Goal: Information Seeking & Learning: Find contact information

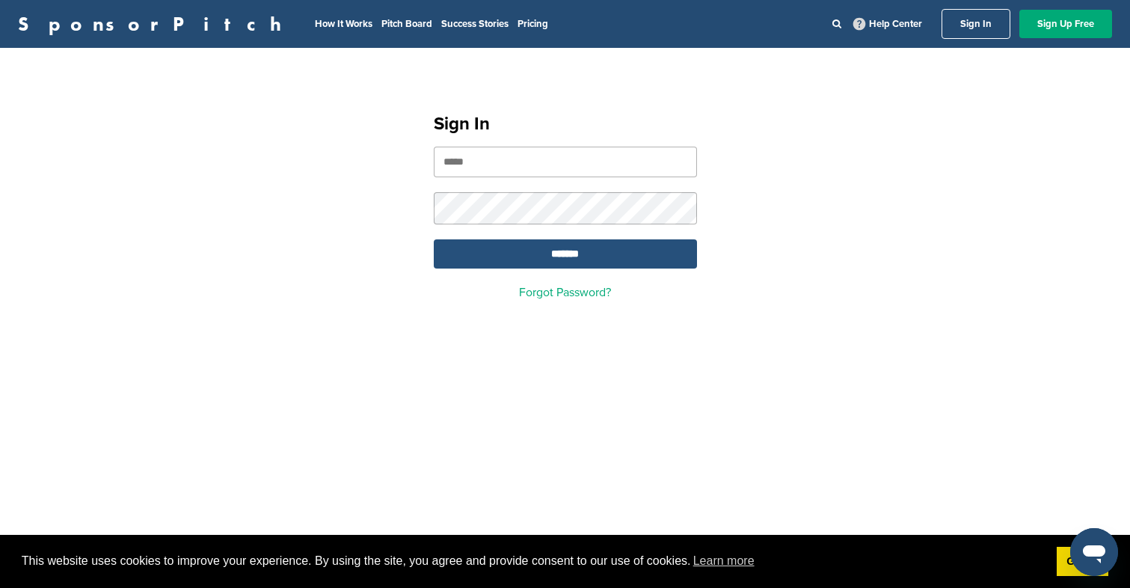
type input "**********"
click at [504, 259] on input "*******" at bounding box center [565, 253] width 263 height 29
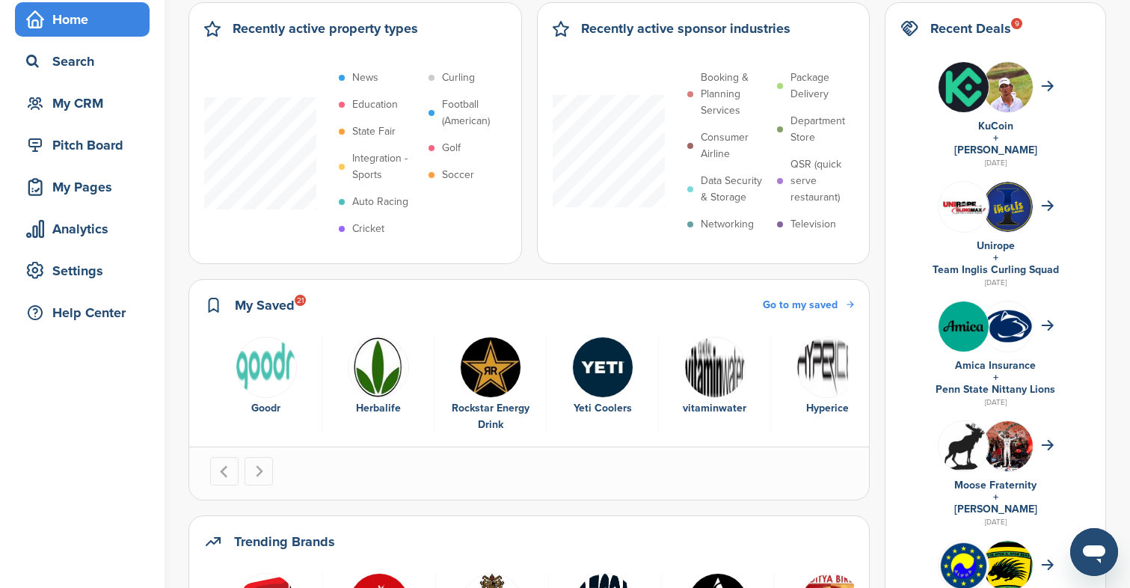
scroll to position [98, 0]
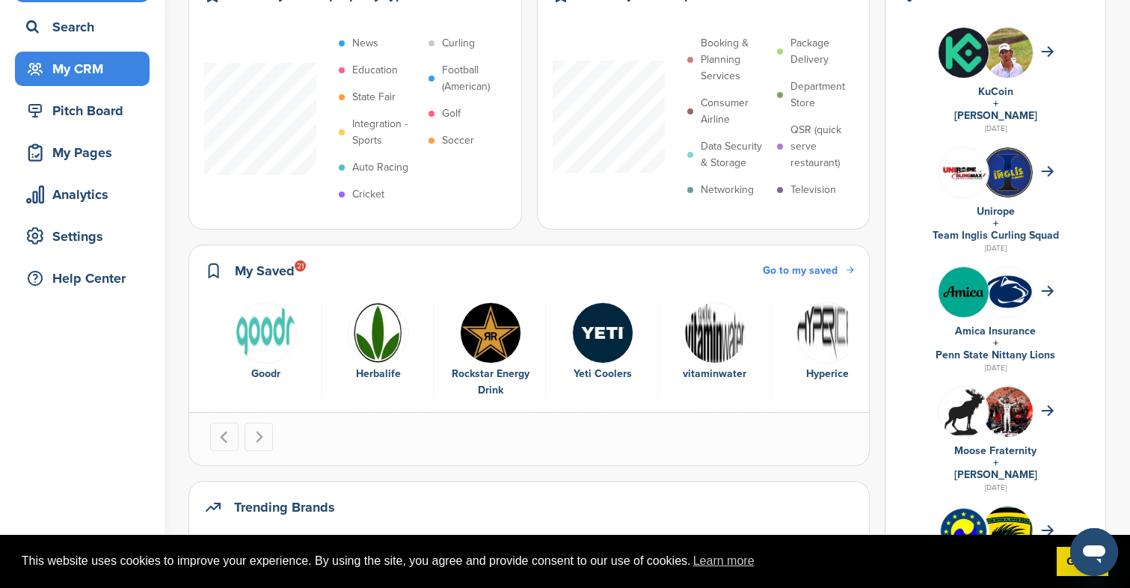
click at [123, 74] on div "My CRM" at bounding box center [85, 68] width 127 height 27
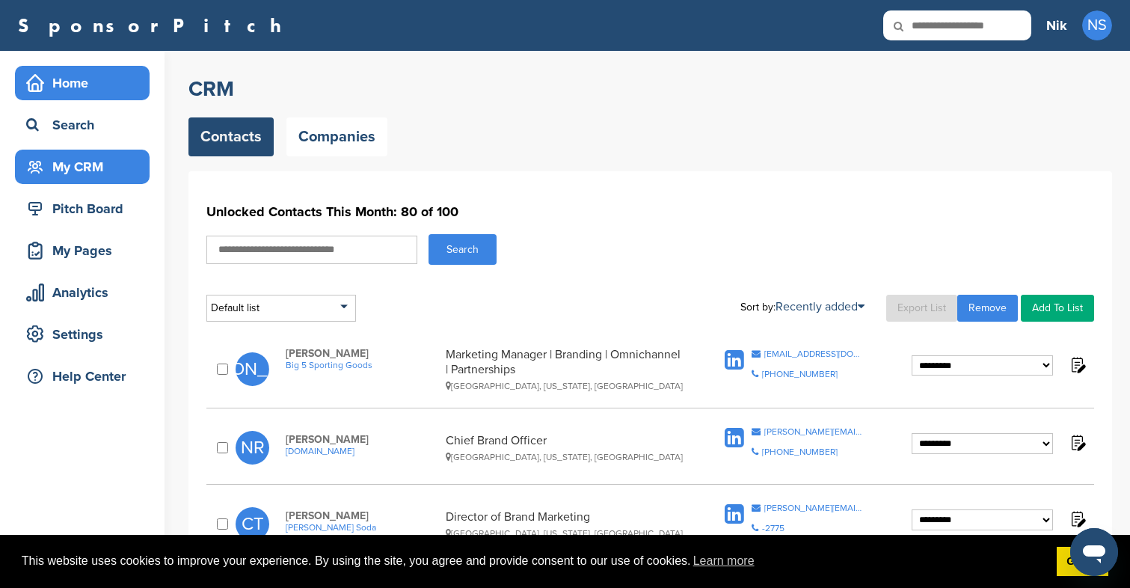
click at [68, 81] on div "Home" at bounding box center [85, 83] width 127 height 27
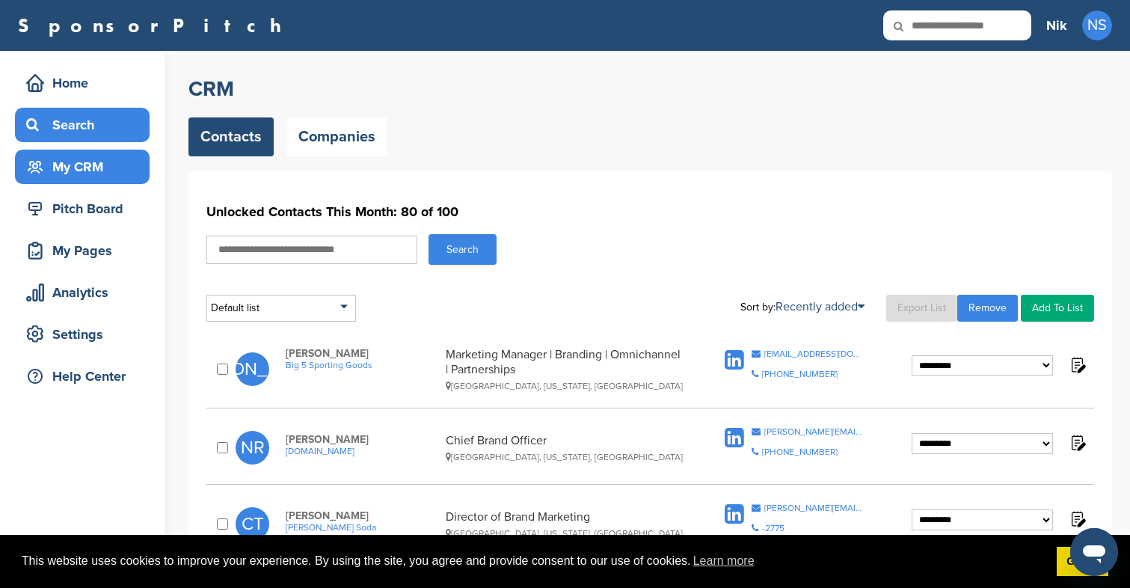
click at [86, 122] on div "Search" at bounding box center [85, 124] width 127 height 27
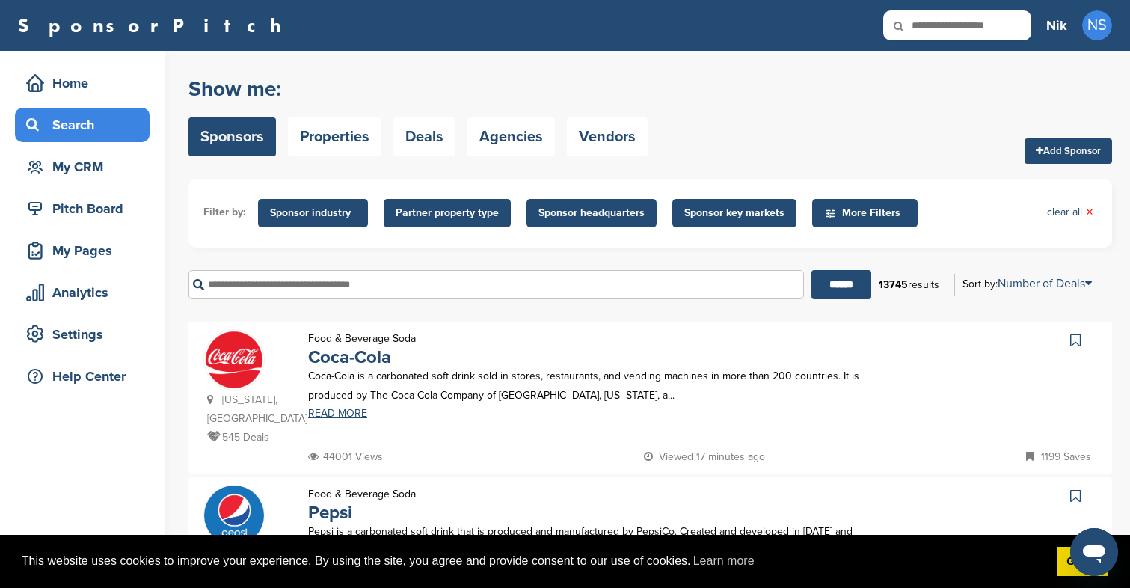
click at [330, 216] on span "Sponsor industry" at bounding box center [313, 213] width 86 height 16
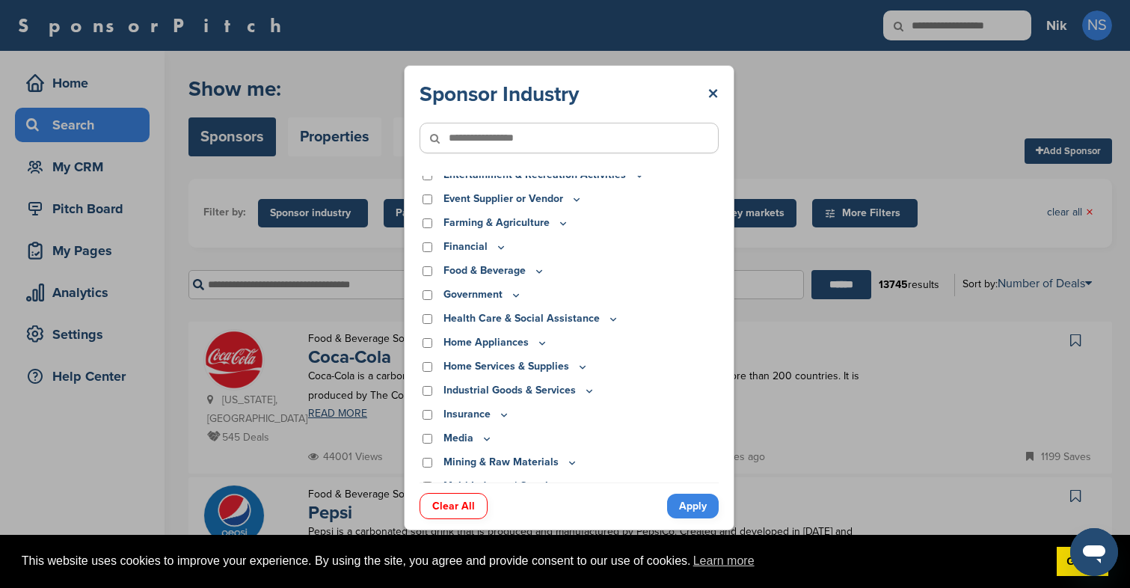
scroll to position [157, 0]
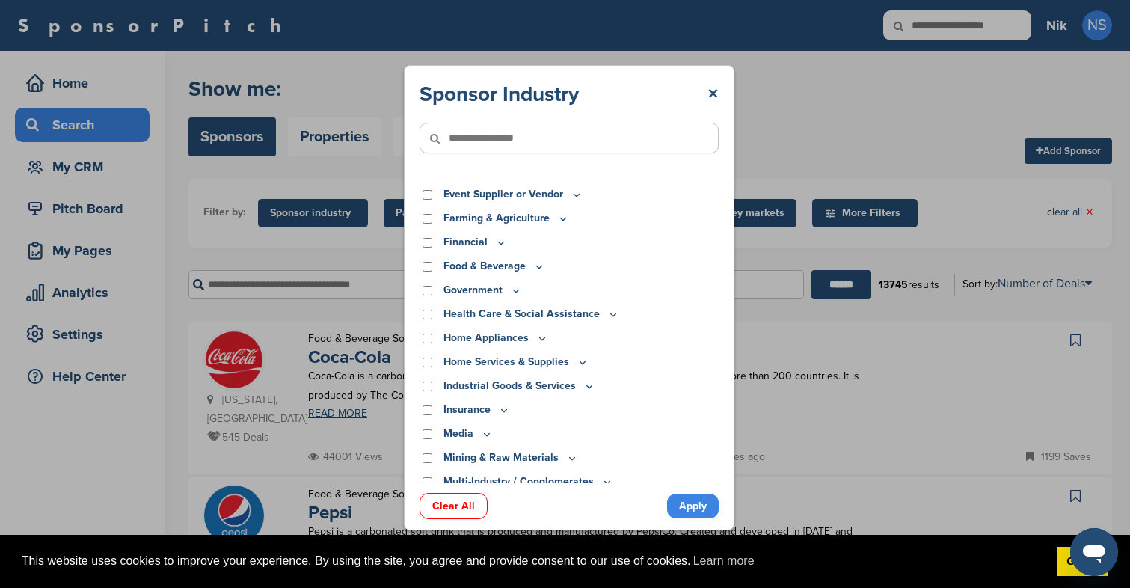
click at [433, 265] on div "Food & Beverage" at bounding box center [568, 266] width 299 height 16
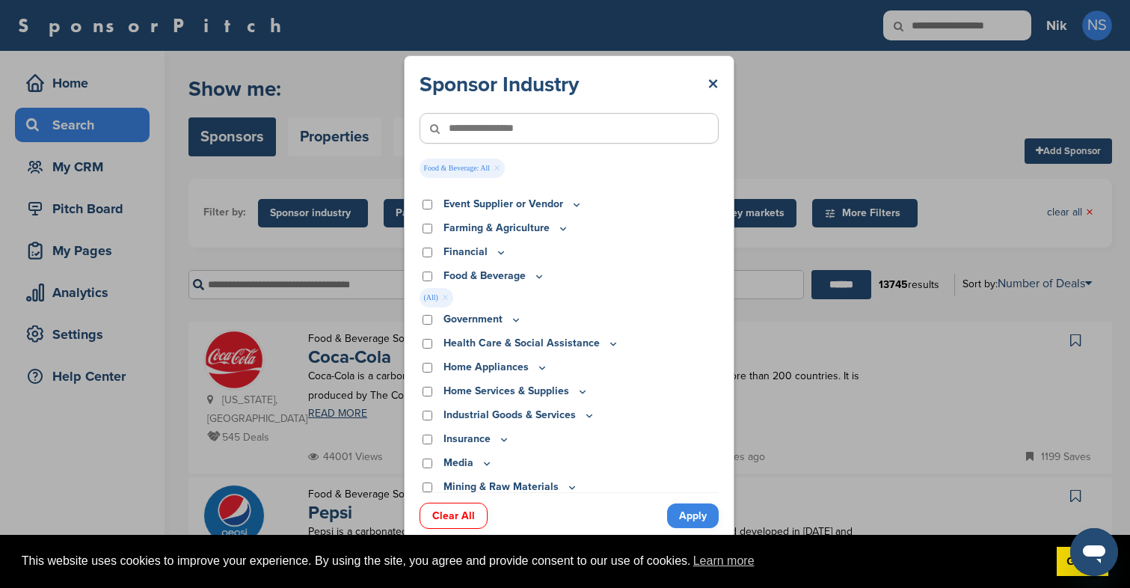
click at [693, 515] on link "Apply" at bounding box center [693, 515] width 52 height 25
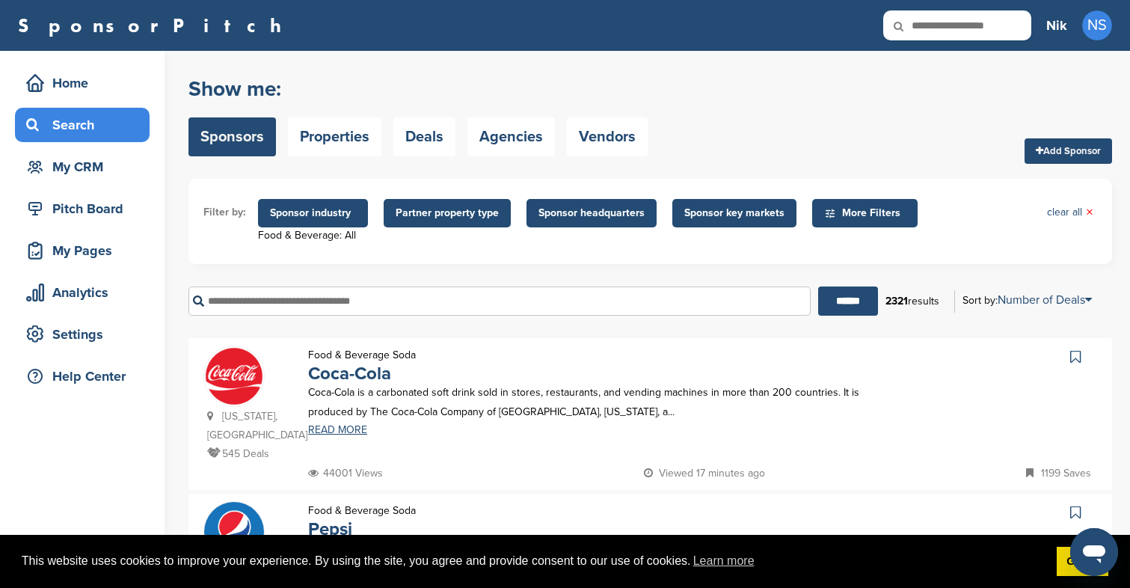
click at [588, 223] on span "Sponsor headquarters" at bounding box center [591, 213] width 130 height 28
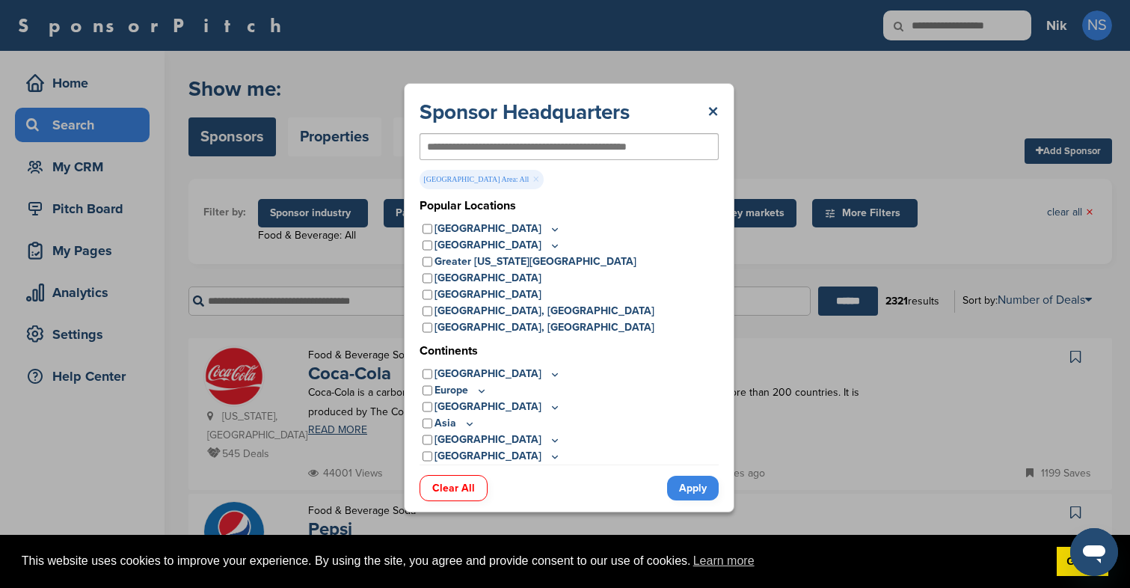
click at [697, 487] on link "Apply" at bounding box center [693, 487] width 52 height 25
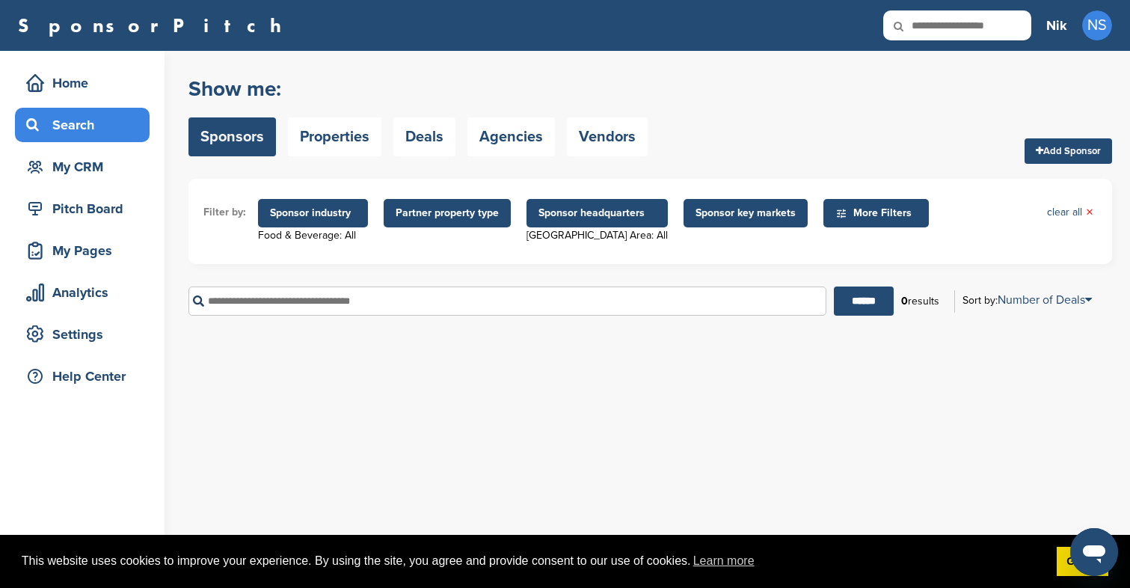
click at [581, 203] on span "Sponsor headquarters" at bounding box center [596, 213] width 141 height 28
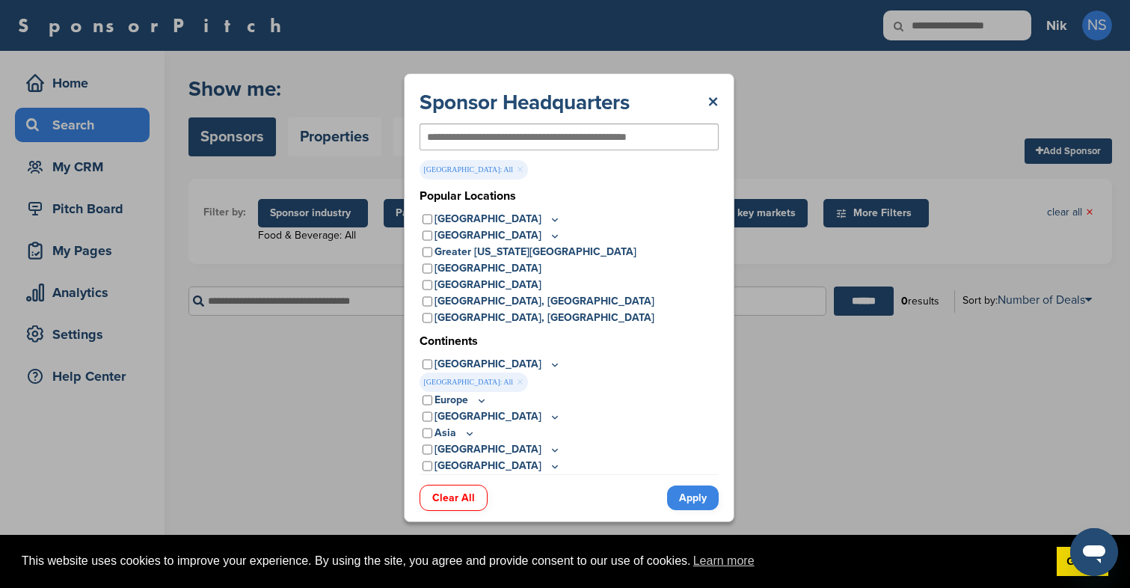
click at [700, 502] on link "Apply" at bounding box center [693, 497] width 52 height 25
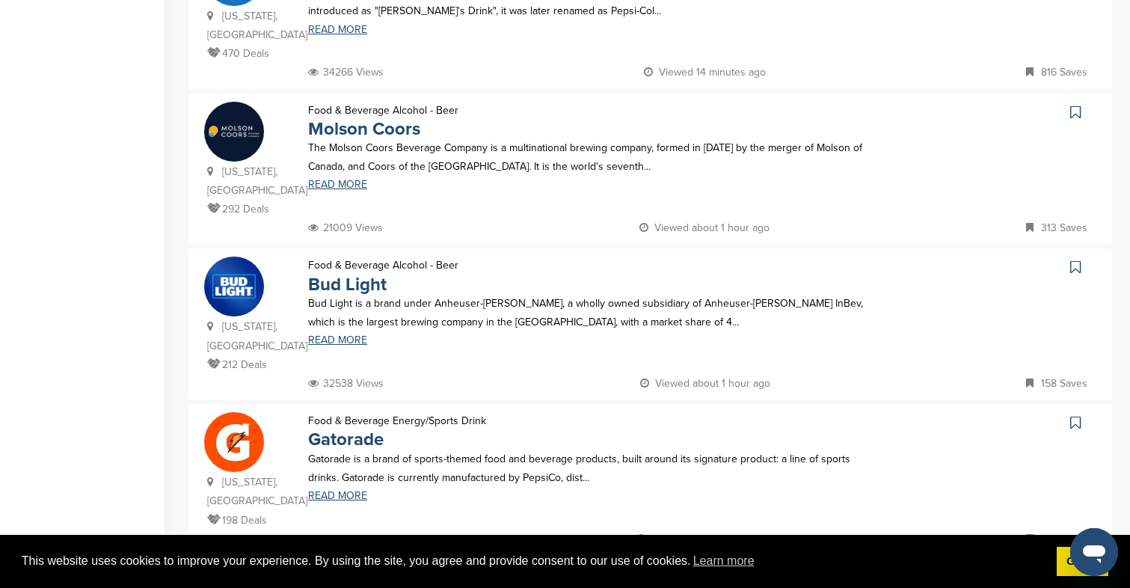
scroll to position [539, 0]
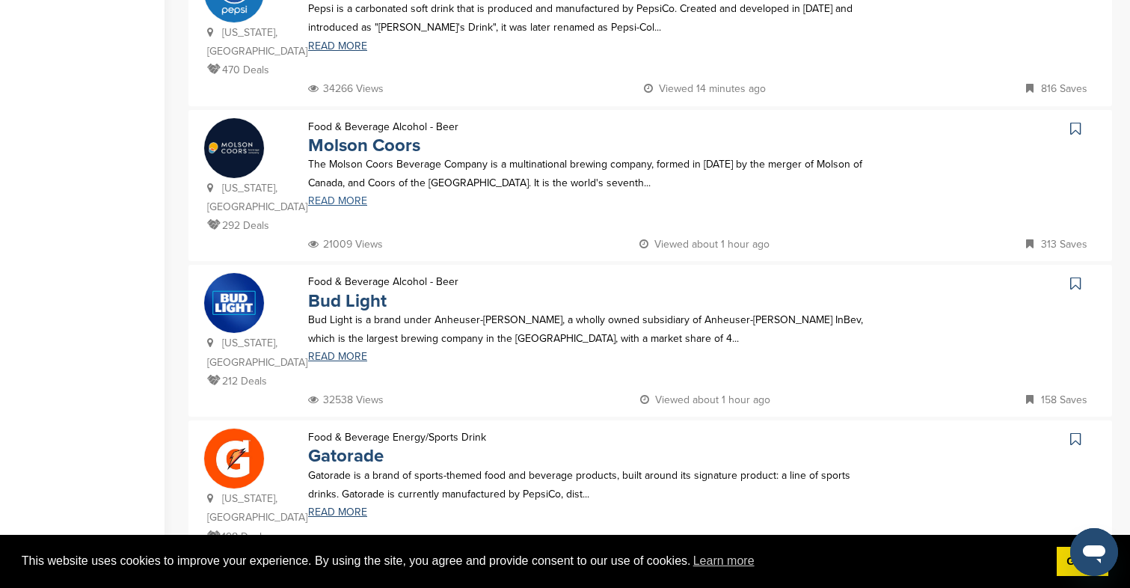
click at [354, 196] on link "READ MORE" at bounding box center [594, 201] width 573 height 10
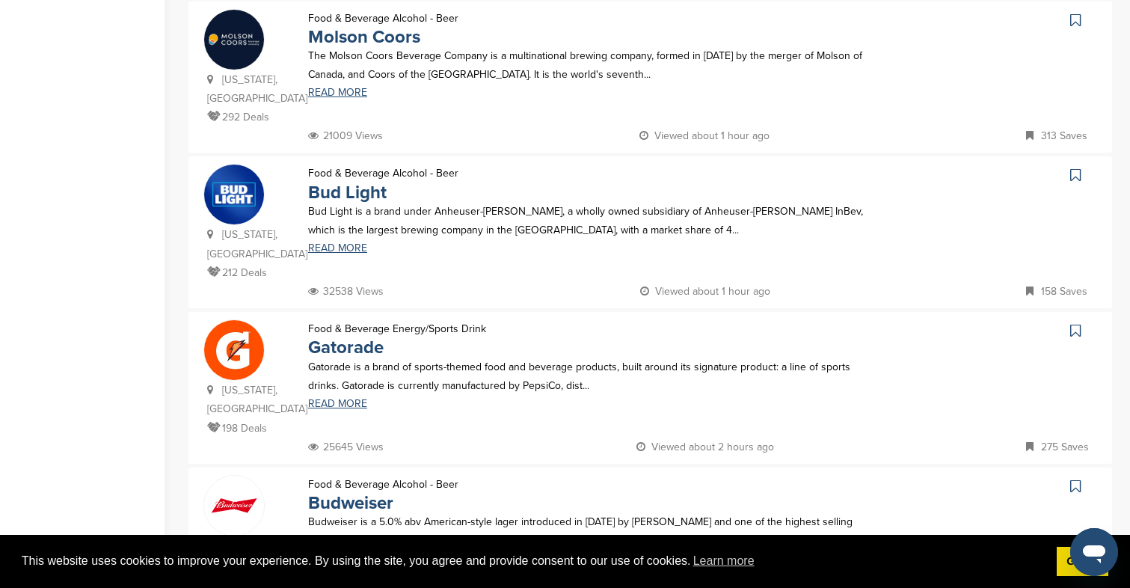
scroll to position [653, 0]
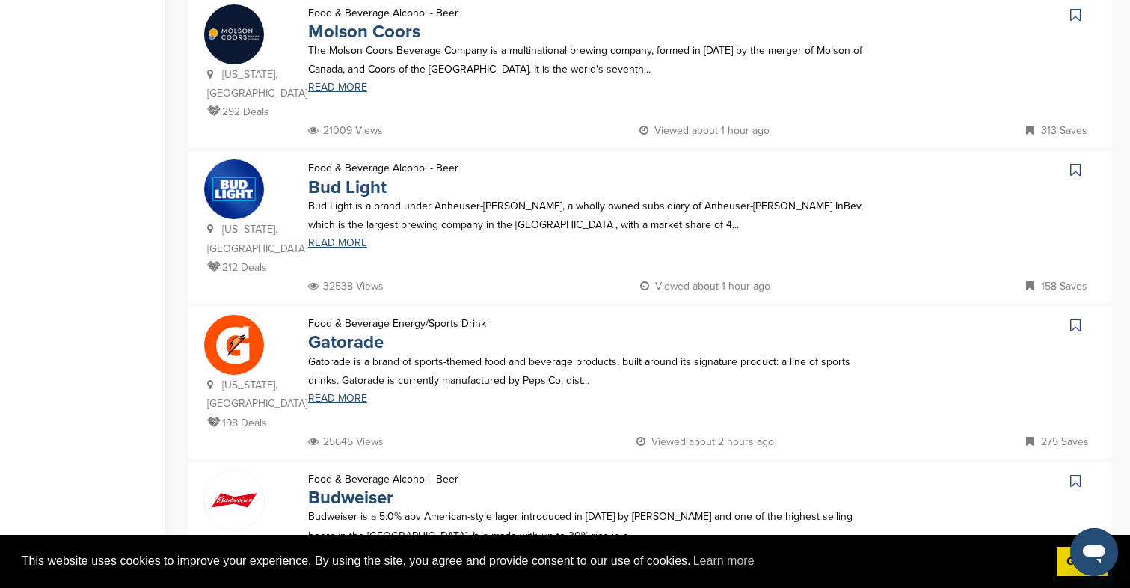
click at [348, 214] on div "Food & Beverage Alcohol - Beer Bud Light Bud Light is a brand under Anheuser-Bu…" at bounding box center [594, 217] width 603 height 118
click at [347, 238] on link "READ MORE" at bounding box center [594, 243] width 573 height 10
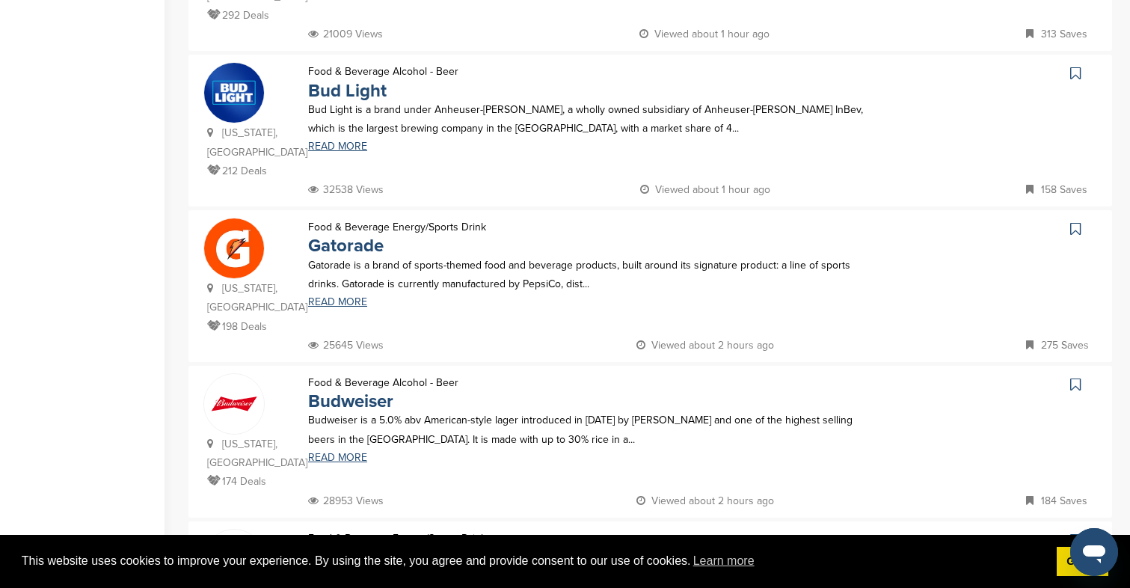
scroll to position [793, 0]
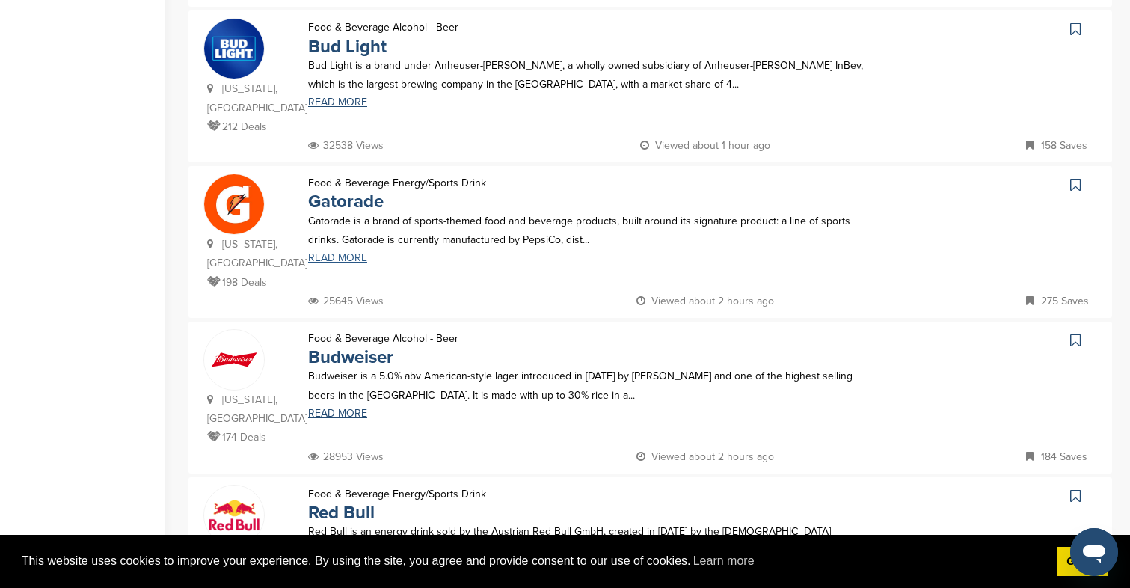
click at [318, 253] on link "READ MORE" at bounding box center [594, 258] width 573 height 10
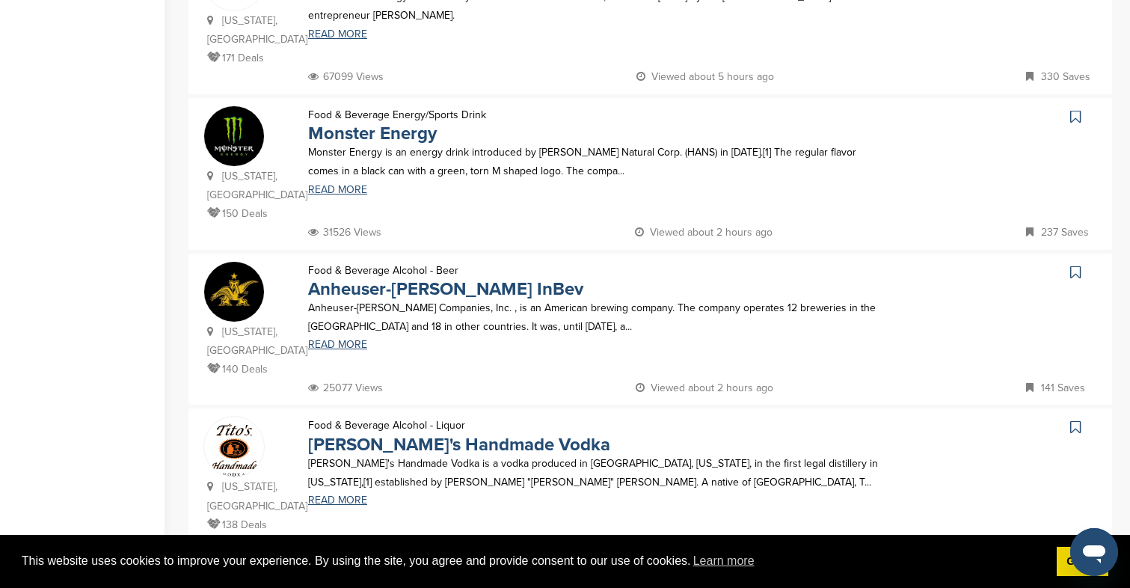
scroll to position [1326, 0]
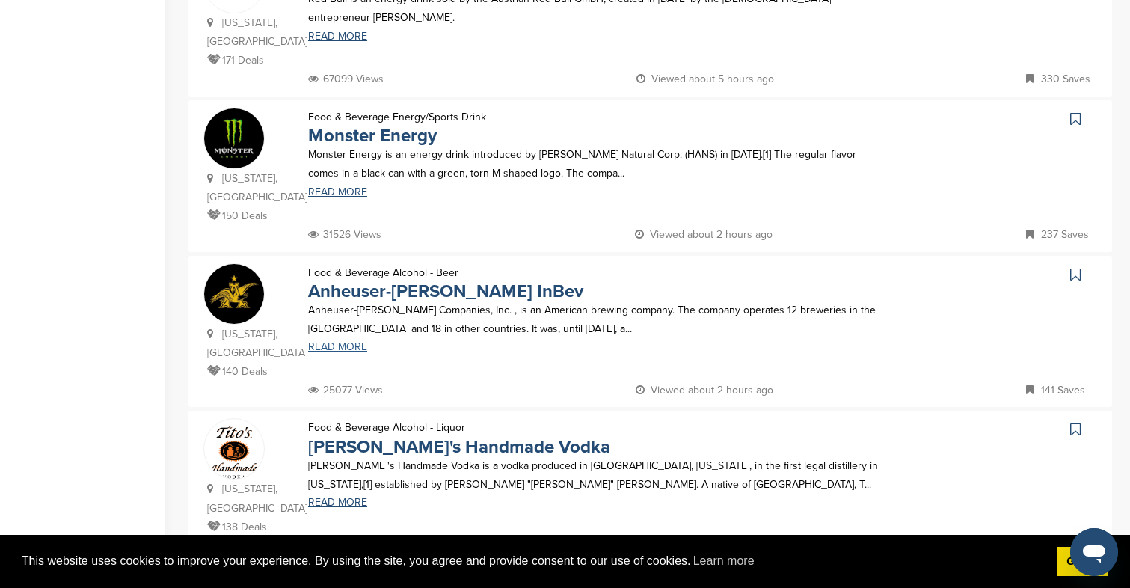
click at [341, 342] on link "READ MORE" at bounding box center [594, 347] width 573 height 10
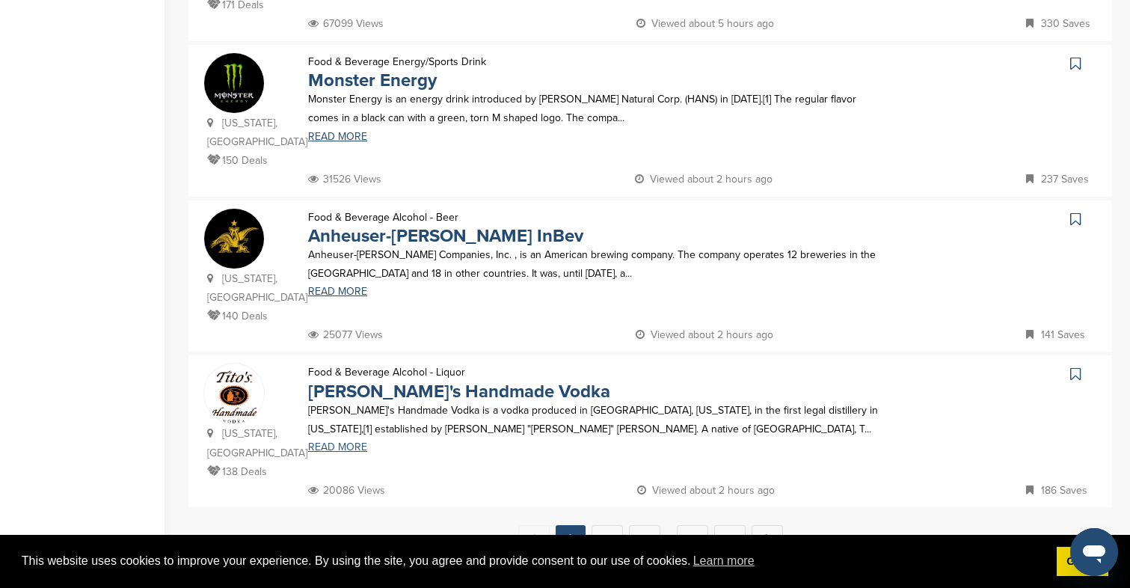
click at [346, 442] on link "READ MORE" at bounding box center [594, 447] width 573 height 10
click at [611, 525] on link "2" at bounding box center [606, 539] width 31 height 28
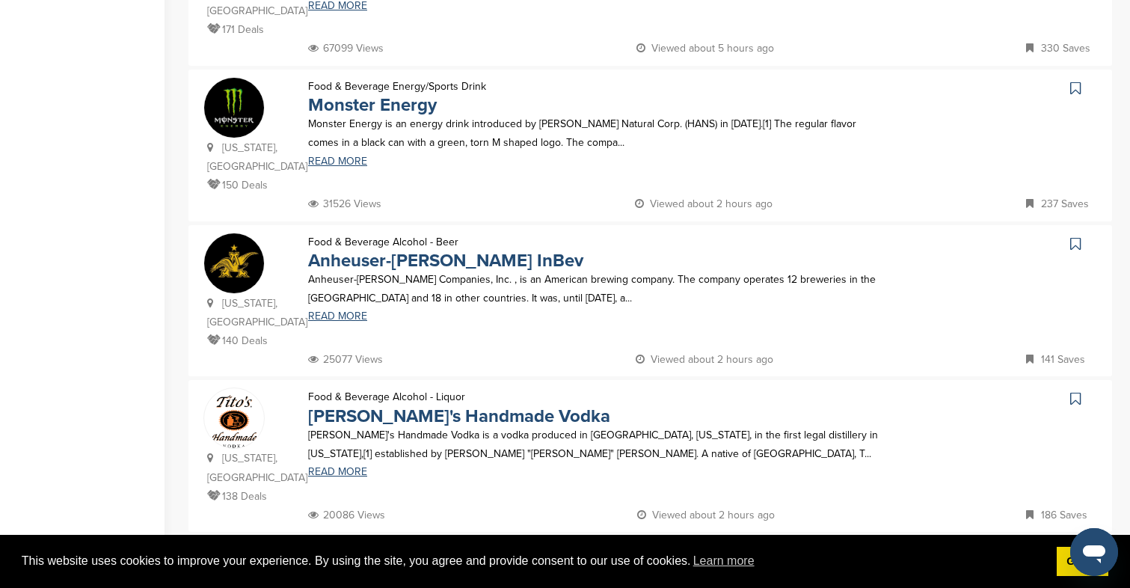
click at [610, 550] on link "2" at bounding box center [606, 564] width 31 height 28
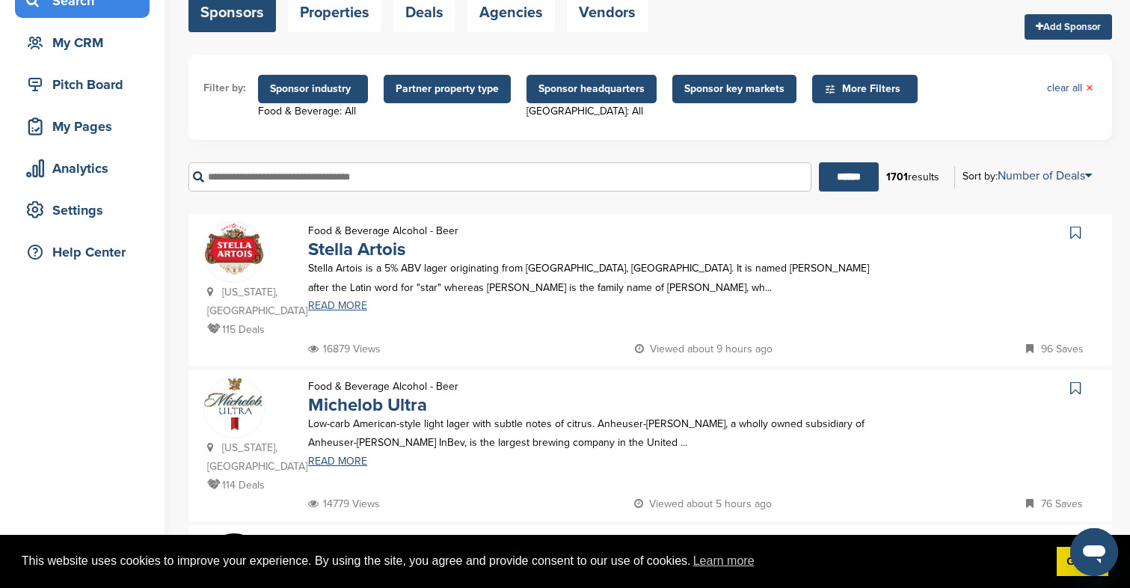
scroll to position [131, 0]
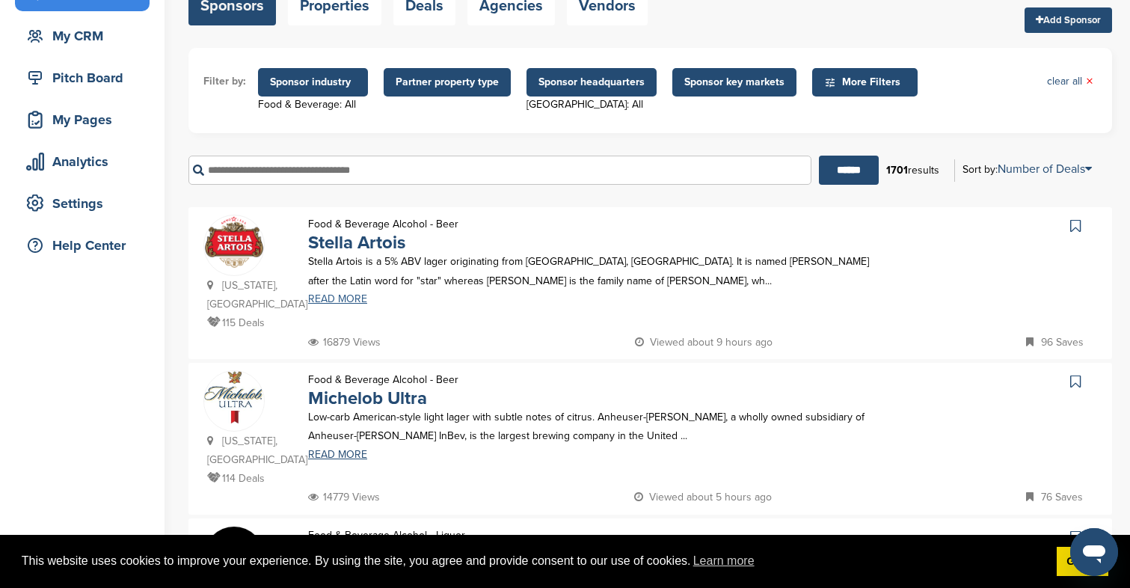
click at [332, 298] on link "READ MORE" at bounding box center [594, 299] width 573 height 10
click at [348, 449] on link "READ MORE" at bounding box center [594, 454] width 573 height 10
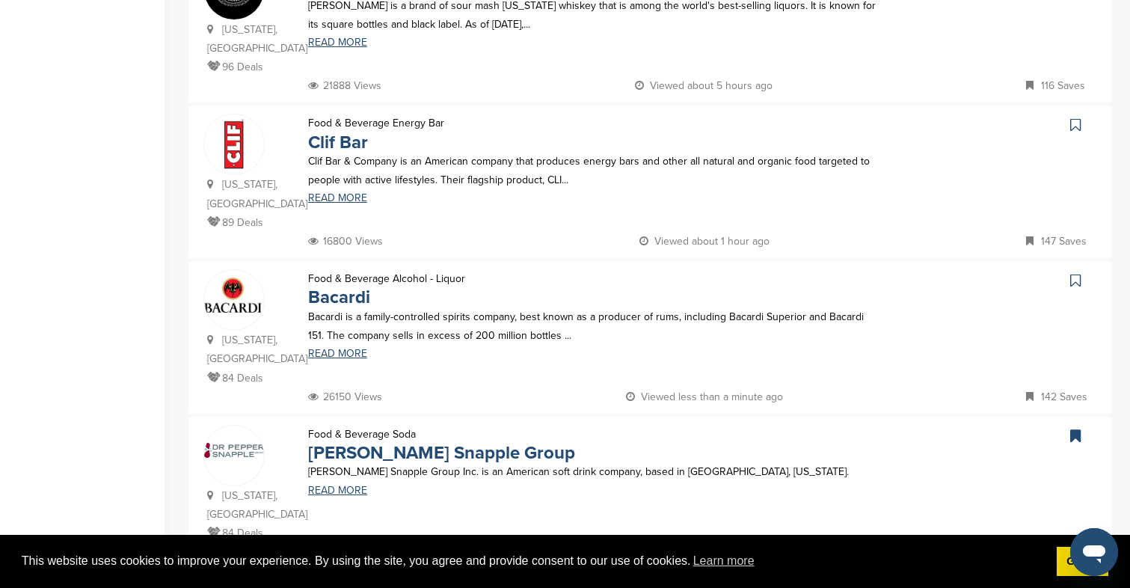
scroll to position [715, 0]
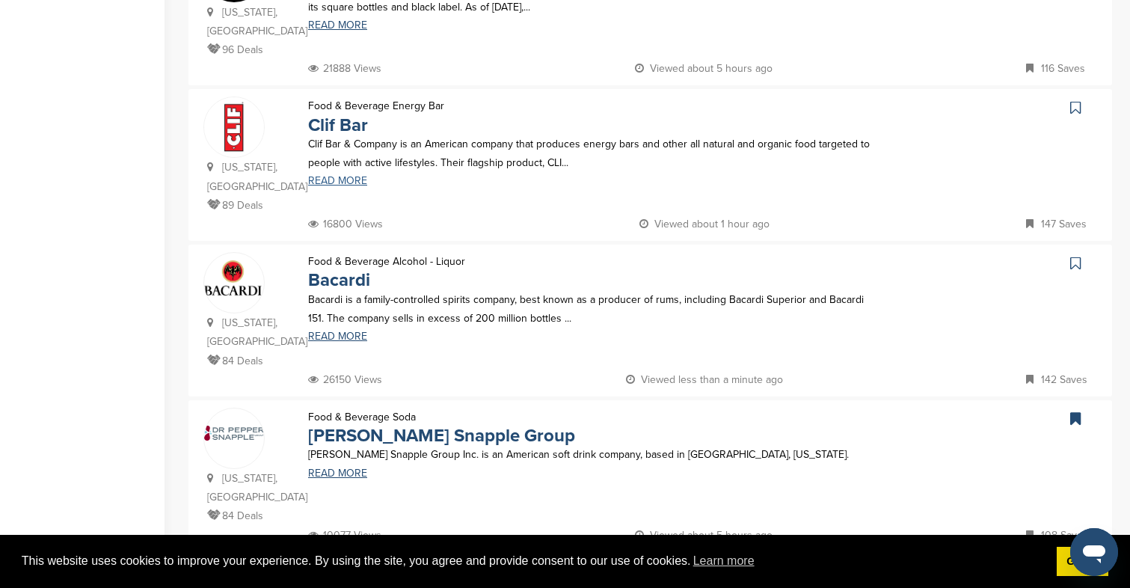
click at [325, 176] on link "READ MORE" at bounding box center [594, 181] width 573 height 10
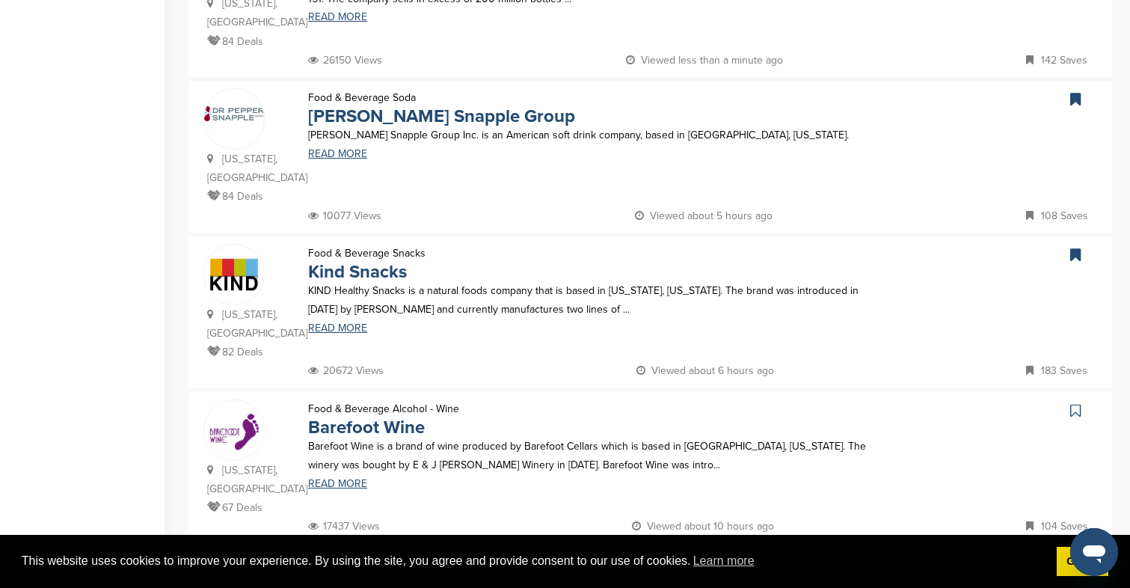
scroll to position [1071, 0]
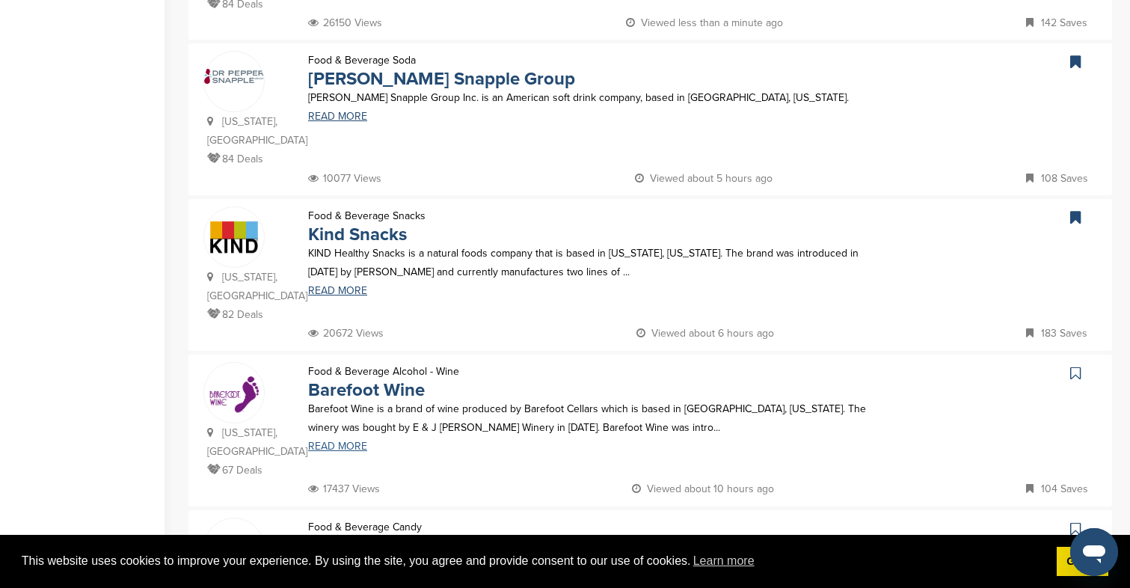
click at [347, 441] on link "READ MORE" at bounding box center [594, 446] width 573 height 10
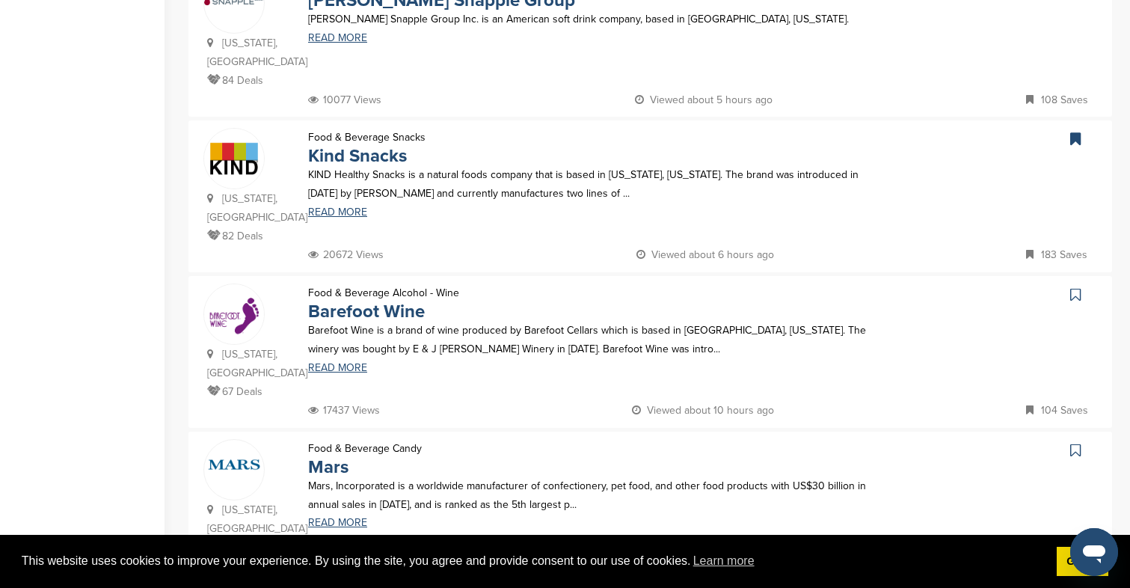
scroll to position [1435, 0]
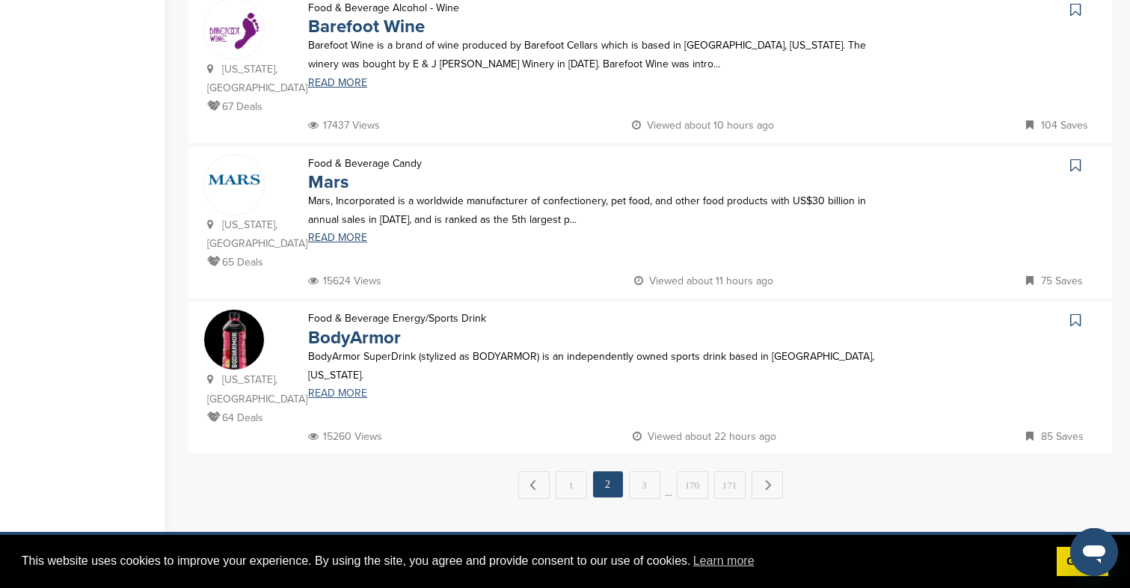
click at [351, 388] on link "READ MORE" at bounding box center [594, 393] width 573 height 10
click at [653, 471] on link "3" at bounding box center [644, 485] width 31 height 28
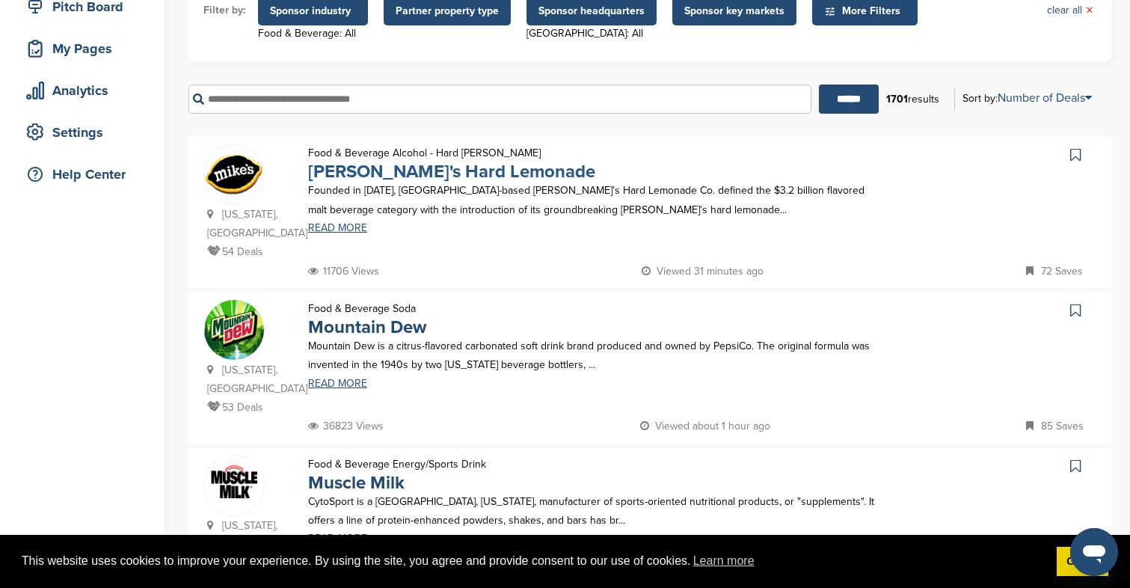
scroll to position [241, 0]
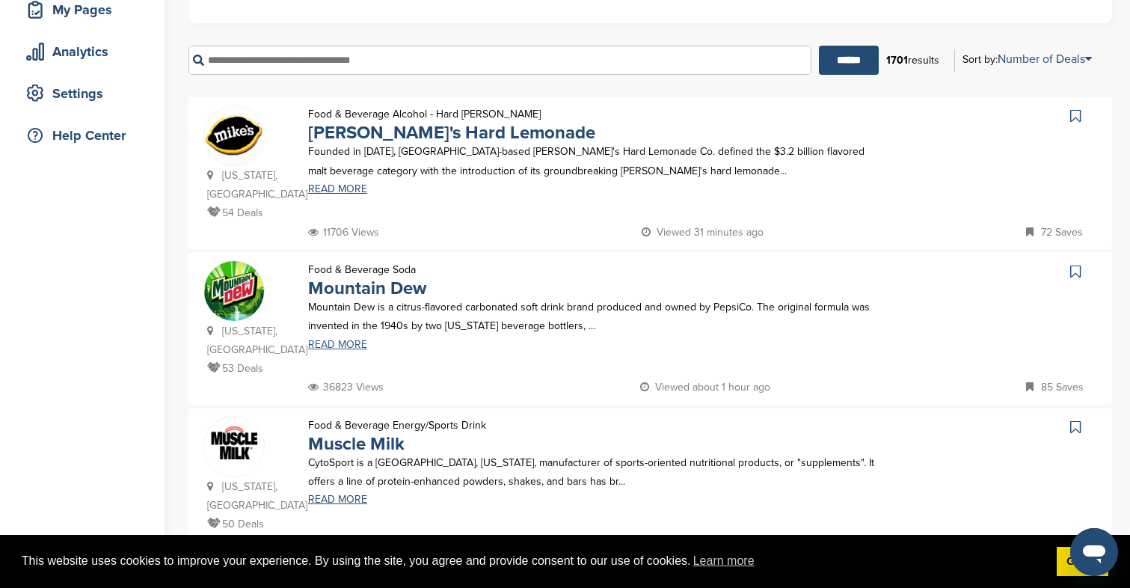
click at [351, 342] on link "READ MORE" at bounding box center [594, 344] width 573 height 10
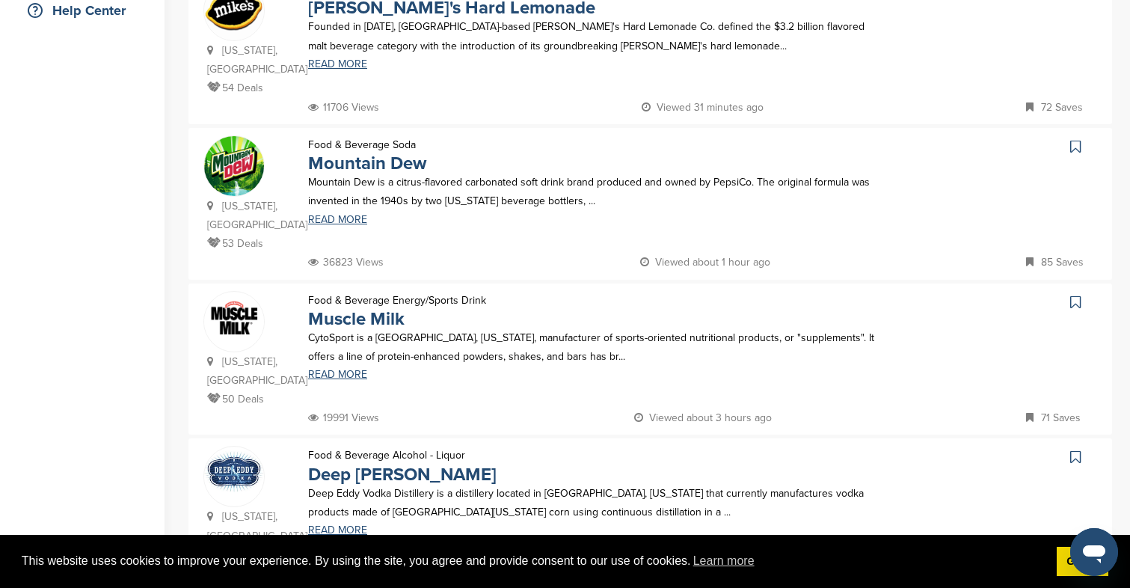
scroll to position [368, 0]
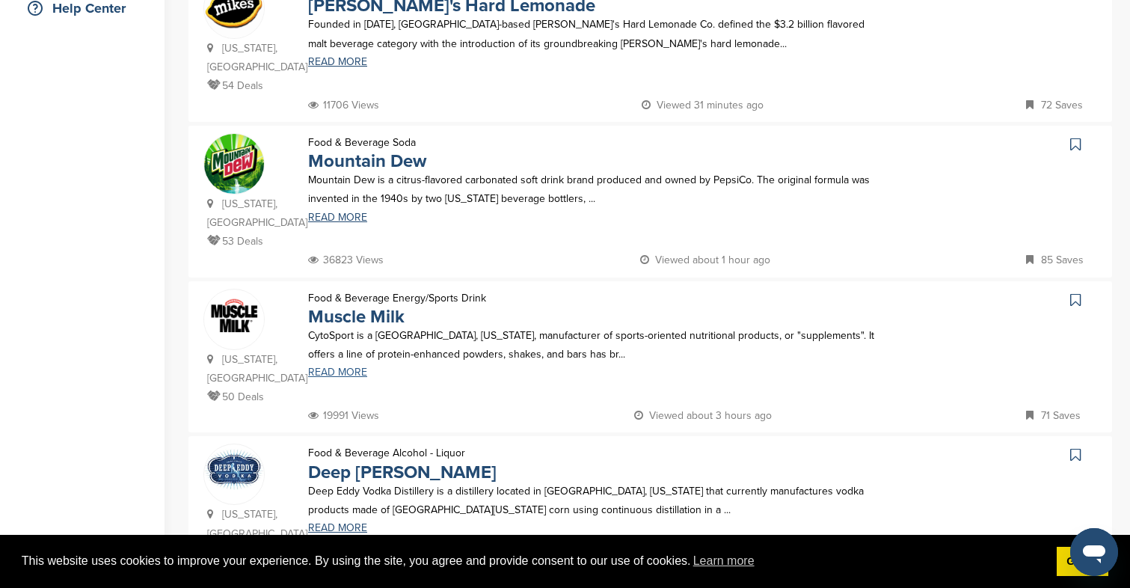
click at [333, 370] on link "READ MORE" at bounding box center [594, 372] width 573 height 10
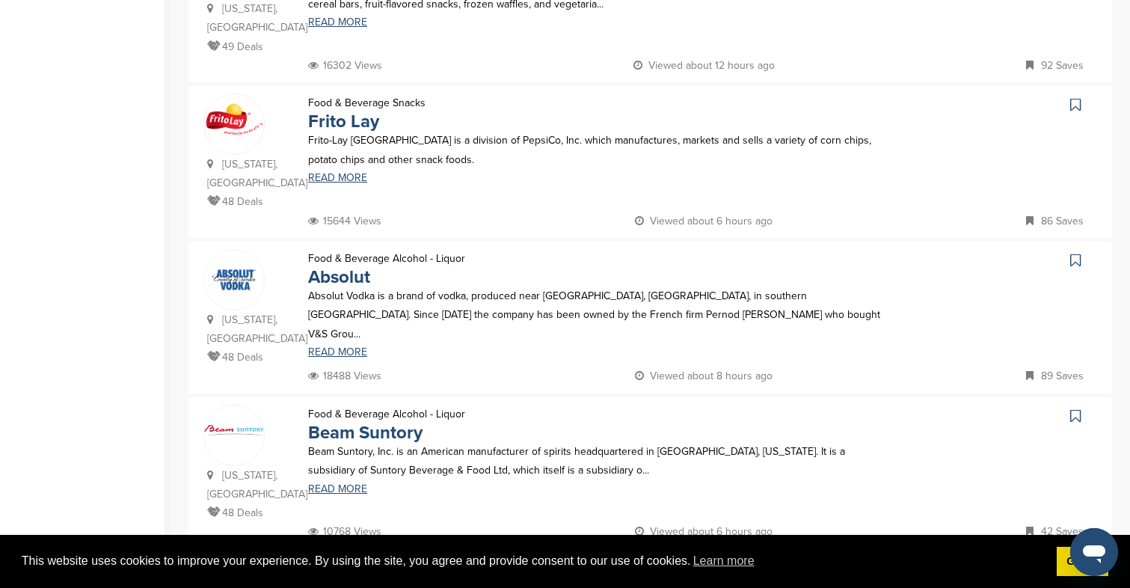
scroll to position [1030, 0]
click at [341, 345] on link "READ MORE" at bounding box center [594, 350] width 573 height 10
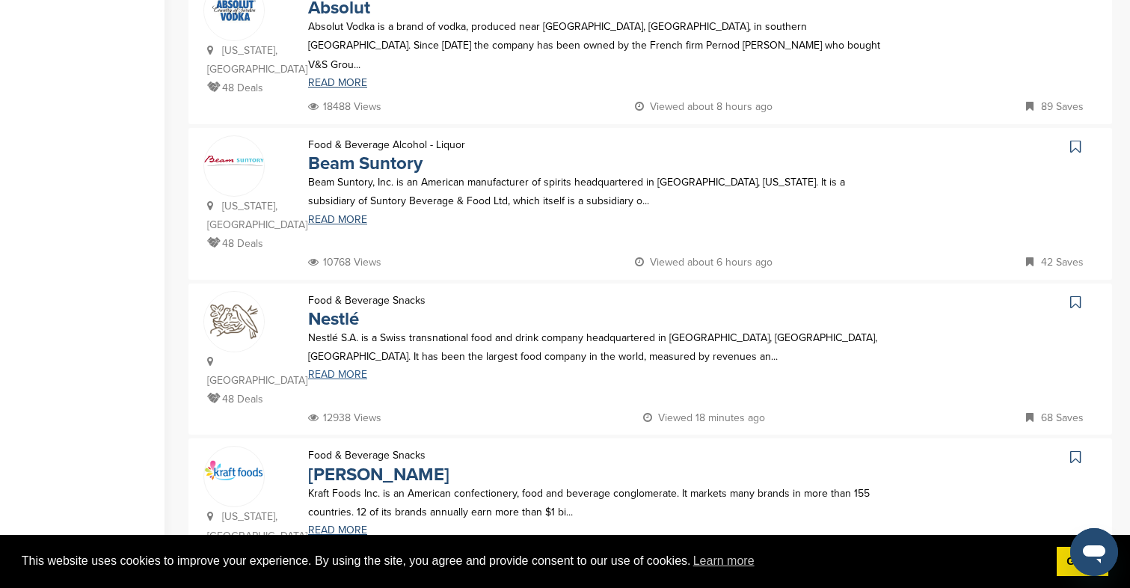
click at [330, 369] on link "READ MORE" at bounding box center [594, 374] width 573 height 10
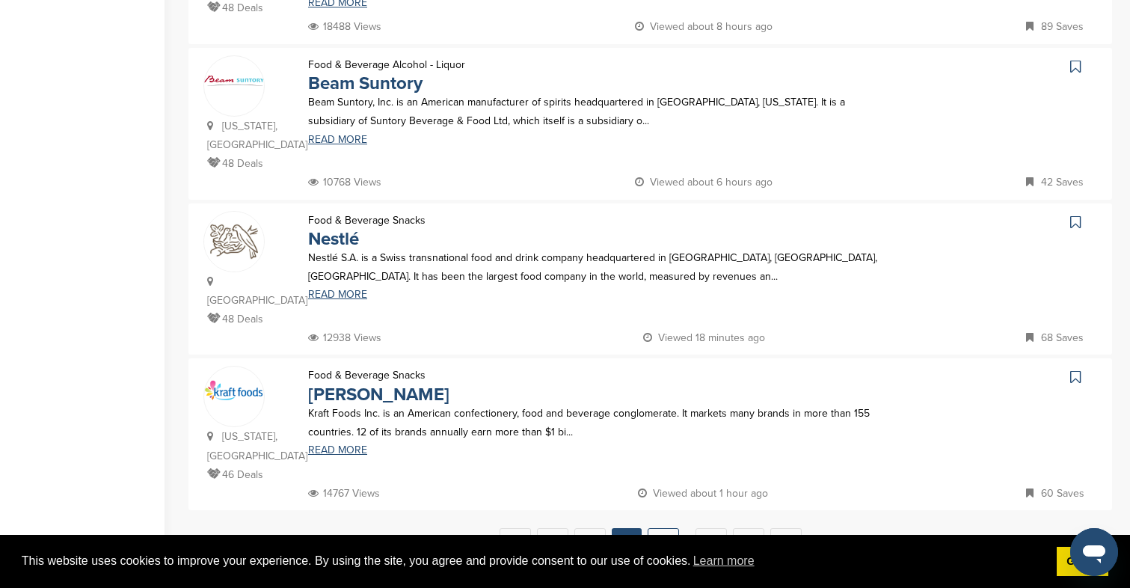
click at [671, 528] on link "4" at bounding box center [662, 542] width 31 height 28
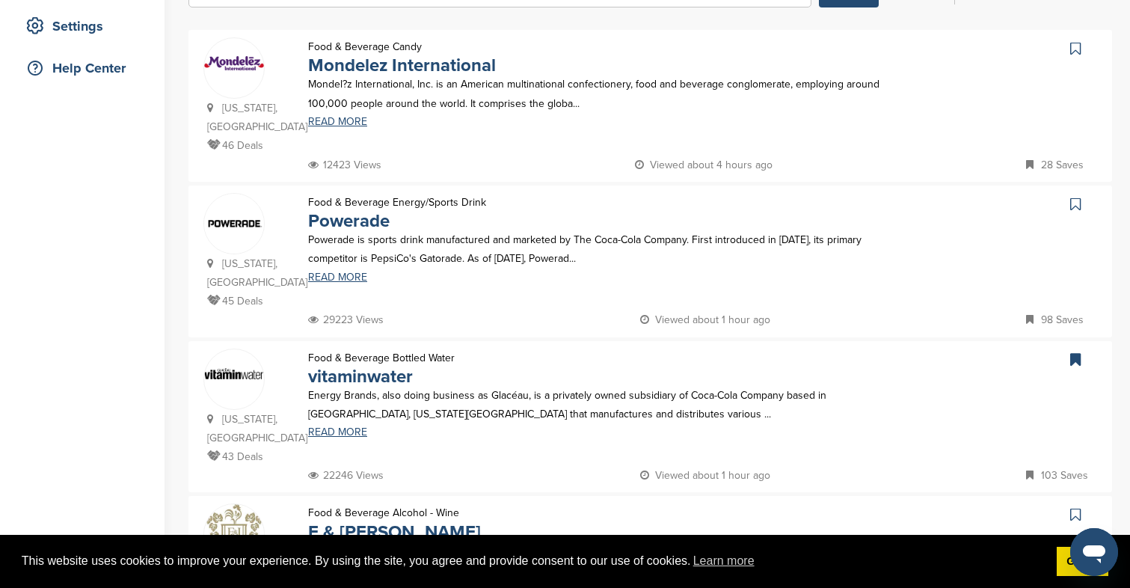
scroll to position [309, 0]
click at [334, 271] on link "READ MORE" at bounding box center [594, 276] width 573 height 10
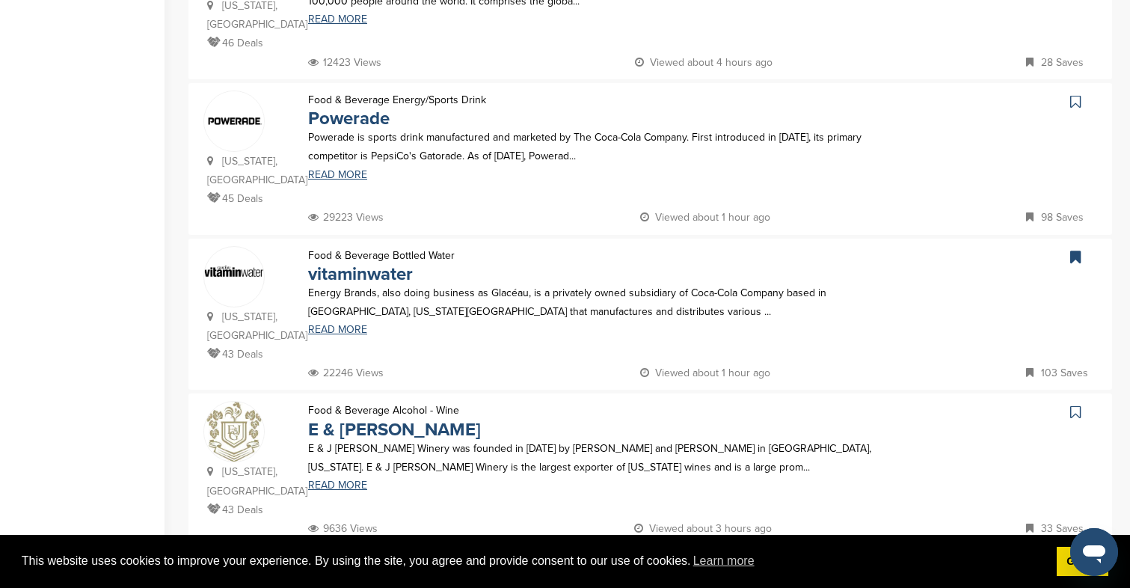
scroll to position [443, 0]
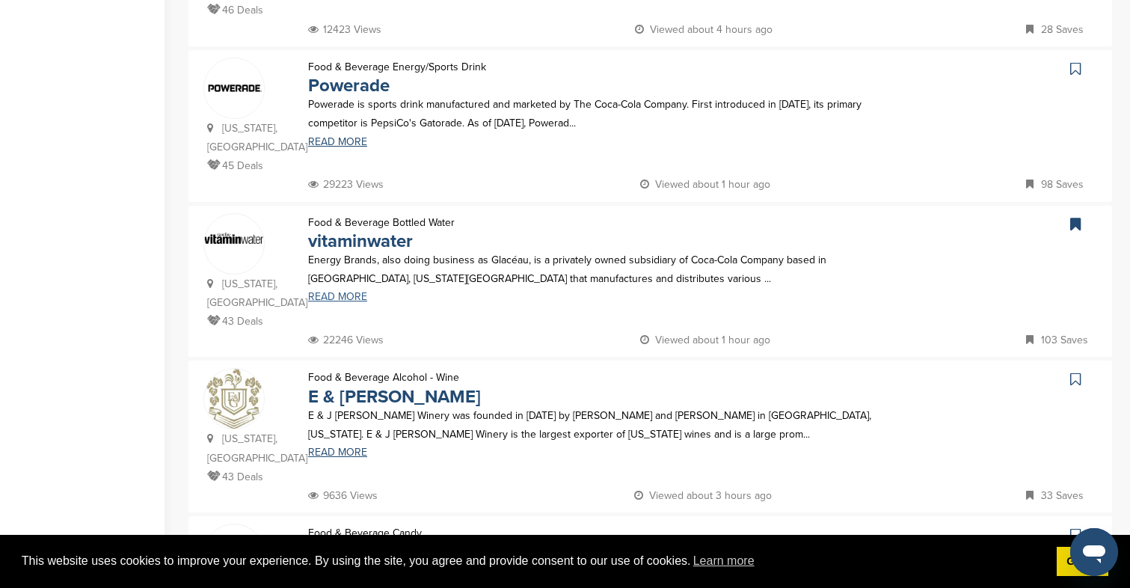
click at [345, 292] on link "READ MORE" at bounding box center [594, 297] width 573 height 10
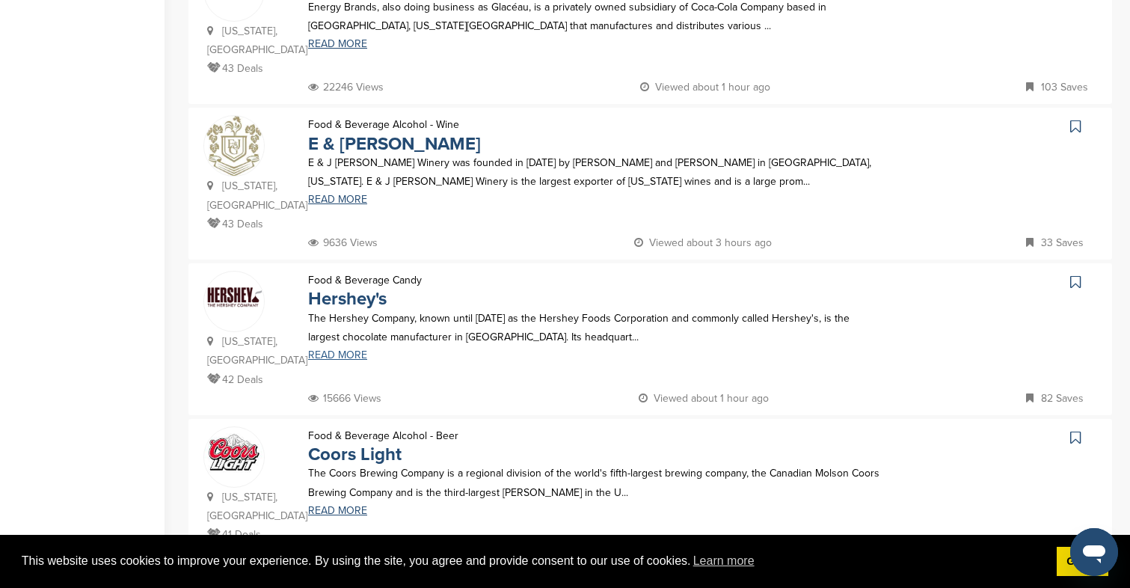
scroll to position [955, 0]
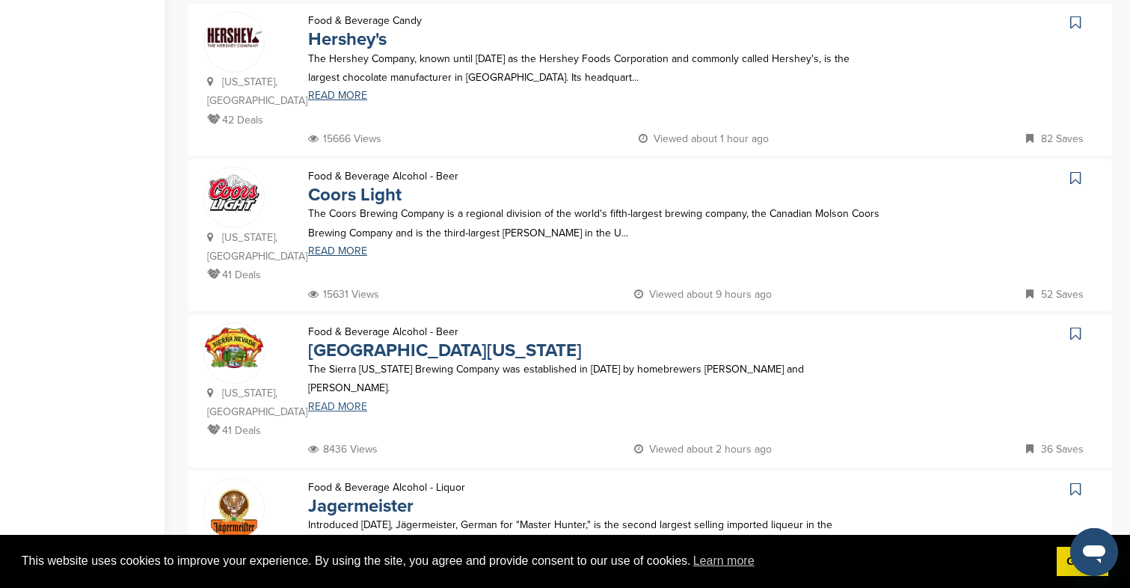
click at [339, 401] on link "READ MORE" at bounding box center [594, 406] width 573 height 10
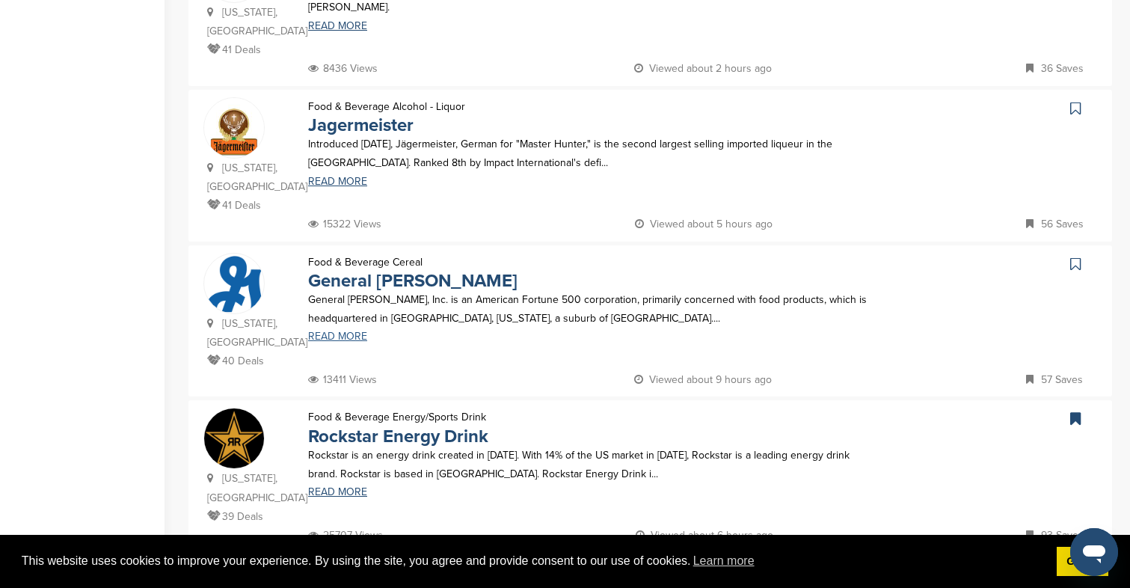
scroll to position [1338, 0]
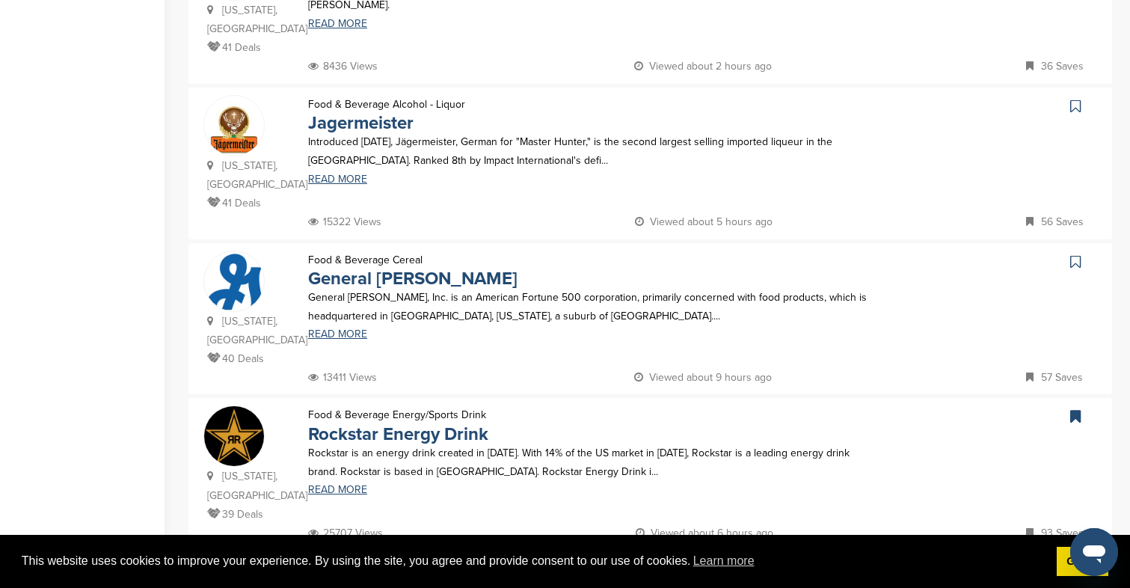
click at [685, 567] on link "5" at bounding box center [681, 581] width 31 height 28
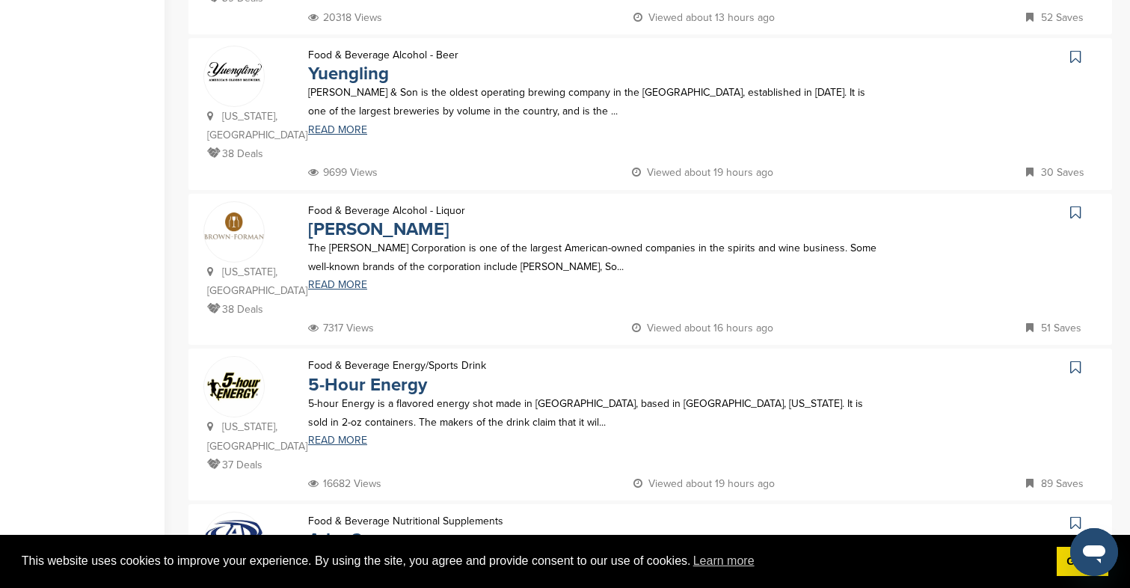
scroll to position [578, 0]
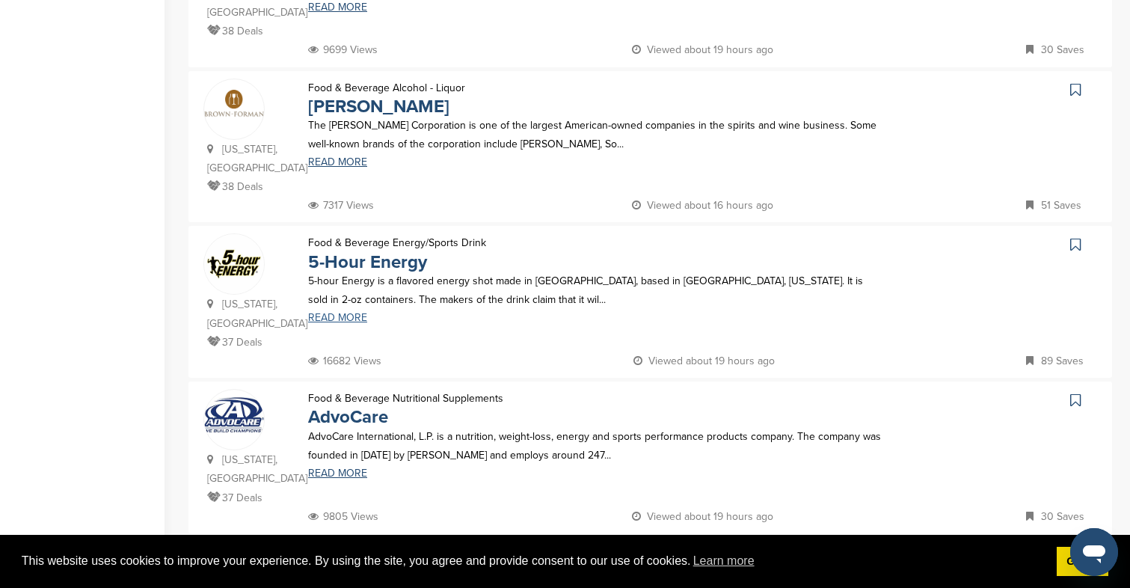
click at [342, 313] on link "READ MORE" at bounding box center [594, 318] width 573 height 10
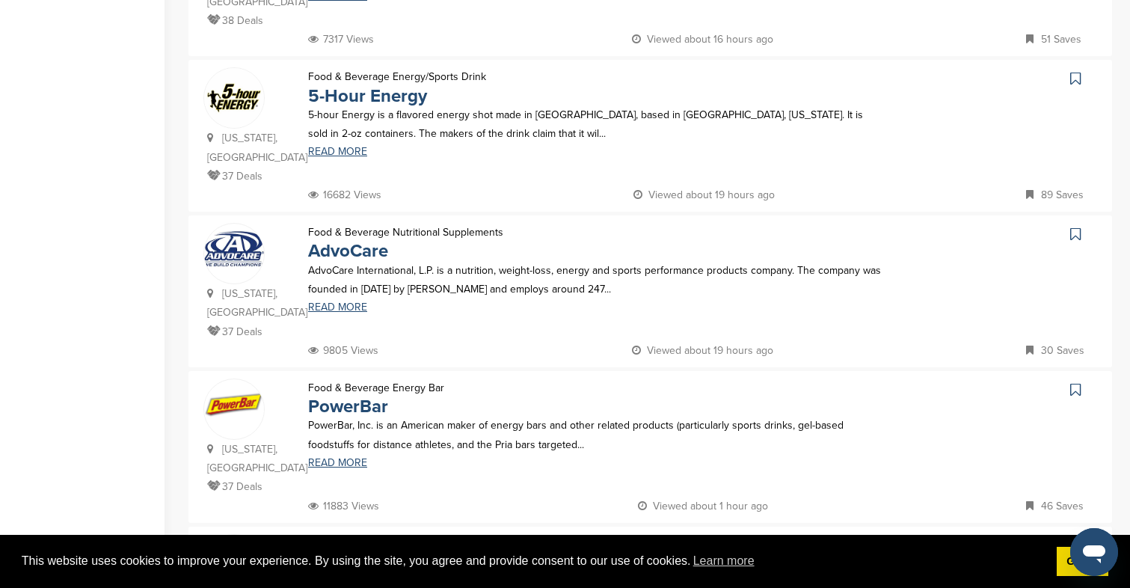
scroll to position [930, 0]
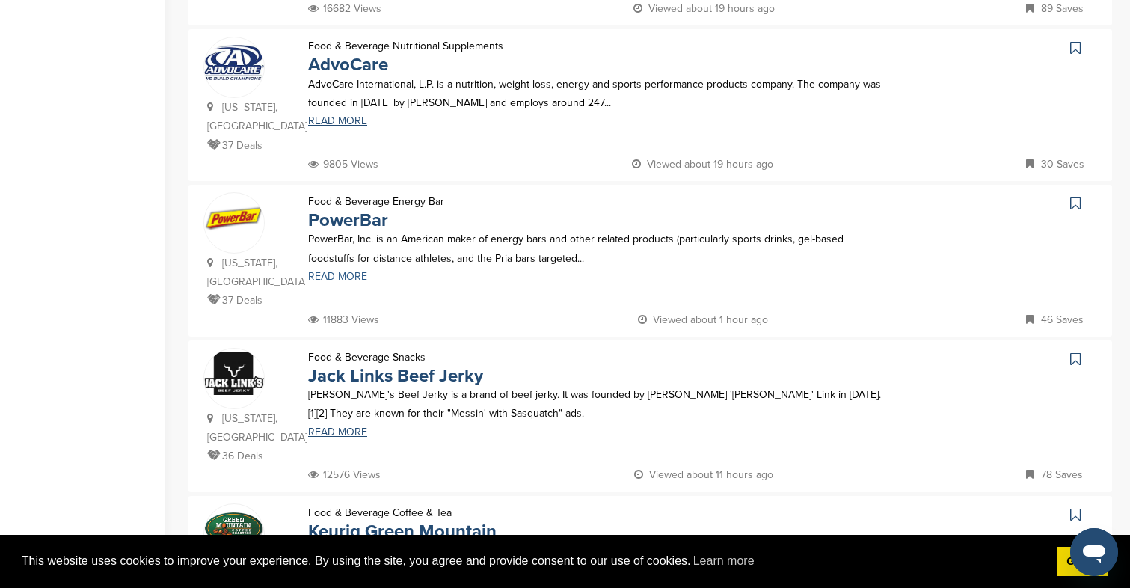
click at [340, 271] on link "READ MORE" at bounding box center [594, 276] width 573 height 10
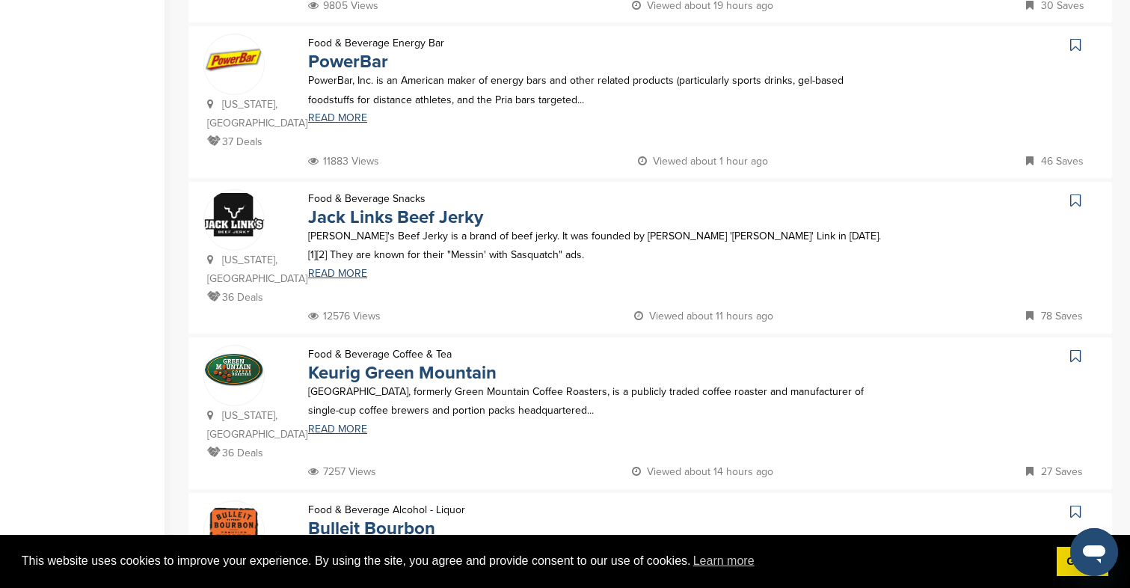
scroll to position [1100, 0]
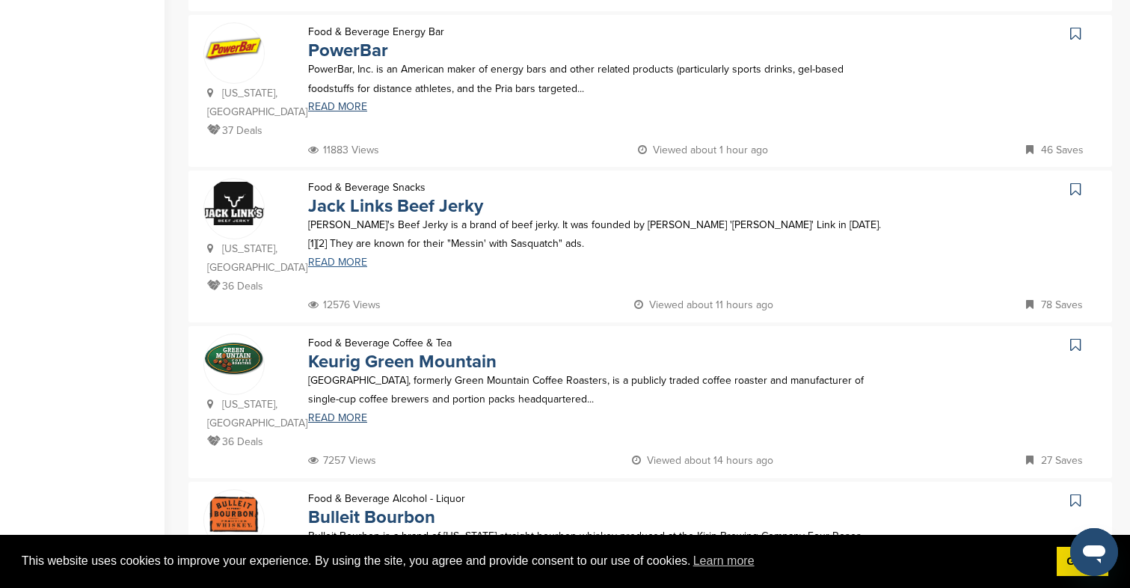
click at [333, 257] on link "READ MORE" at bounding box center [594, 262] width 573 height 10
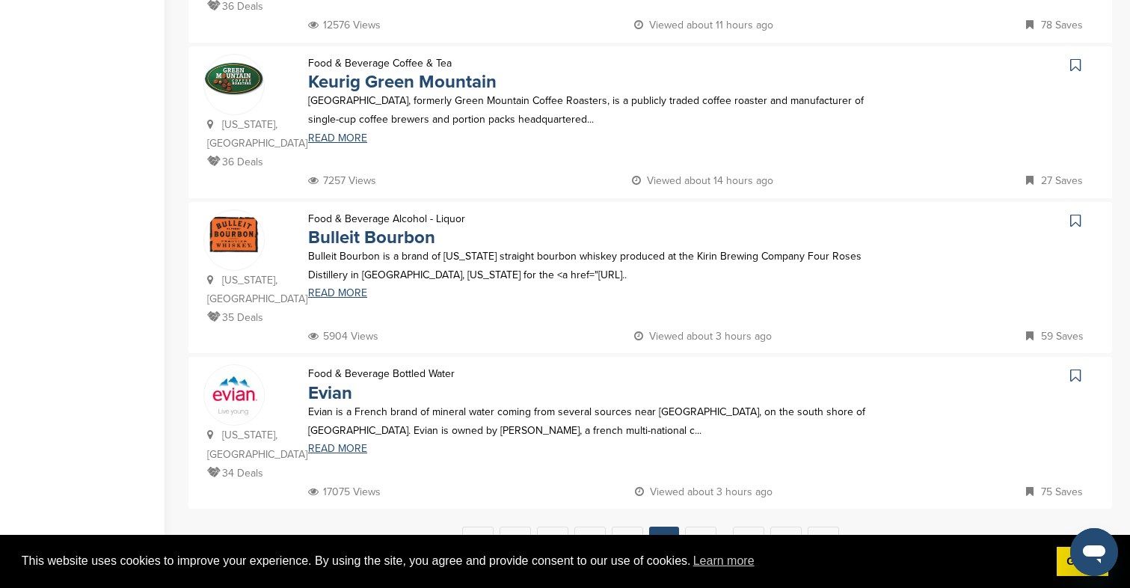
scroll to position [1380, 0]
click at [343, 443] on link "READ MORE" at bounding box center [594, 448] width 573 height 10
click at [352, 287] on link "READ MORE" at bounding box center [594, 292] width 573 height 10
click at [714, 526] on link "6" at bounding box center [700, 540] width 31 height 28
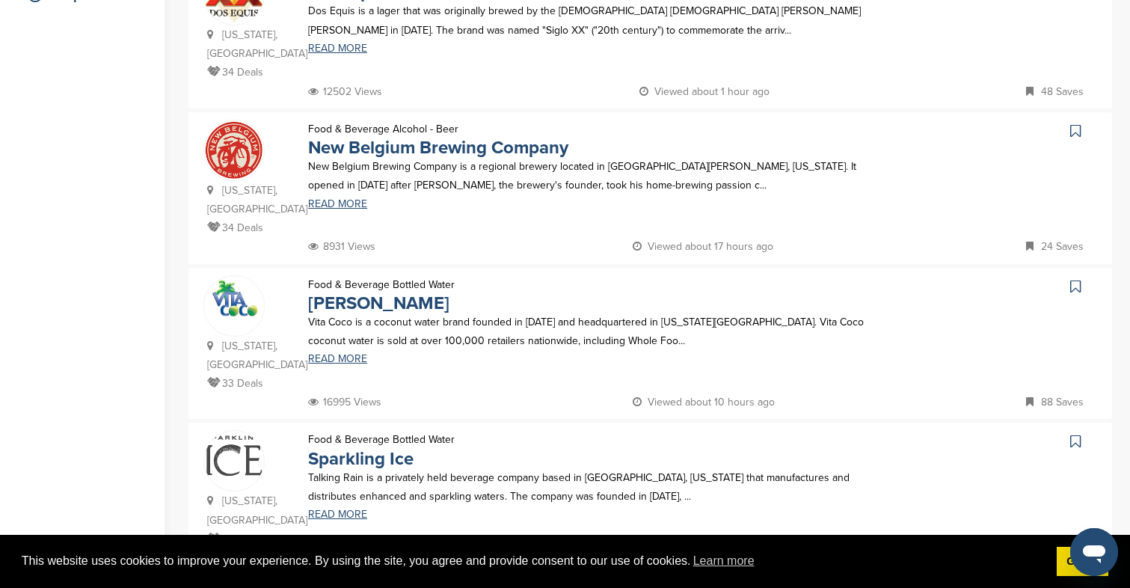
scroll to position [386, 0]
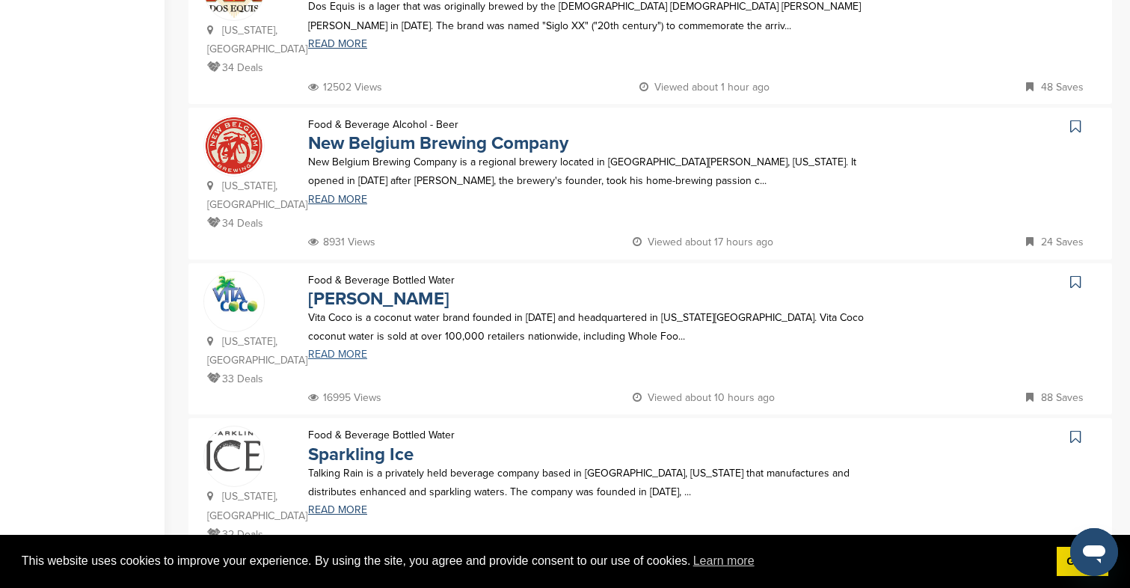
click at [329, 349] on link "READ MORE" at bounding box center [594, 354] width 573 height 10
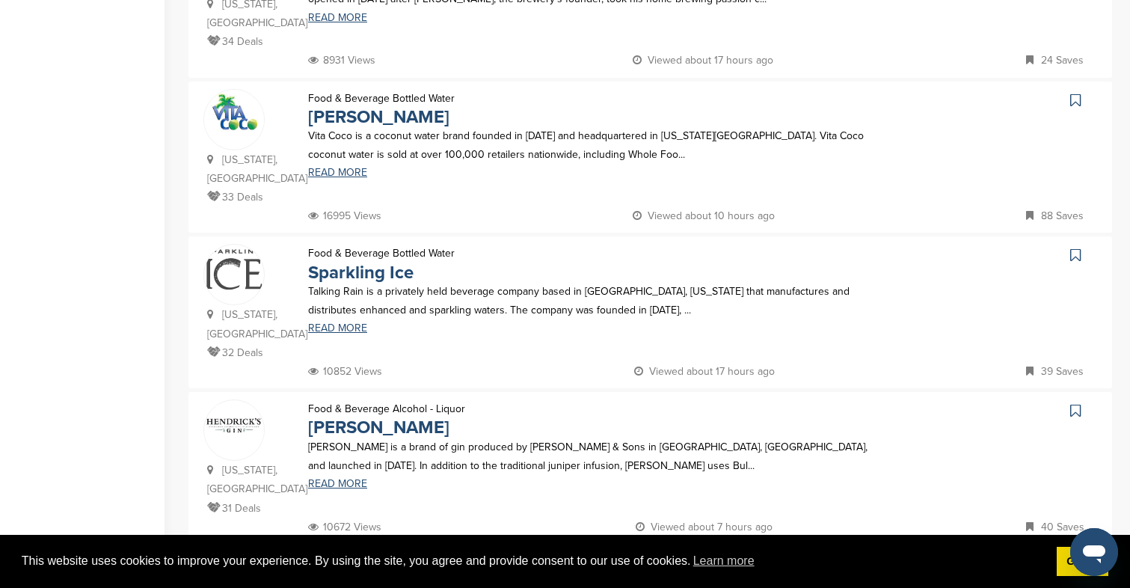
scroll to position [615, 0]
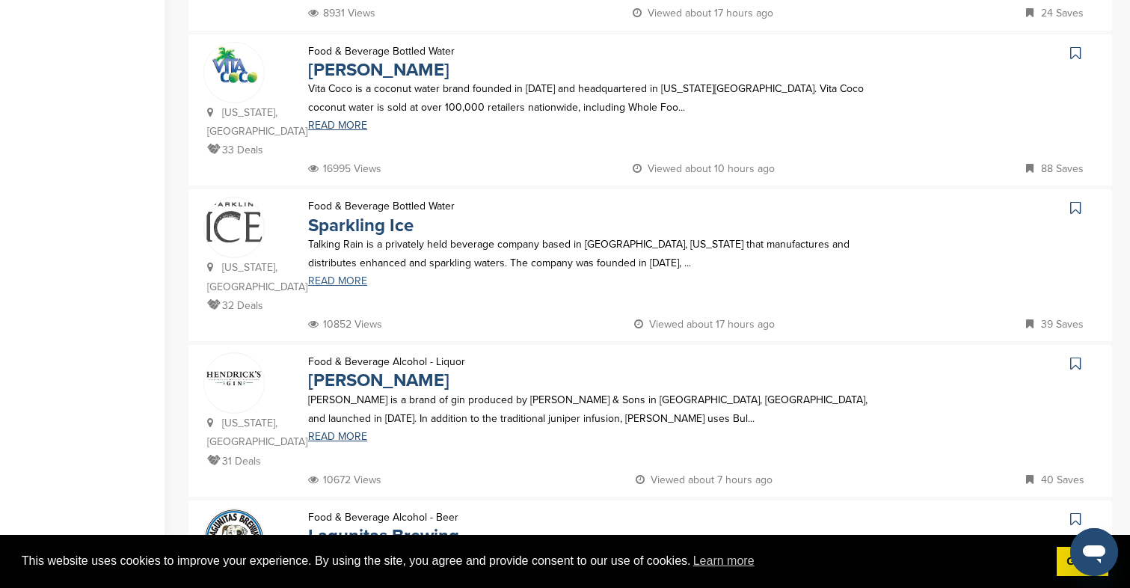
click at [324, 276] on link "READ MORE" at bounding box center [594, 281] width 573 height 10
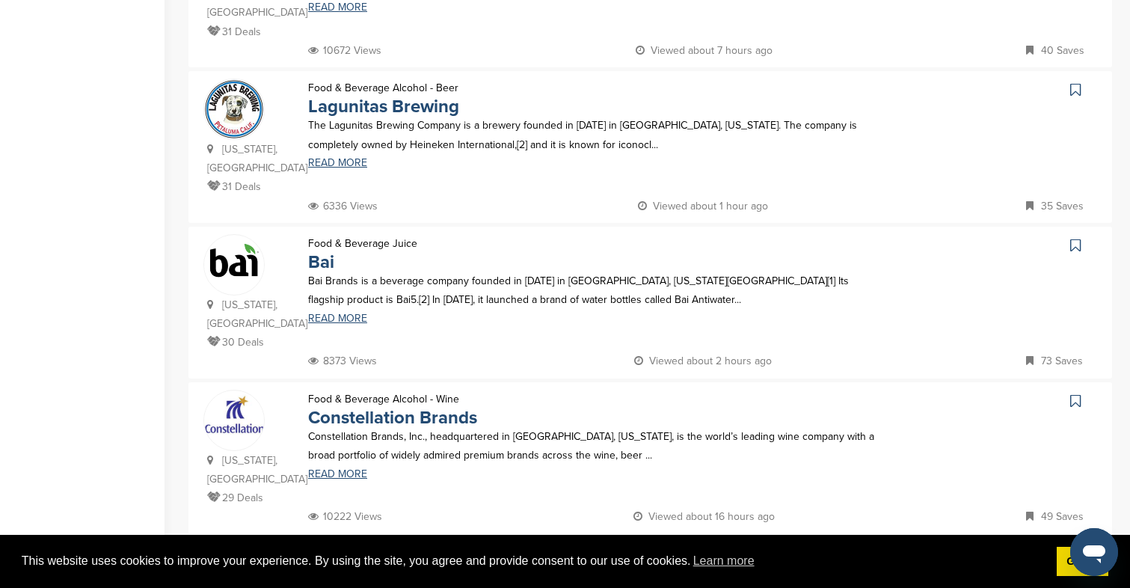
scroll to position [1064, 0]
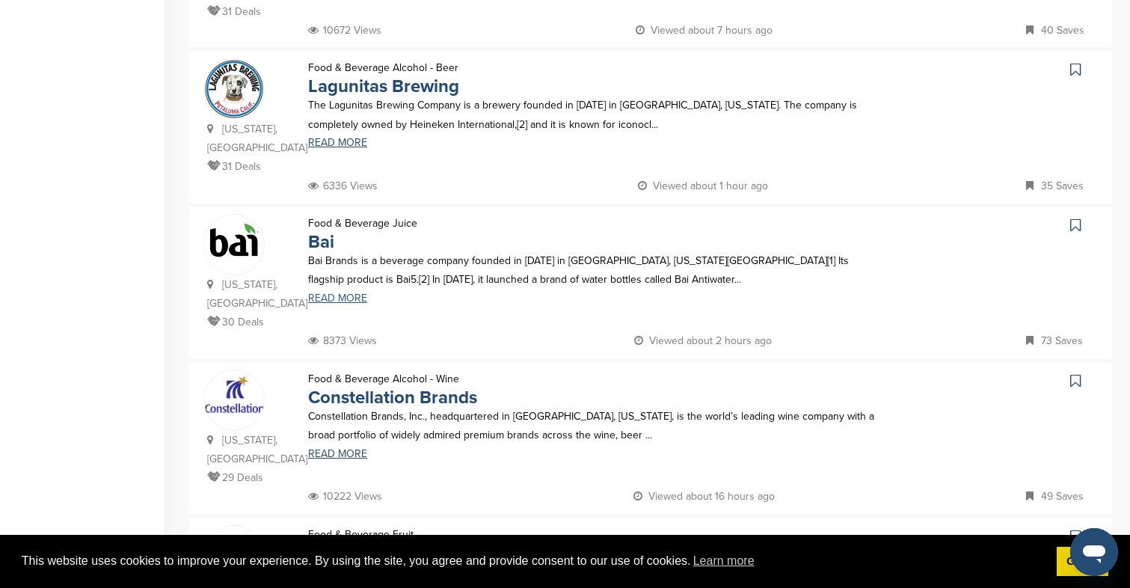
click at [353, 293] on link "READ MORE" at bounding box center [594, 298] width 573 height 10
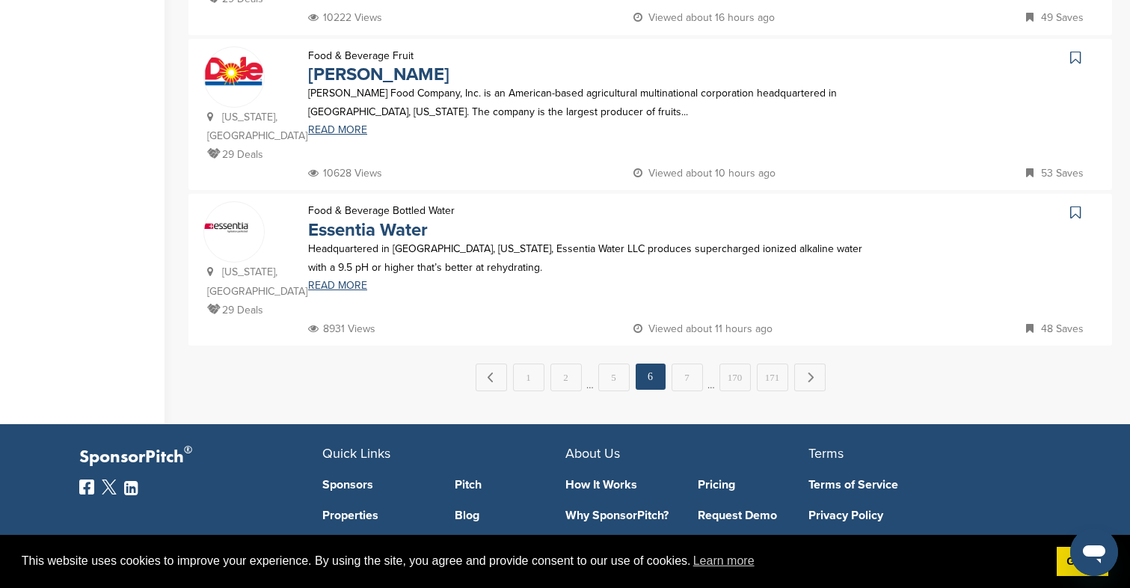
scroll to position [1553, 0]
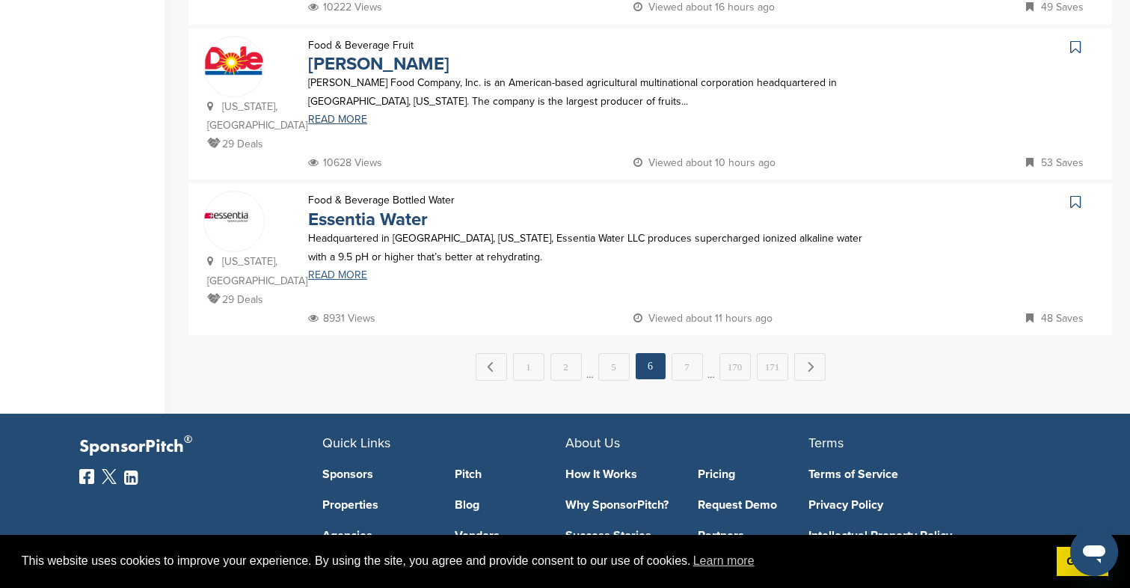
click at [338, 270] on link "READ MORE" at bounding box center [594, 275] width 573 height 10
click at [694, 357] on link "7" at bounding box center [686, 367] width 31 height 28
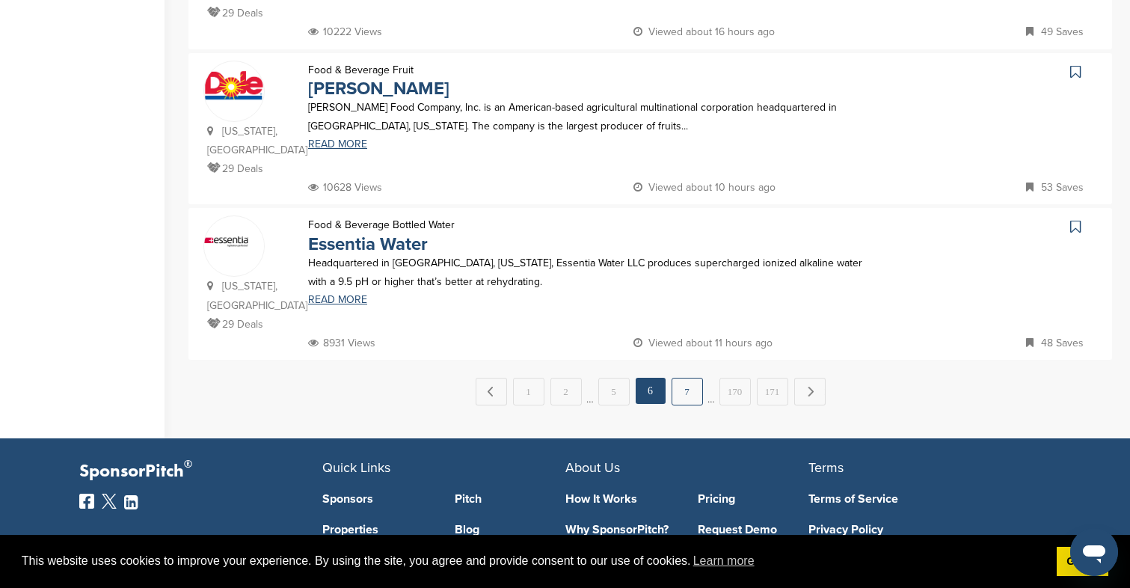
click at [690, 387] on link "7" at bounding box center [686, 392] width 31 height 28
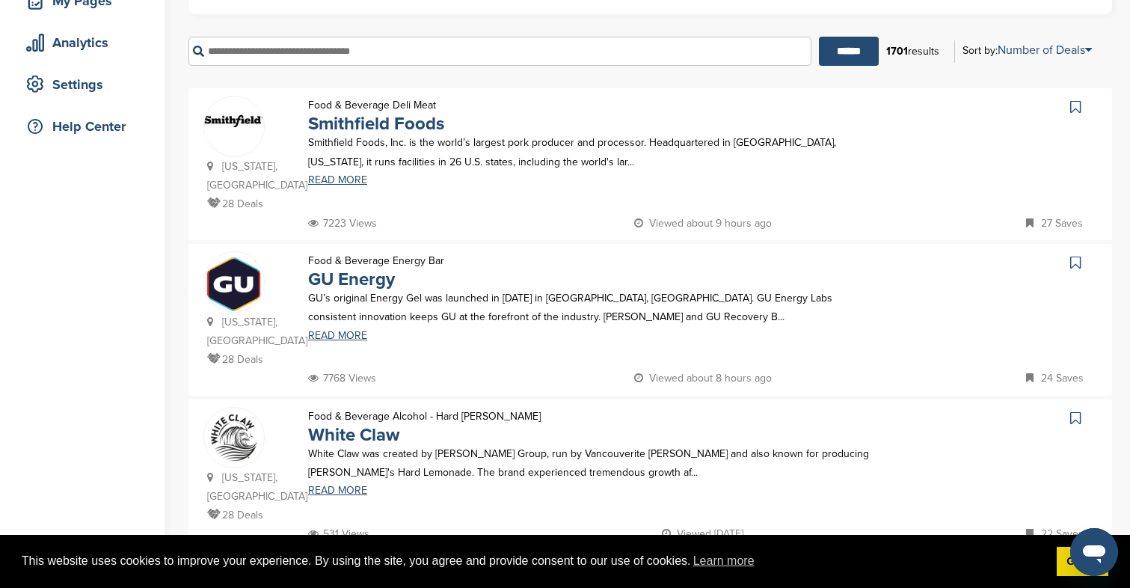
scroll to position [261, 0]
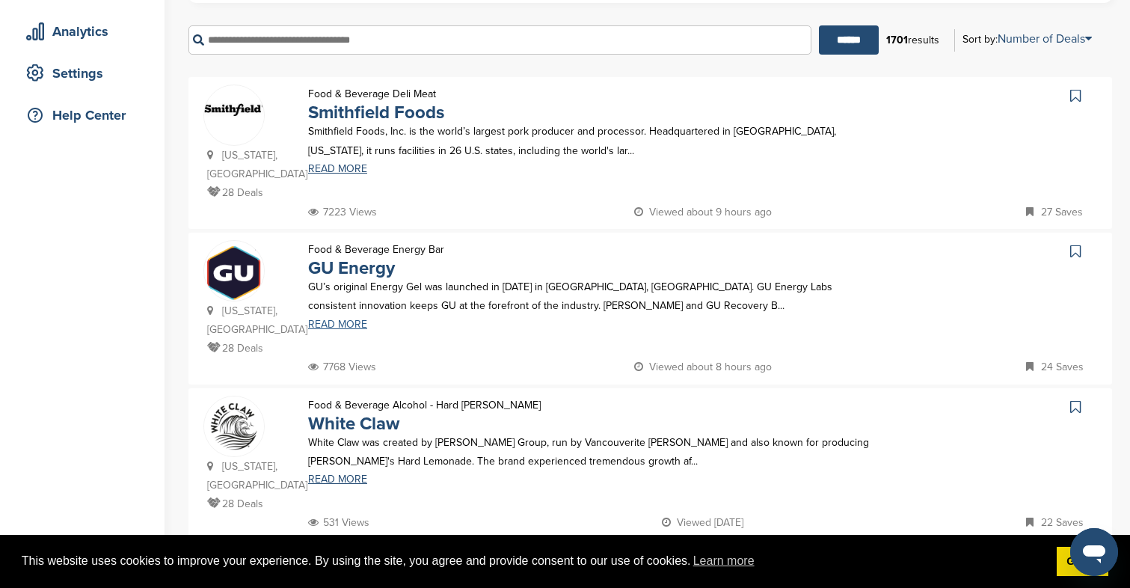
click at [352, 319] on link "READ MORE" at bounding box center [594, 324] width 573 height 10
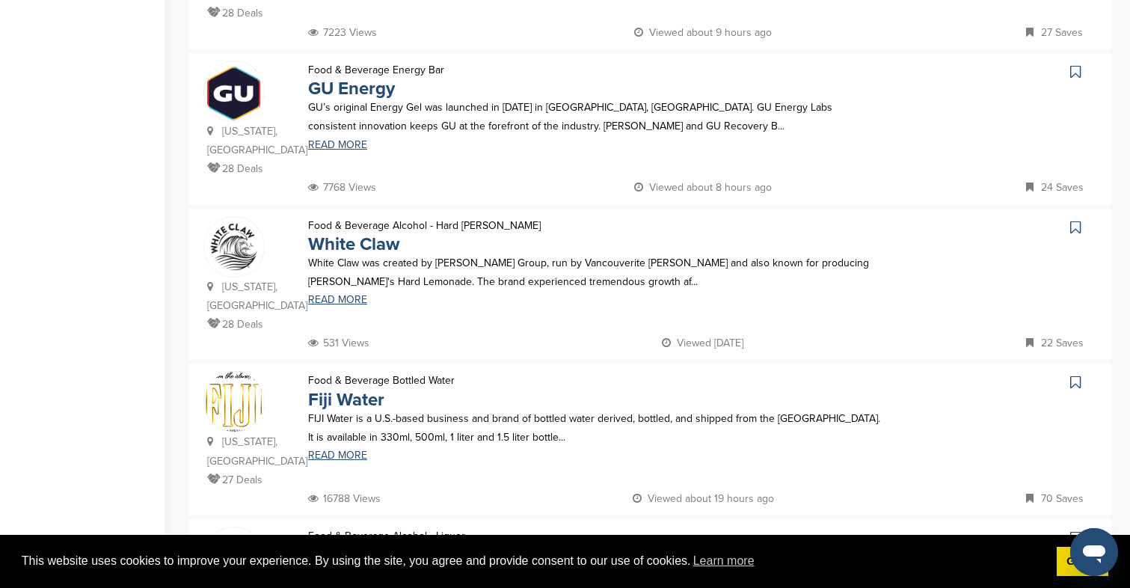
scroll to position [456, 0]
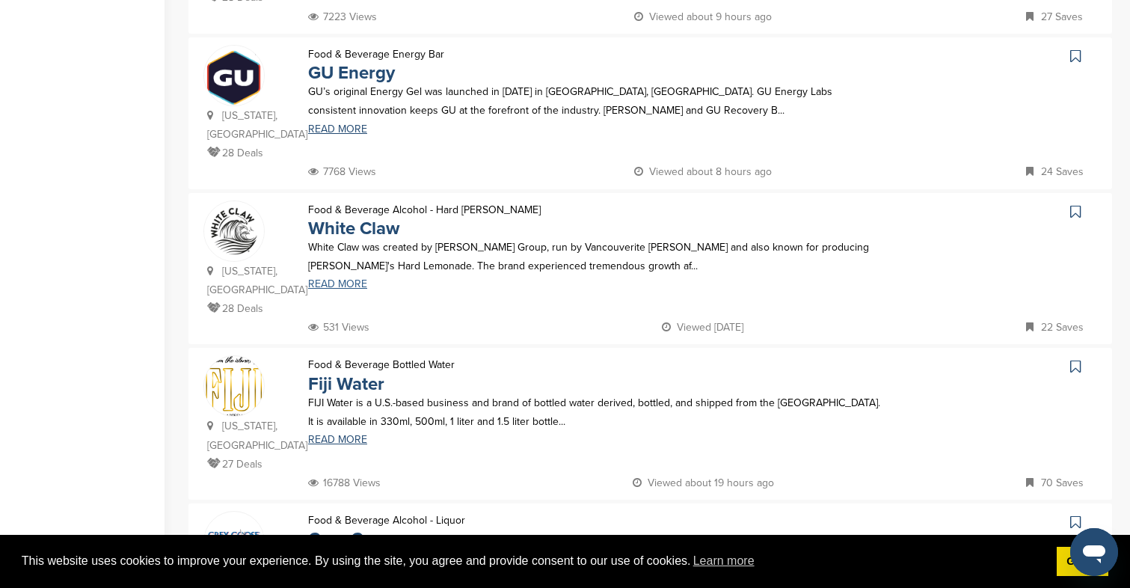
click at [346, 279] on link "READ MORE" at bounding box center [594, 284] width 573 height 10
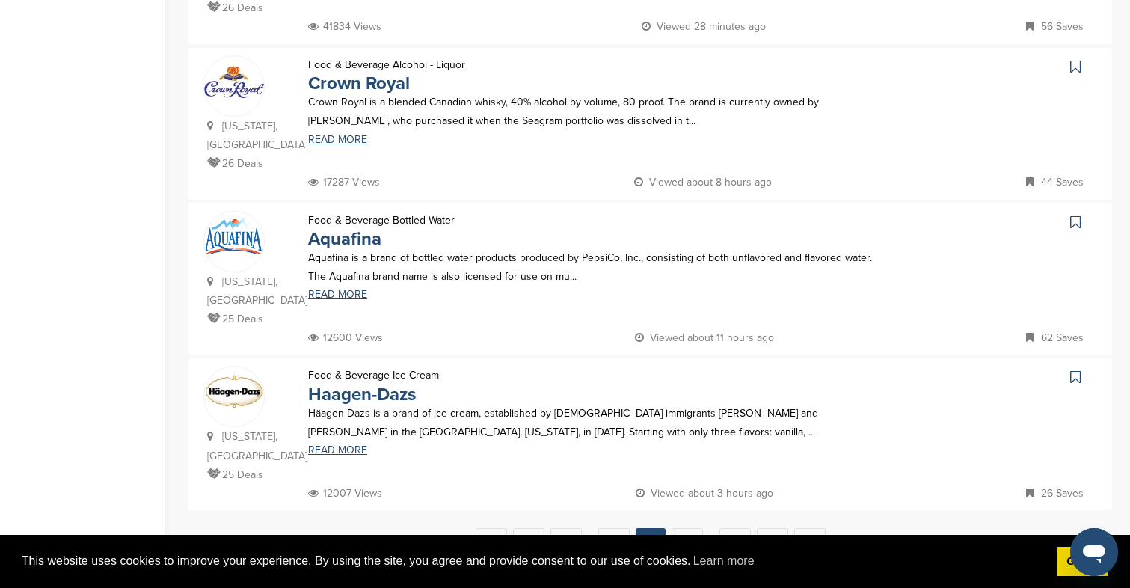
scroll to position [1379, 0]
click at [337, 289] on link "READ MORE" at bounding box center [594, 294] width 573 height 10
click at [698, 527] on link "8" at bounding box center [686, 541] width 31 height 28
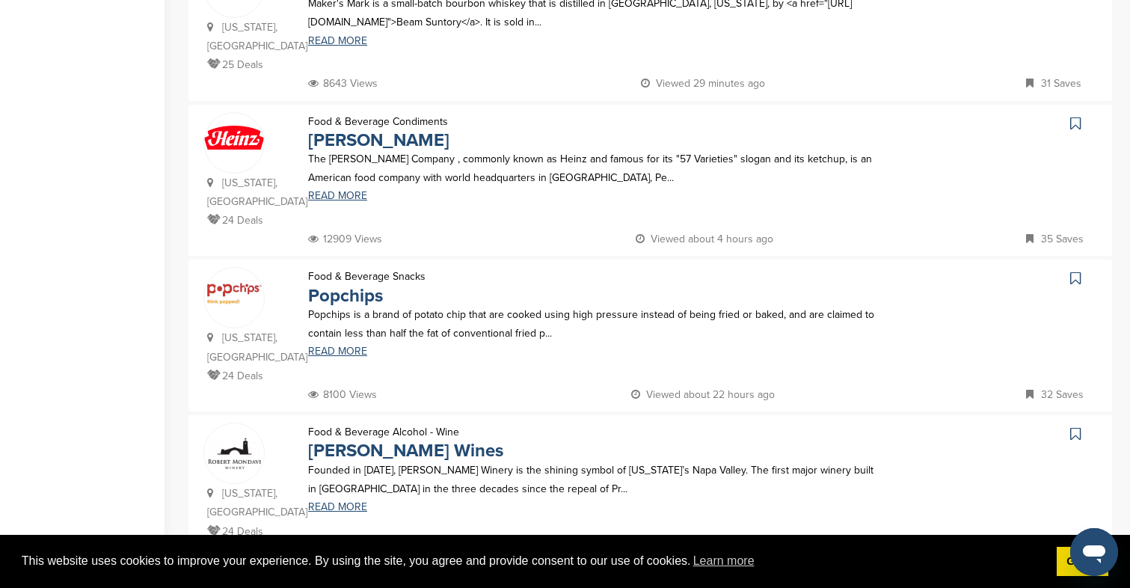
scroll to position [583, 0]
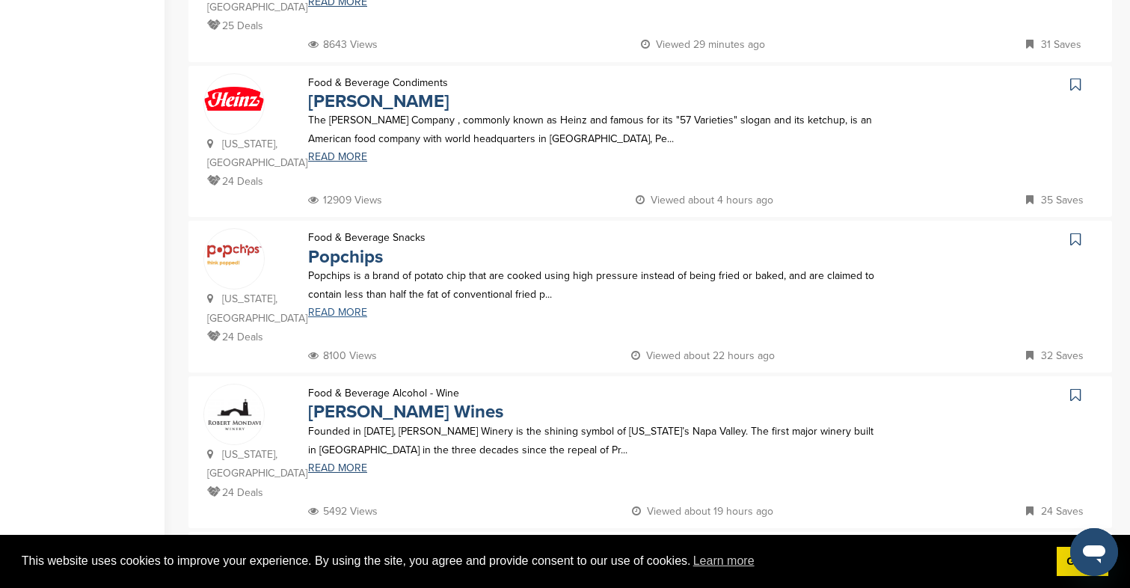
click at [322, 307] on link "READ MORE" at bounding box center [594, 312] width 573 height 10
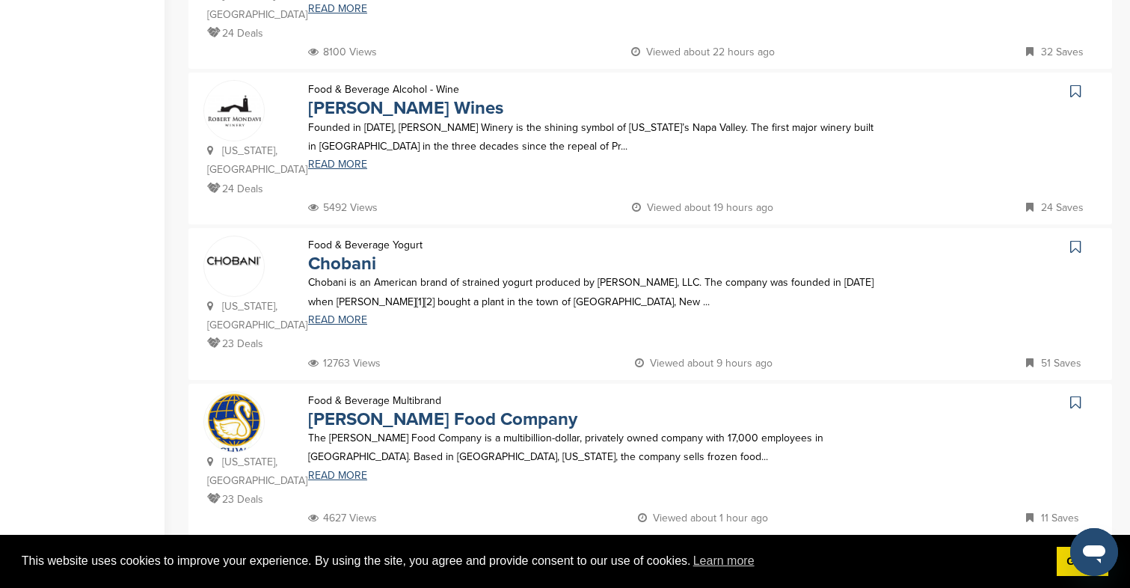
scroll to position [988, 0]
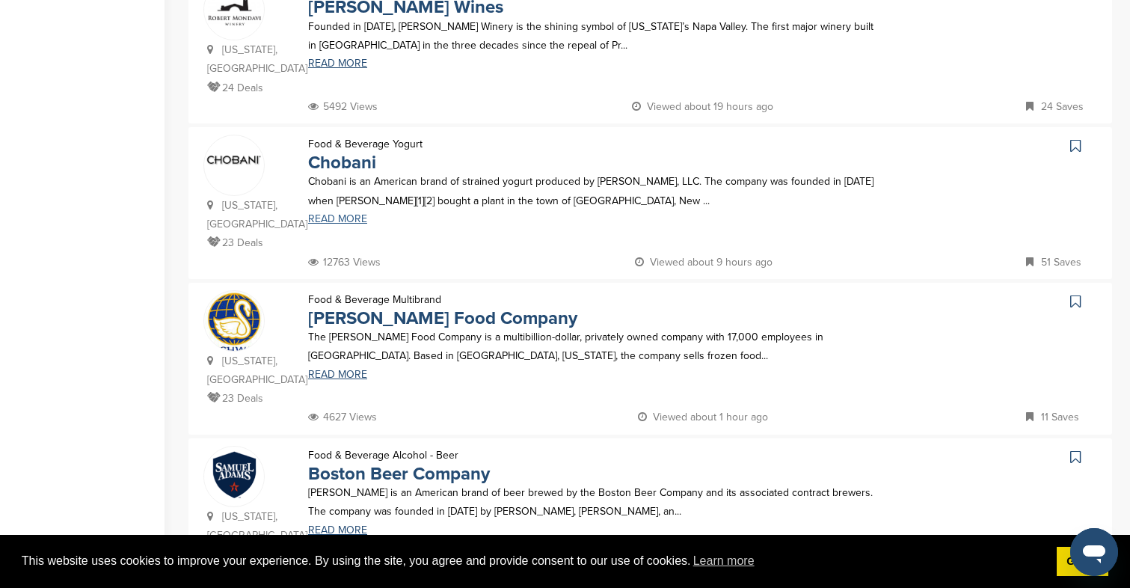
click at [348, 214] on link "READ MORE" at bounding box center [594, 219] width 573 height 10
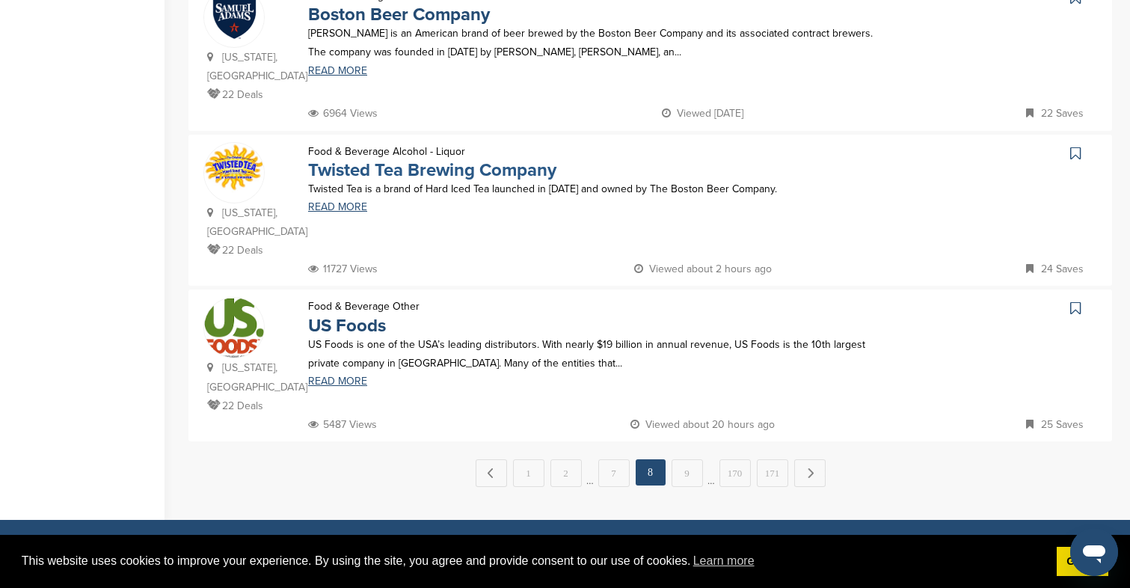
scroll to position [1569, 0]
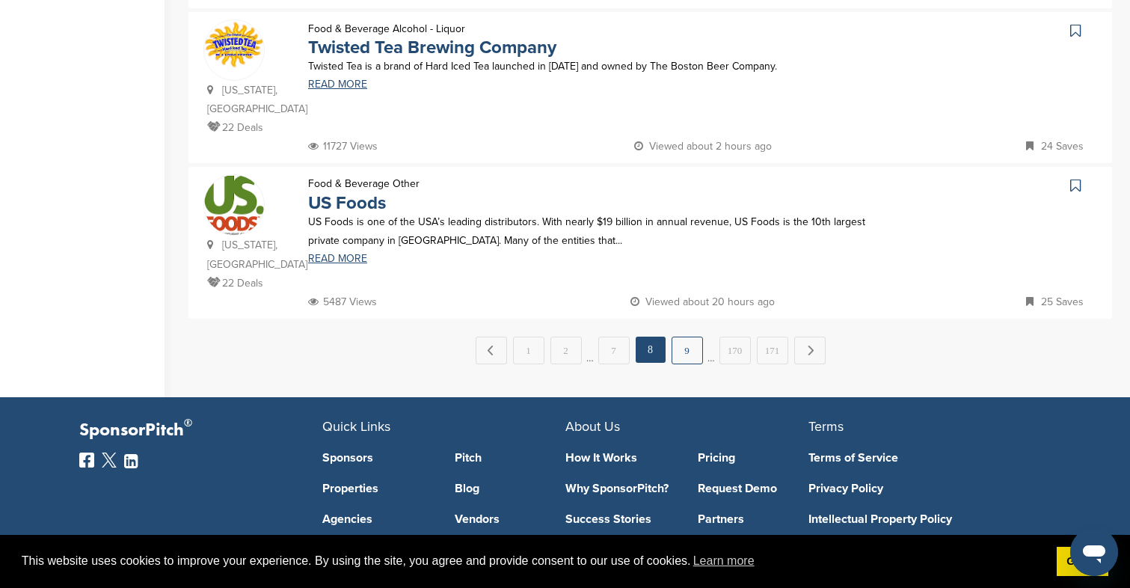
click at [686, 336] on link "9" at bounding box center [686, 350] width 31 height 28
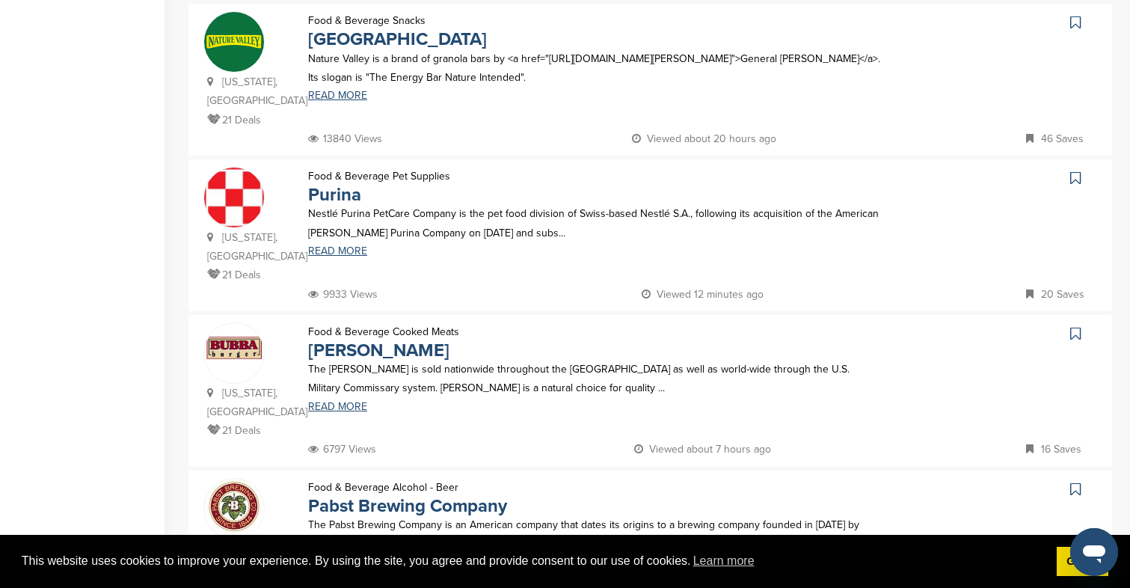
scroll to position [947, 0]
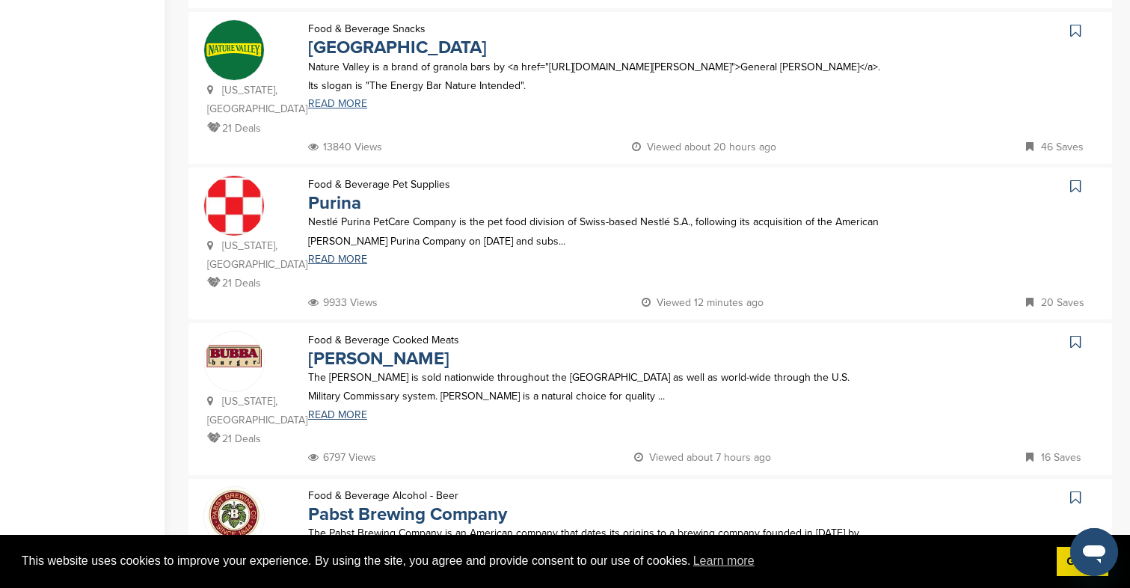
click at [335, 106] on link "READ MORE" at bounding box center [594, 104] width 573 height 10
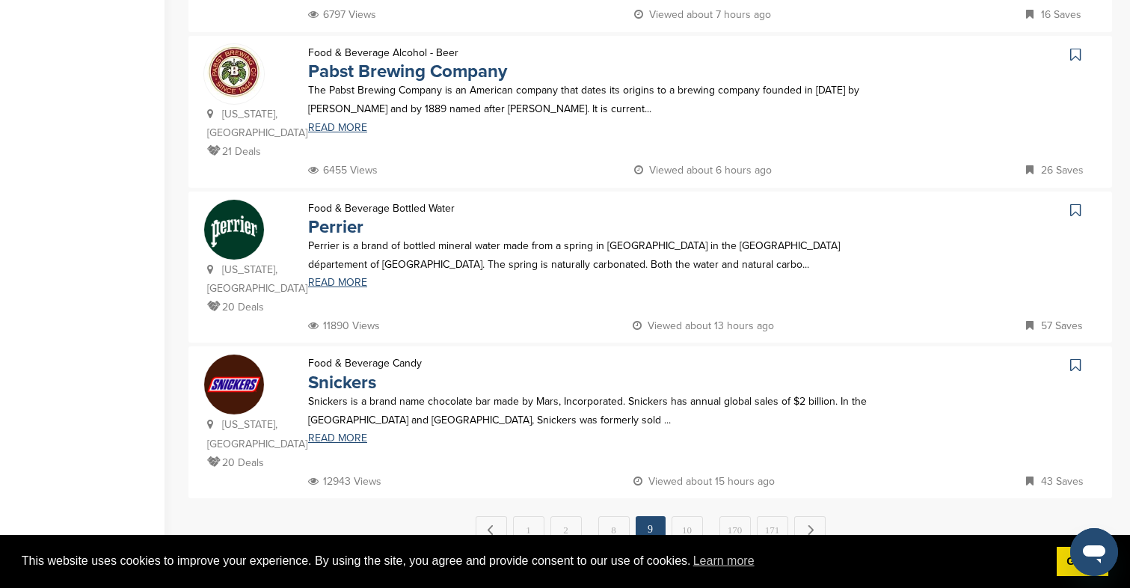
scroll to position [1451, 0]
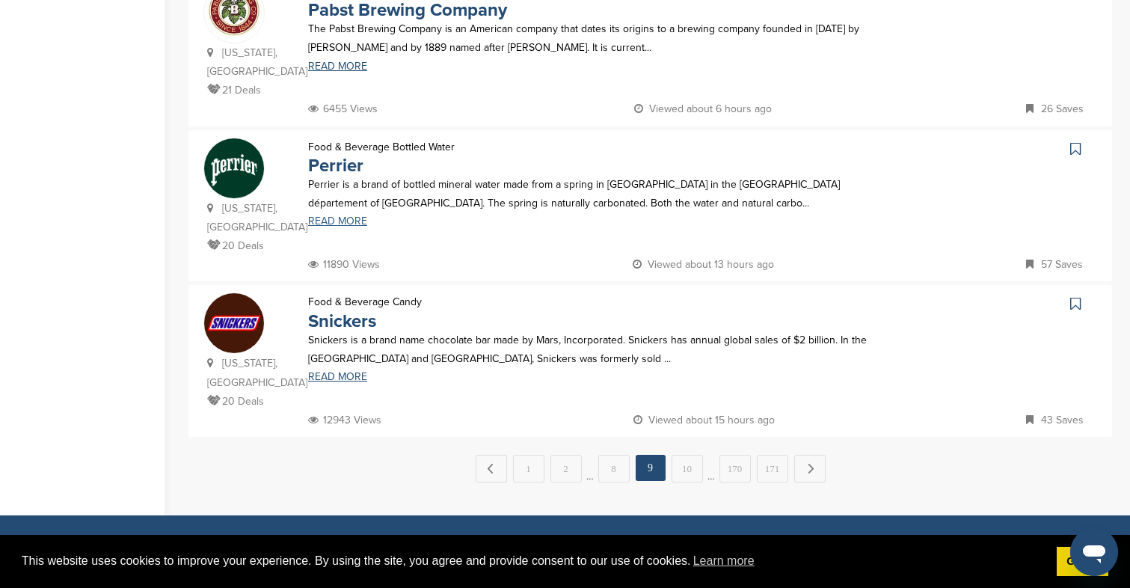
click at [342, 216] on link "READ MORE" at bounding box center [594, 221] width 573 height 10
click at [334, 330] on p "Snickers is a brand name chocolate bar made by Mars, Incorporated. Snickers has…" at bounding box center [594, 348] width 573 height 37
click at [334, 372] on link "READ MORE" at bounding box center [594, 377] width 573 height 10
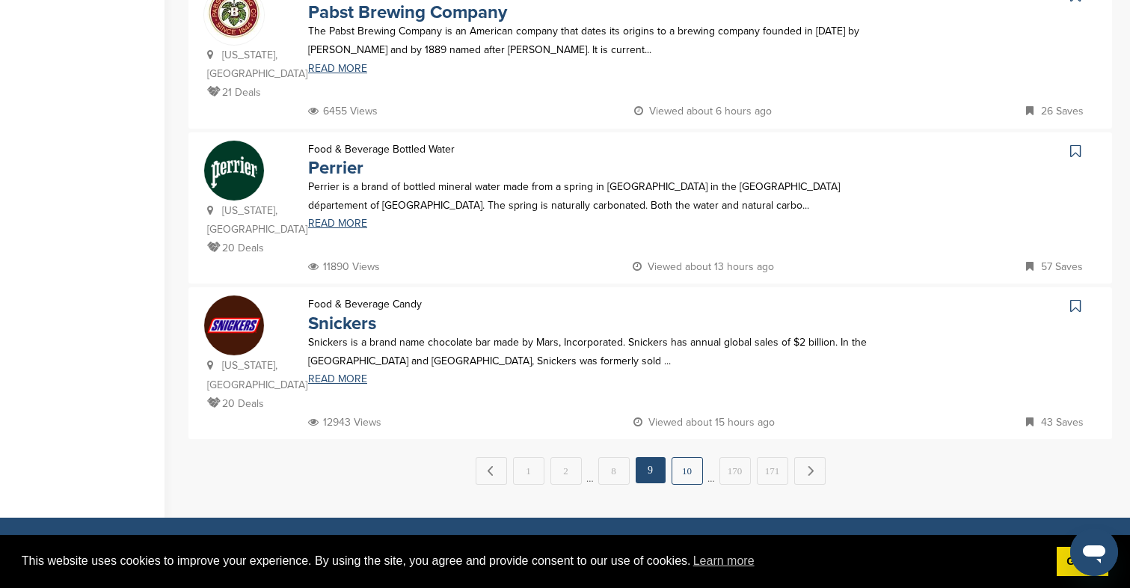
click at [674, 457] on link "10" at bounding box center [686, 471] width 31 height 28
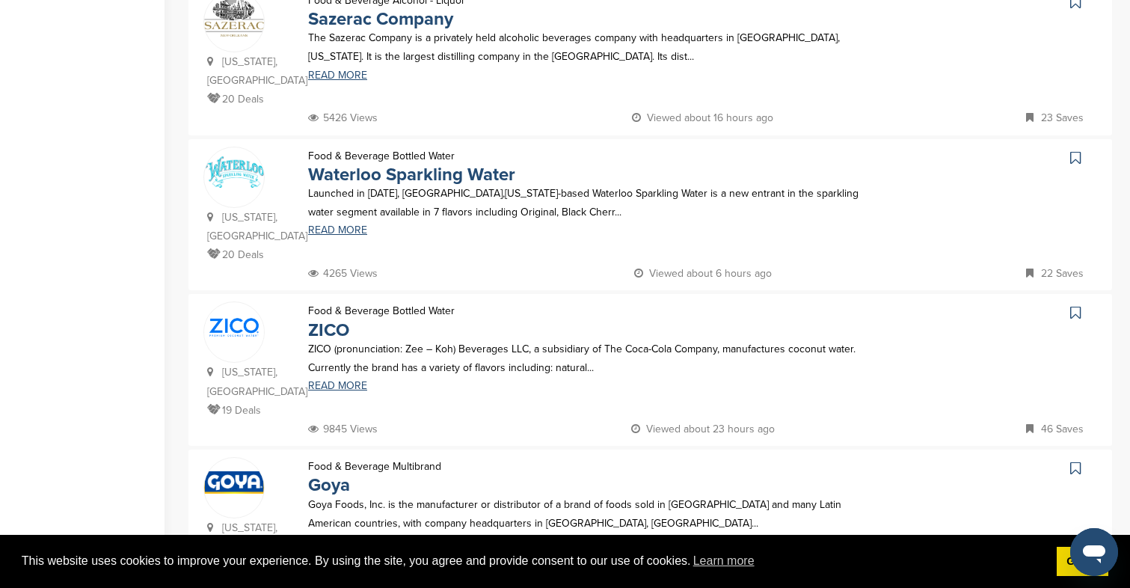
scroll to position [431, 0]
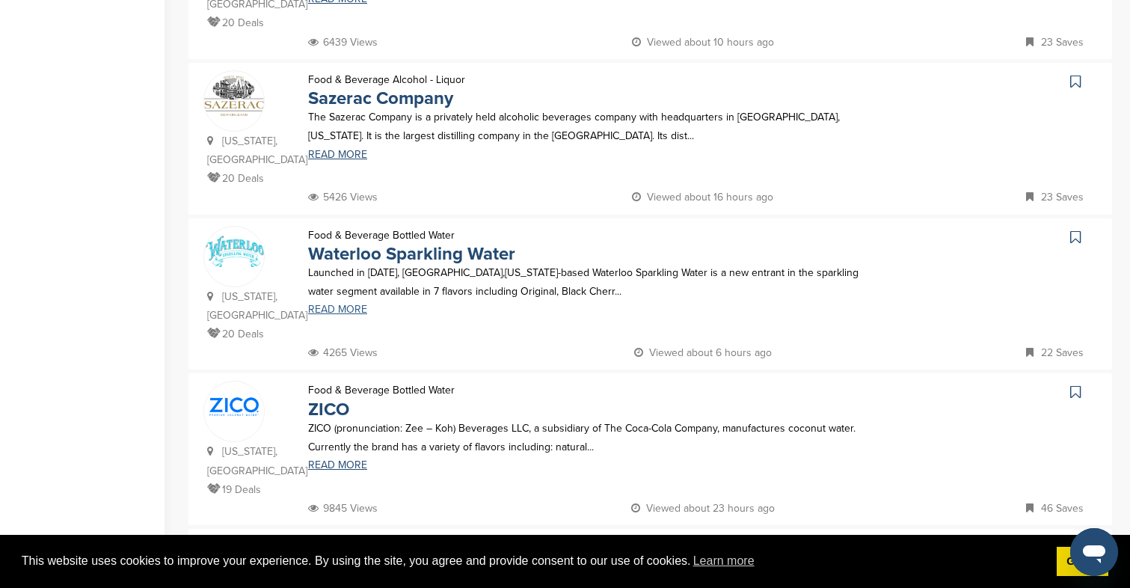
click at [331, 304] on link "READ MORE" at bounding box center [594, 309] width 573 height 10
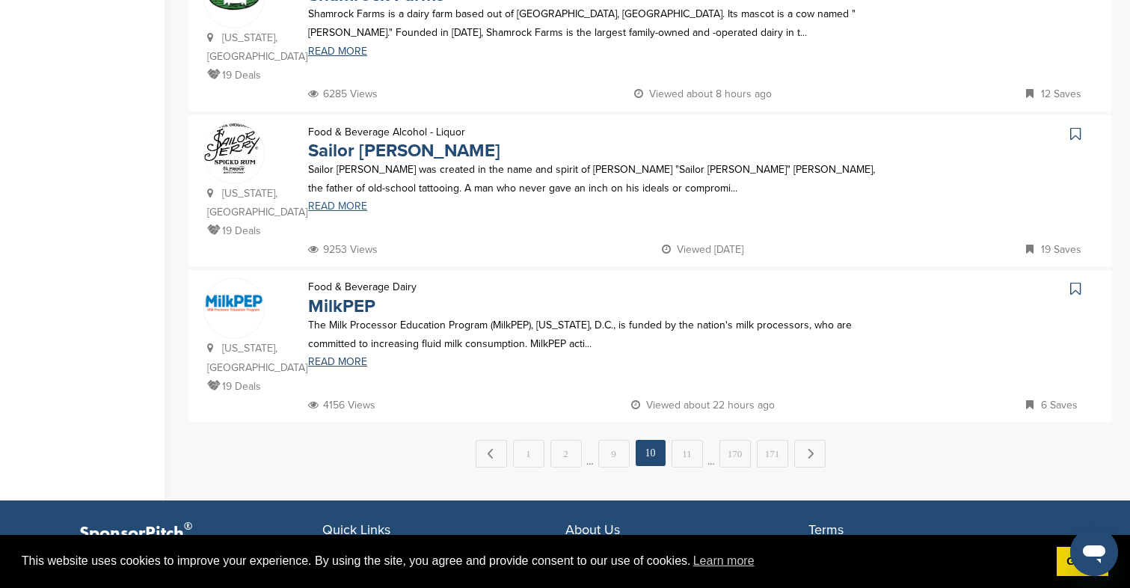
scroll to position [1467, 0]
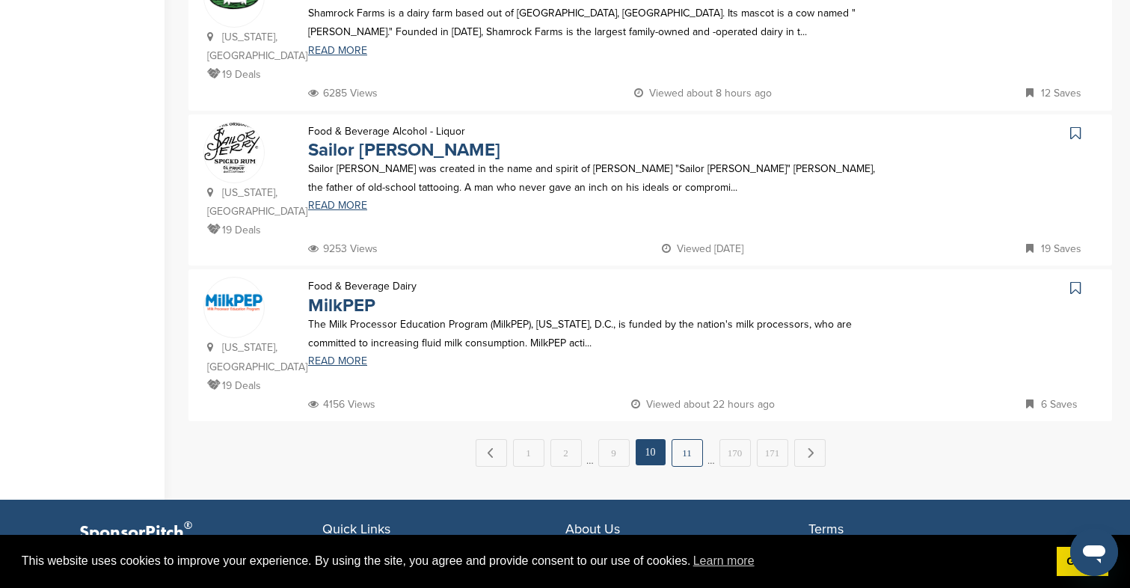
click at [681, 439] on link "11" at bounding box center [686, 453] width 31 height 28
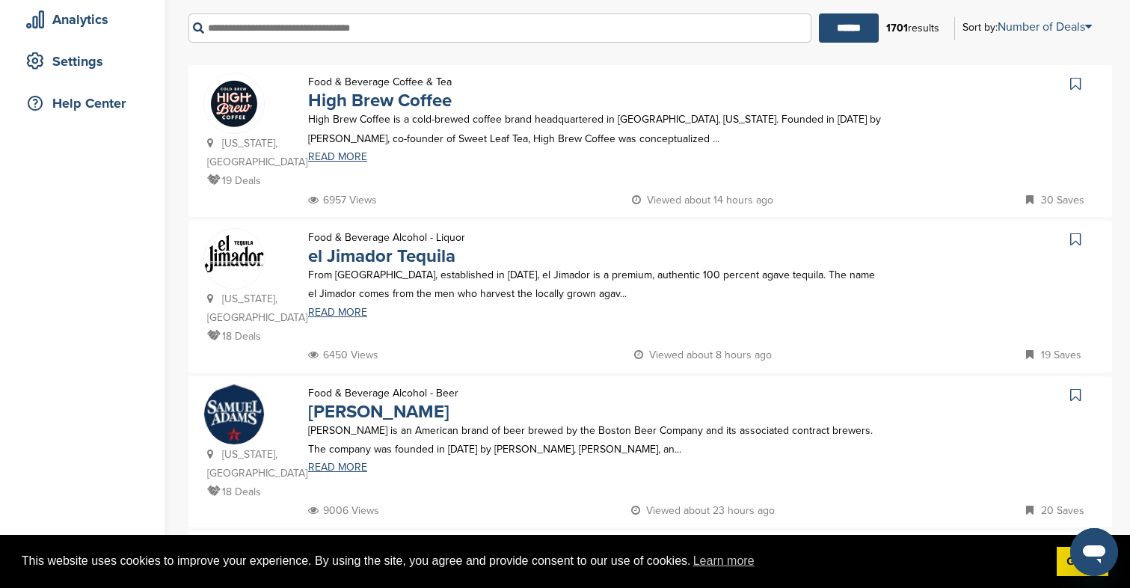
scroll to position [352, 0]
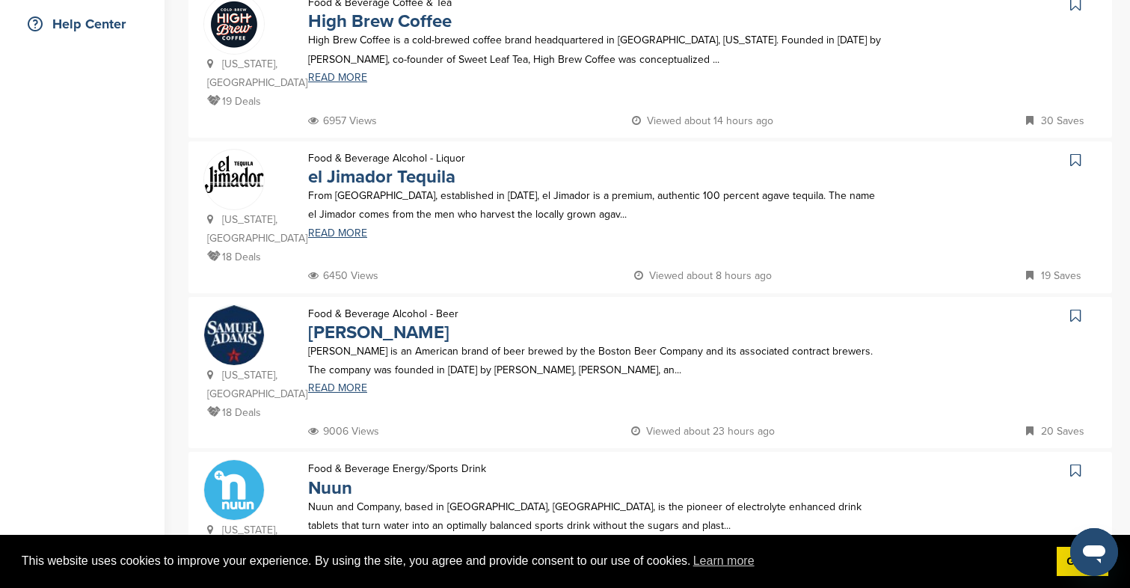
click at [330, 111] on p "6957 Views" at bounding box center [342, 120] width 69 height 19
click at [331, 79] on link "READ MORE" at bounding box center [594, 78] width 573 height 10
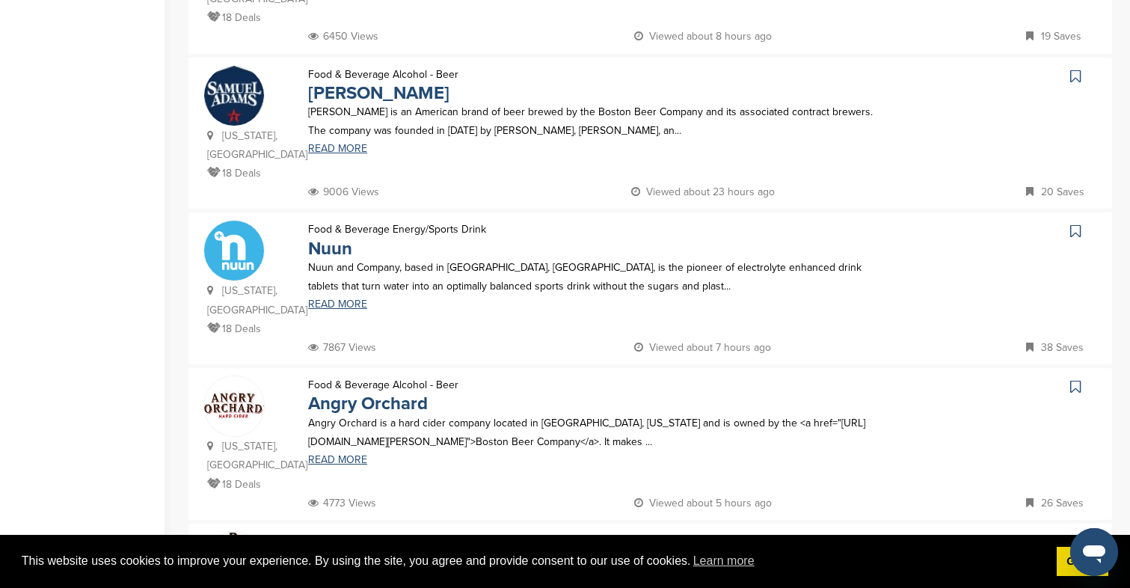
scroll to position [620, 0]
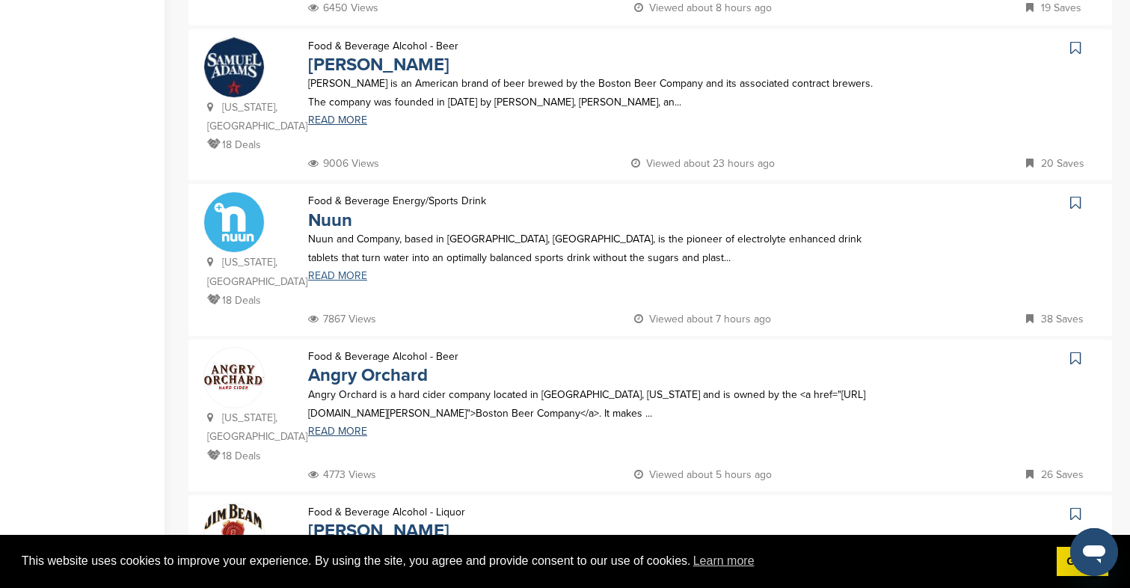
click at [331, 271] on link "READ MORE" at bounding box center [594, 276] width 573 height 10
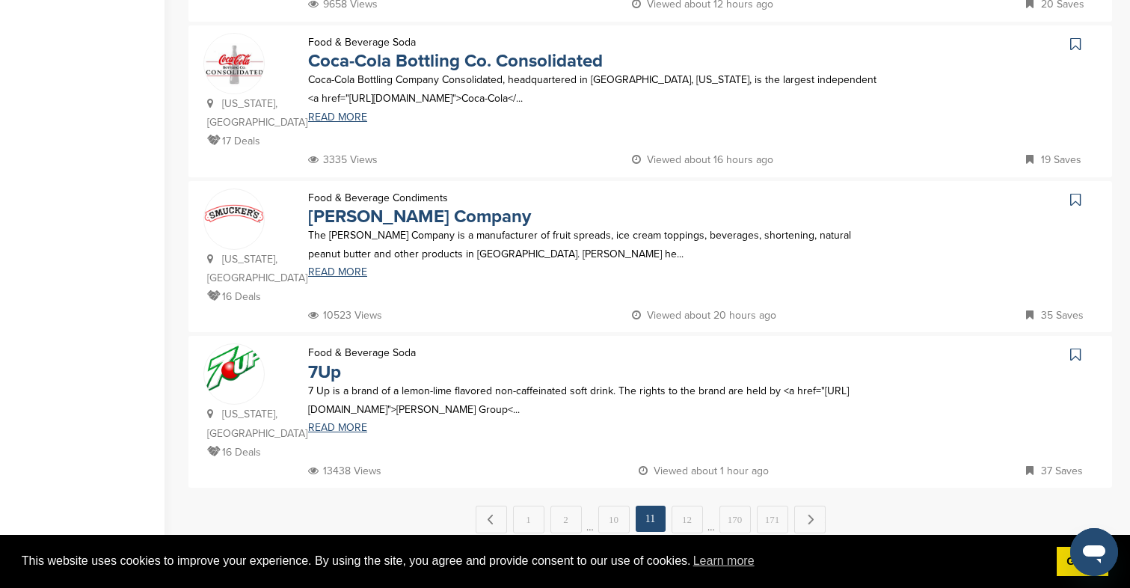
scroll to position [1402, 0]
click at [685, 504] on link "12" at bounding box center [686, 518] width 31 height 28
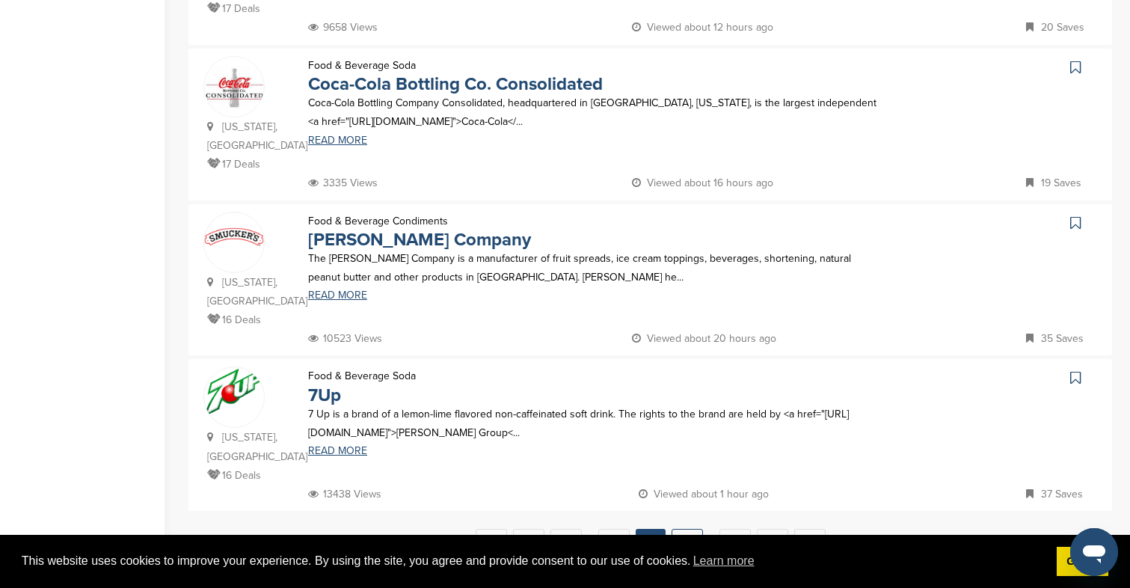
click at [687, 529] on link "12" at bounding box center [686, 543] width 31 height 28
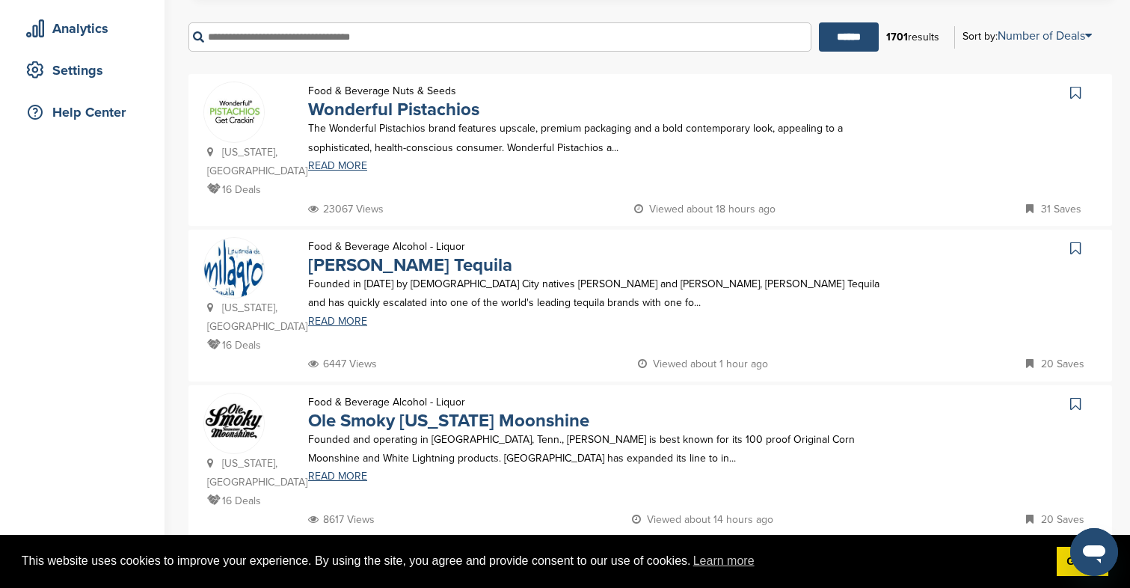
scroll to position [343, 0]
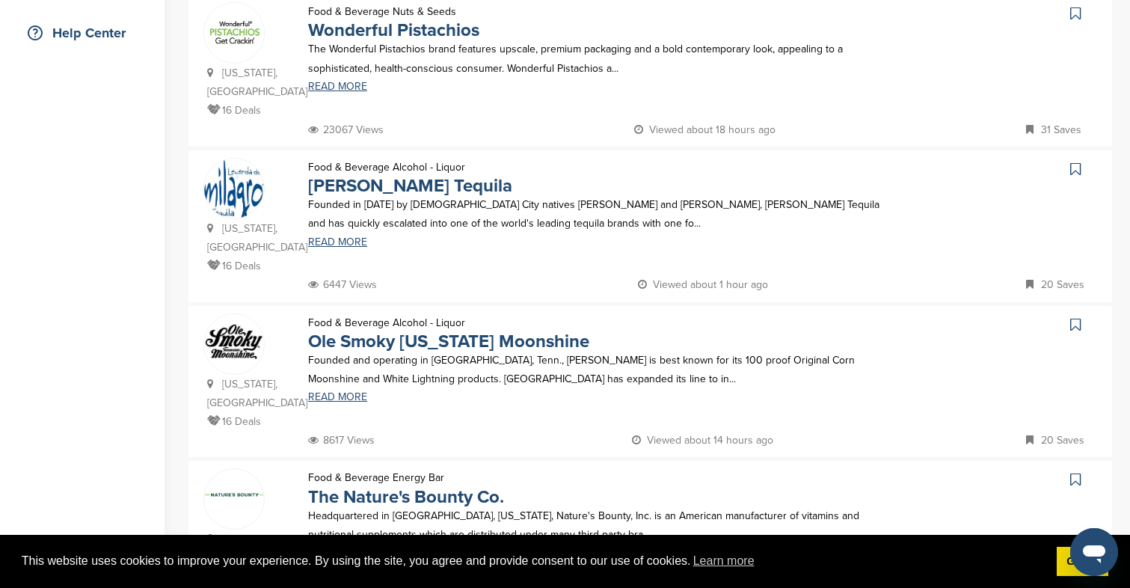
click at [346, 96] on div "Food & Beverage Nuts & Seeds Wonderful Pistachios The Wonderful Pistachios bran…" at bounding box center [594, 61] width 603 height 118
click at [346, 90] on link "READ MORE" at bounding box center [594, 86] width 573 height 10
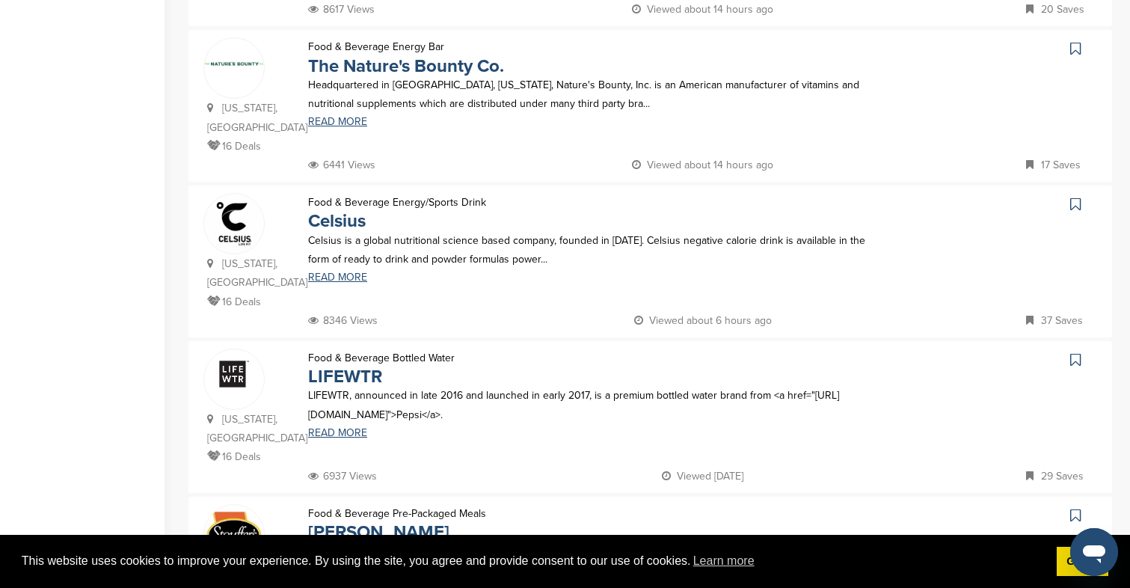
scroll to position [787, 0]
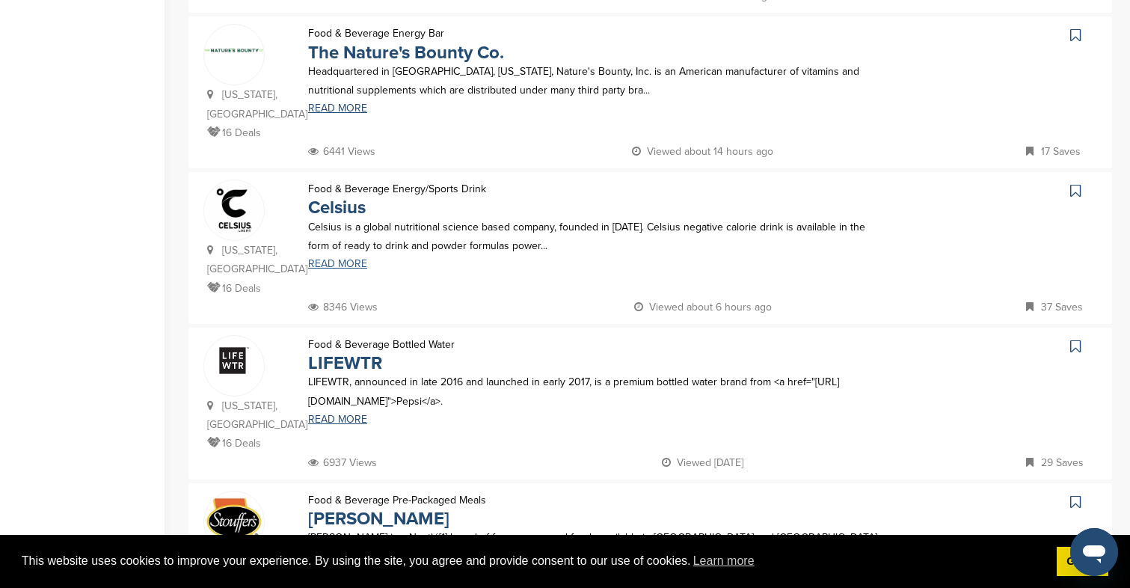
click at [336, 259] on link "READ MORE" at bounding box center [594, 264] width 573 height 10
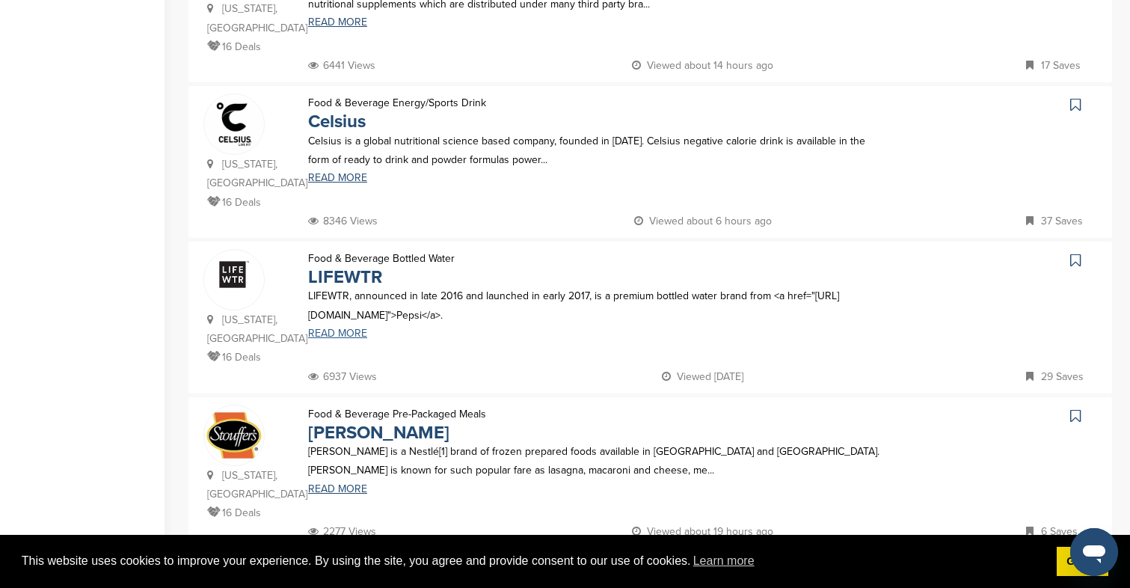
scroll to position [874, 0]
click at [345, 327] on link "READ MORE" at bounding box center [594, 332] width 573 height 10
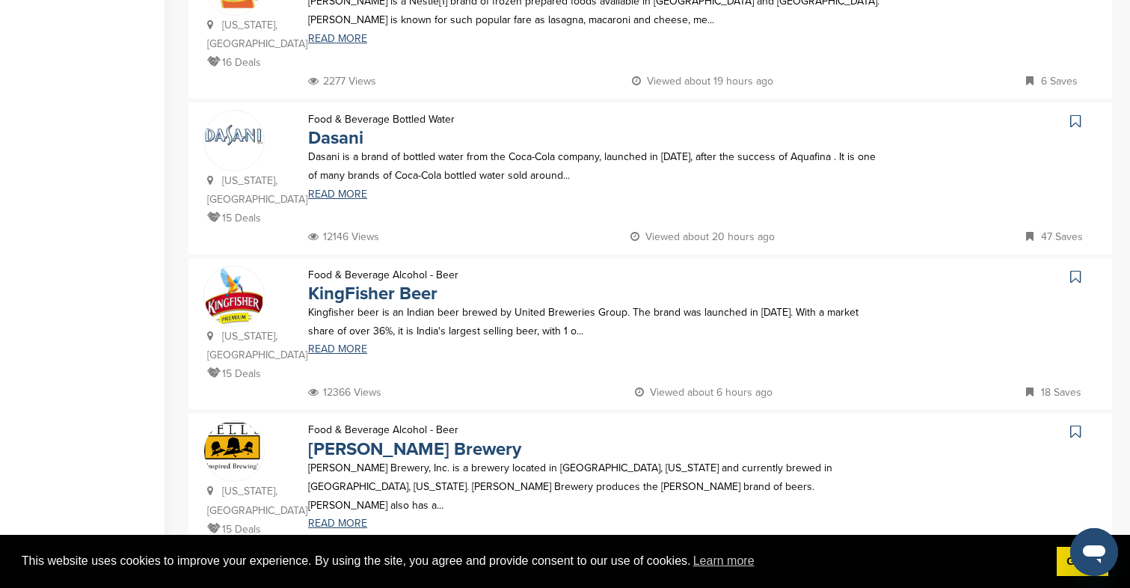
scroll to position [1341, 0]
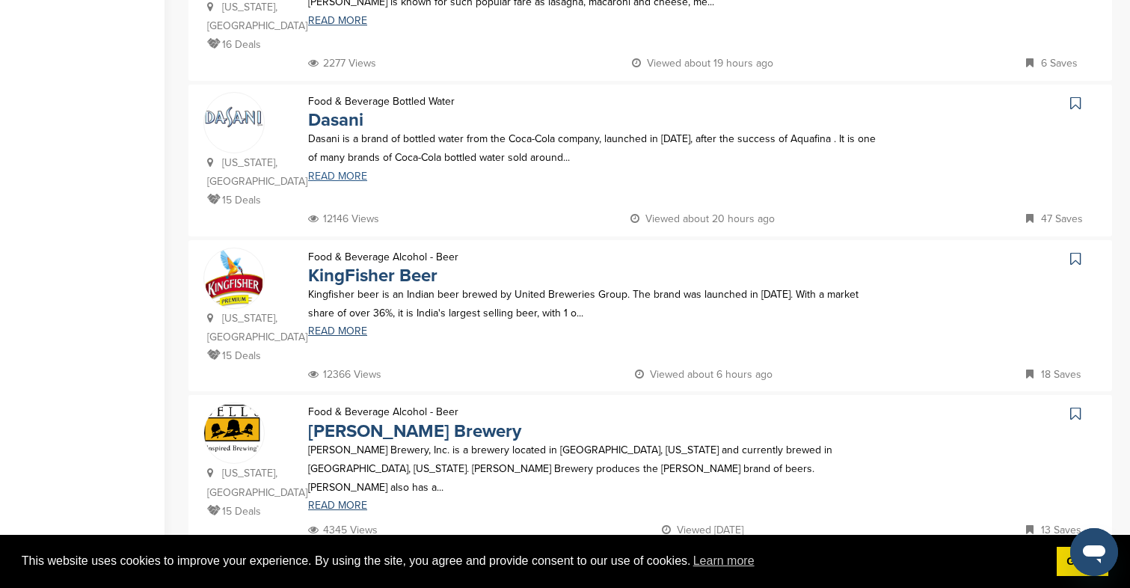
click at [326, 171] on link "READ MORE" at bounding box center [594, 176] width 573 height 10
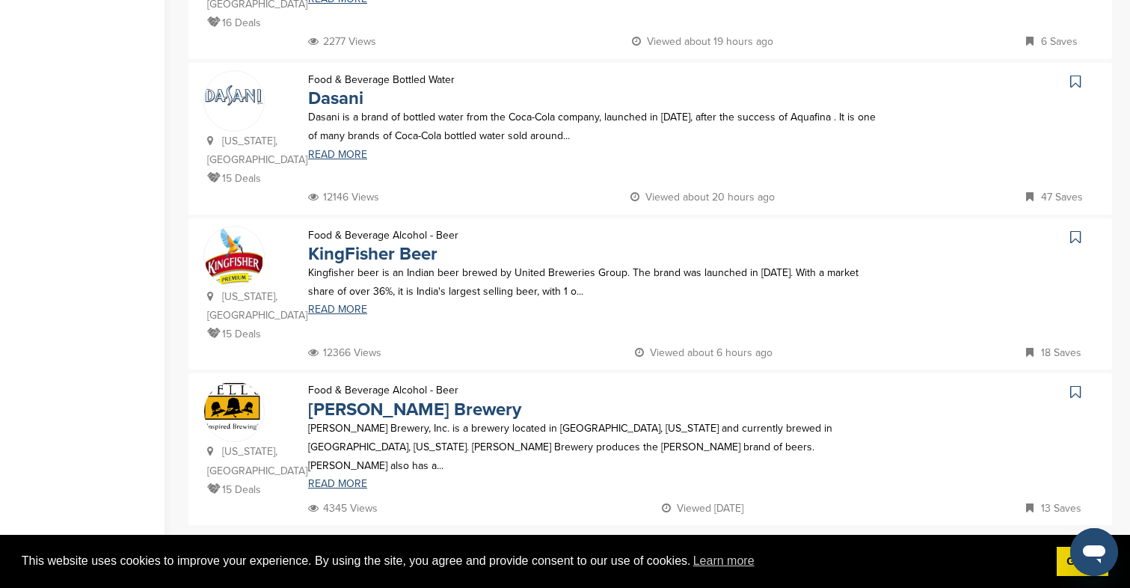
click at [681, 543] on link "13" at bounding box center [686, 557] width 31 height 28
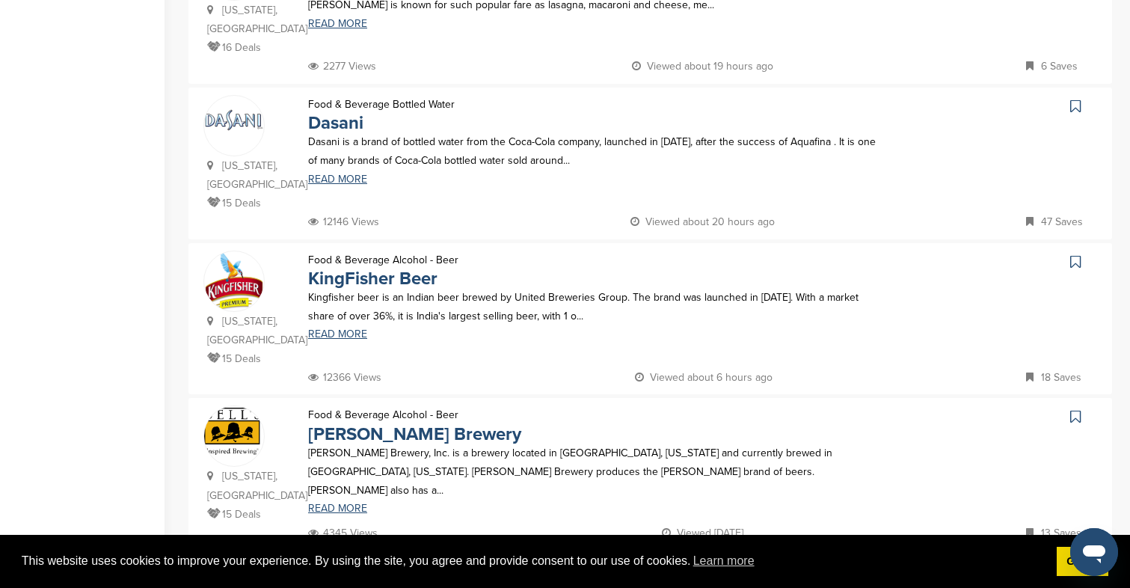
click at [684, 567] on link "13" at bounding box center [686, 581] width 31 height 28
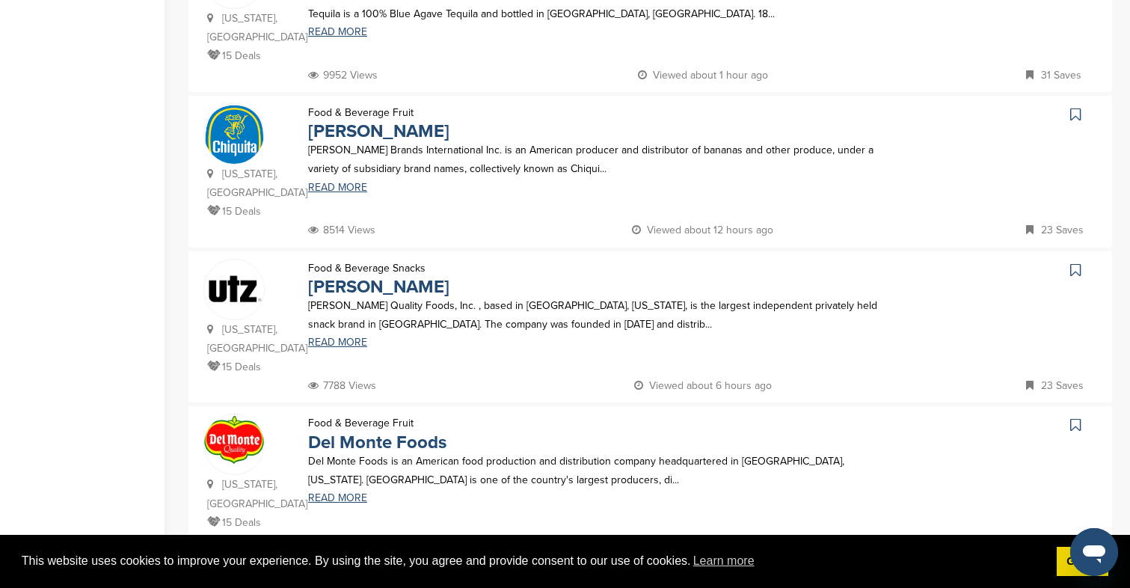
scroll to position [401, 0]
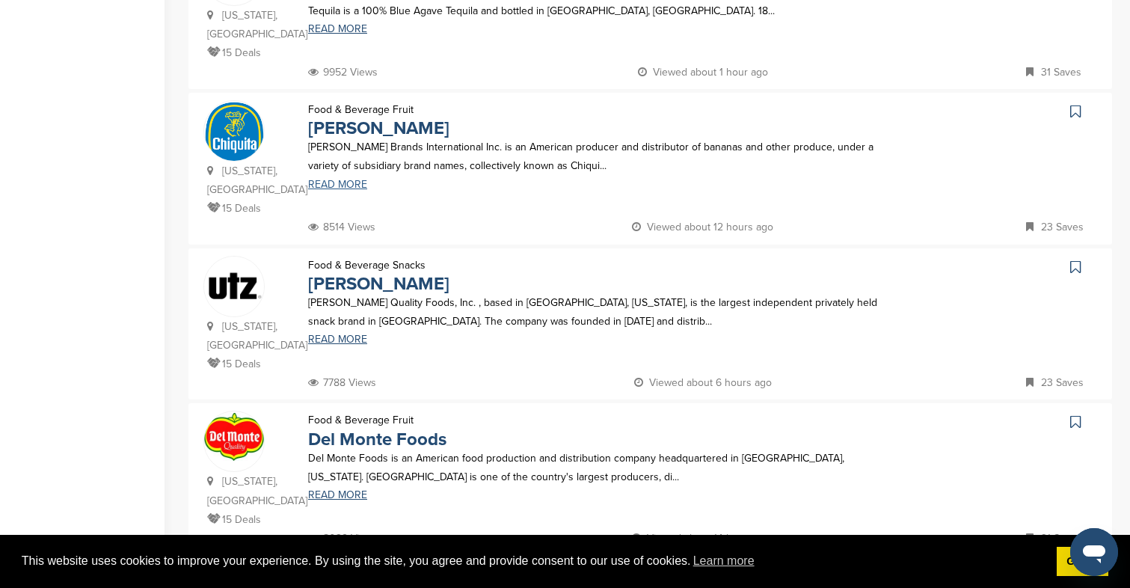
click at [339, 181] on link "READ MORE" at bounding box center [594, 184] width 573 height 10
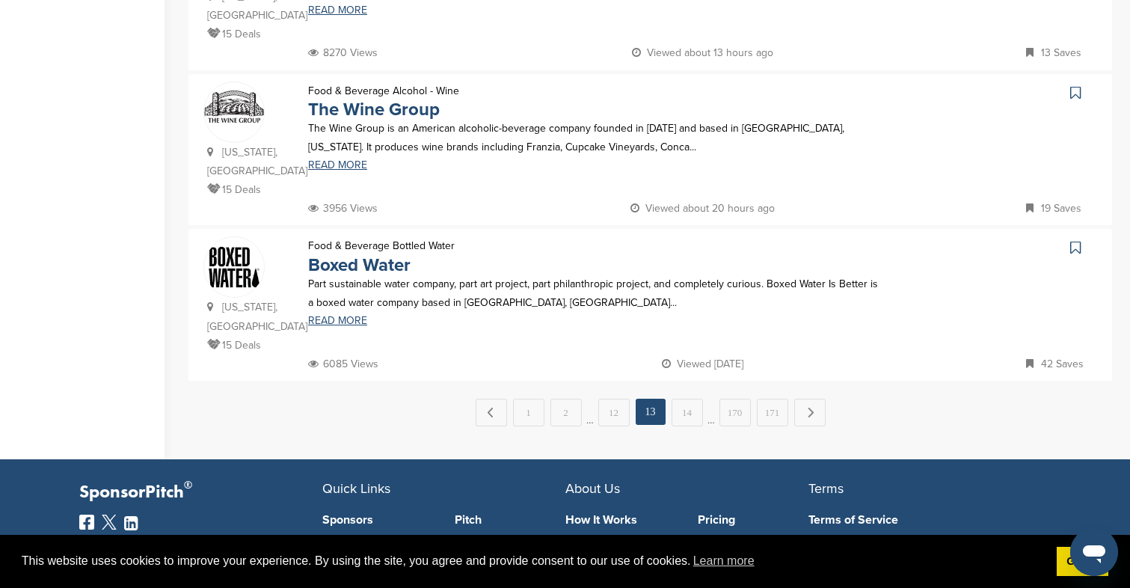
scroll to position [1568, 0]
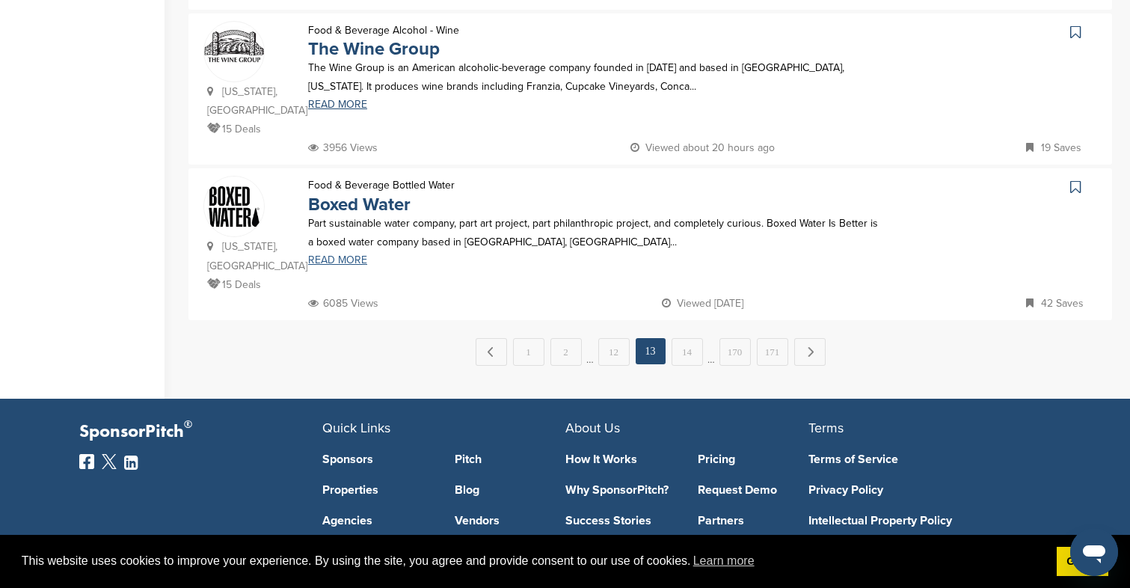
click at [345, 255] on link "READ MORE" at bounding box center [594, 260] width 573 height 10
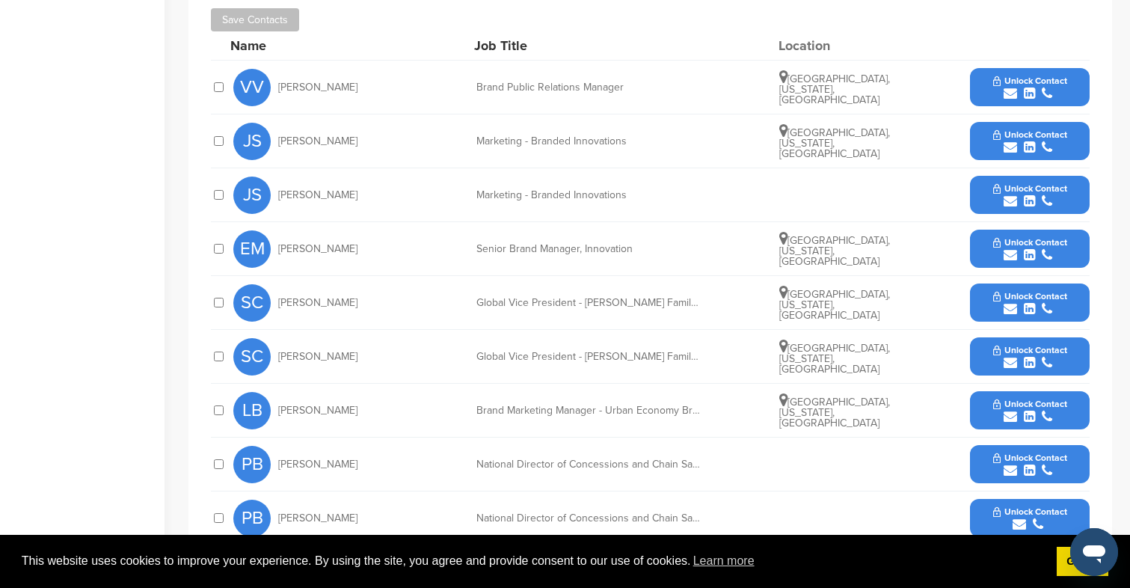
scroll to position [459, 0]
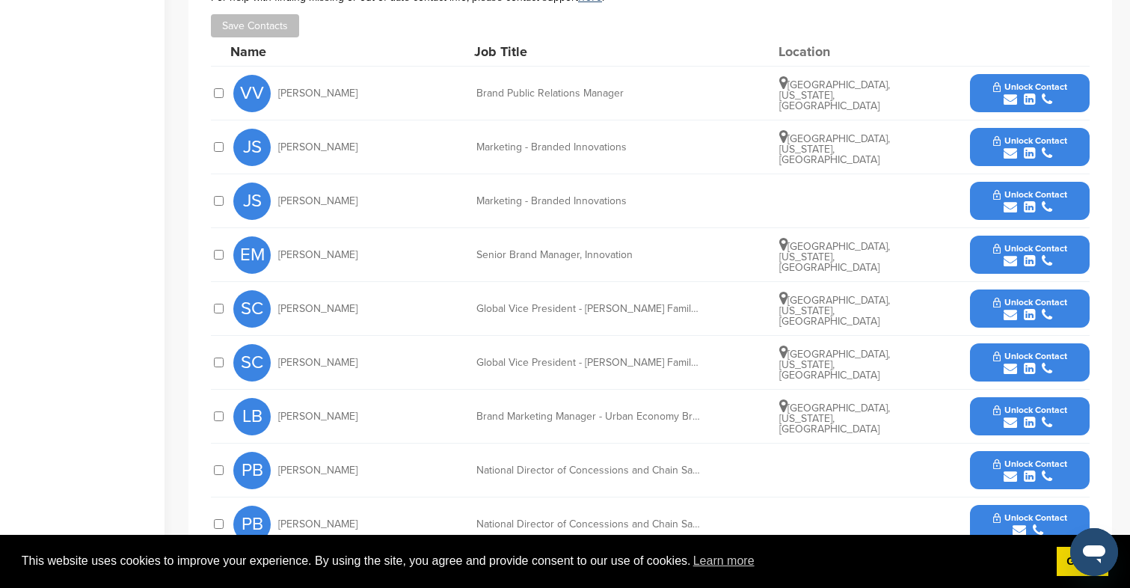
click at [988, 78] on button "Unlock Contact" at bounding box center [1030, 93] width 110 height 45
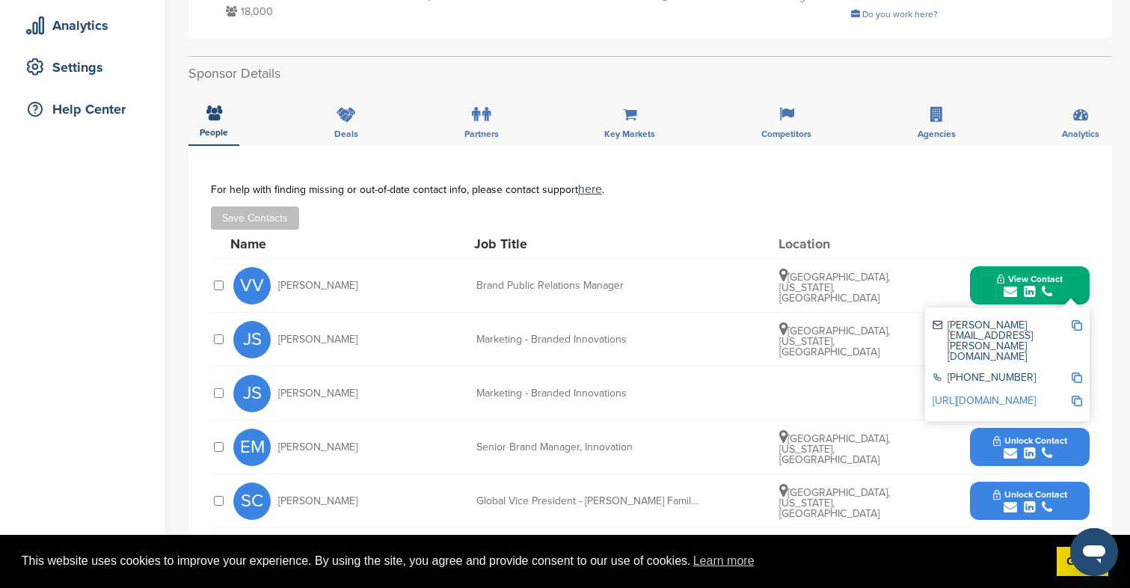
scroll to position [0, 0]
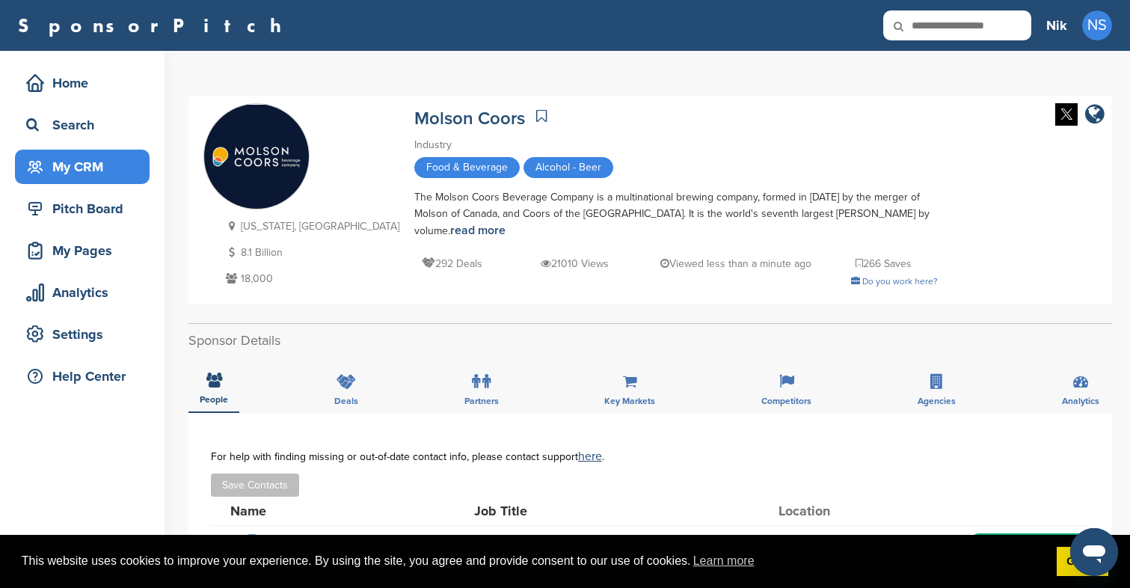
click at [100, 161] on div "My CRM" at bounding box center [85, 166] width 127 height 27
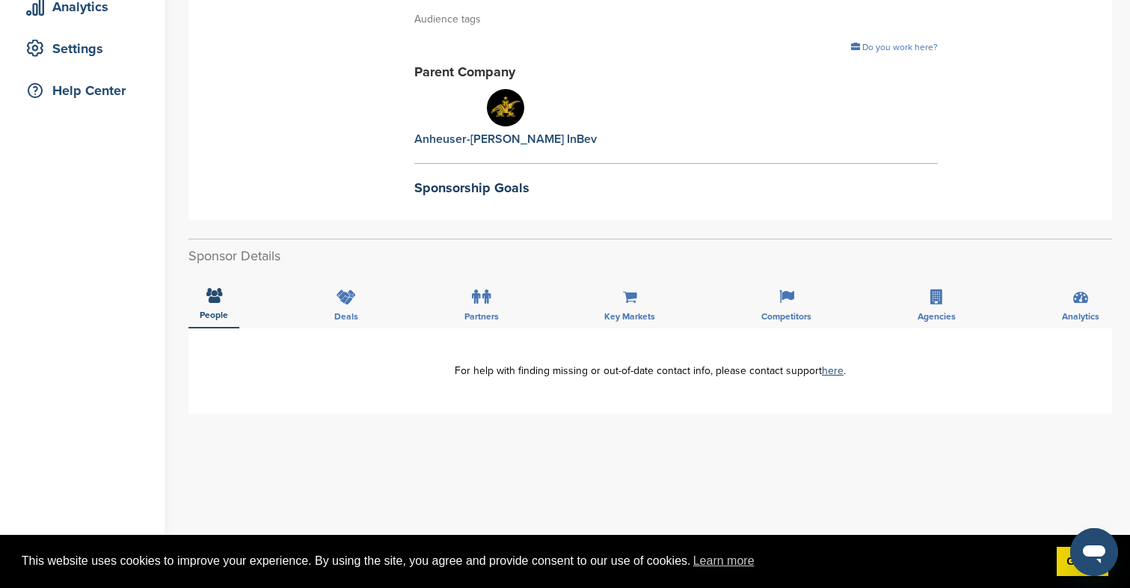
scroll to position [418, 0]
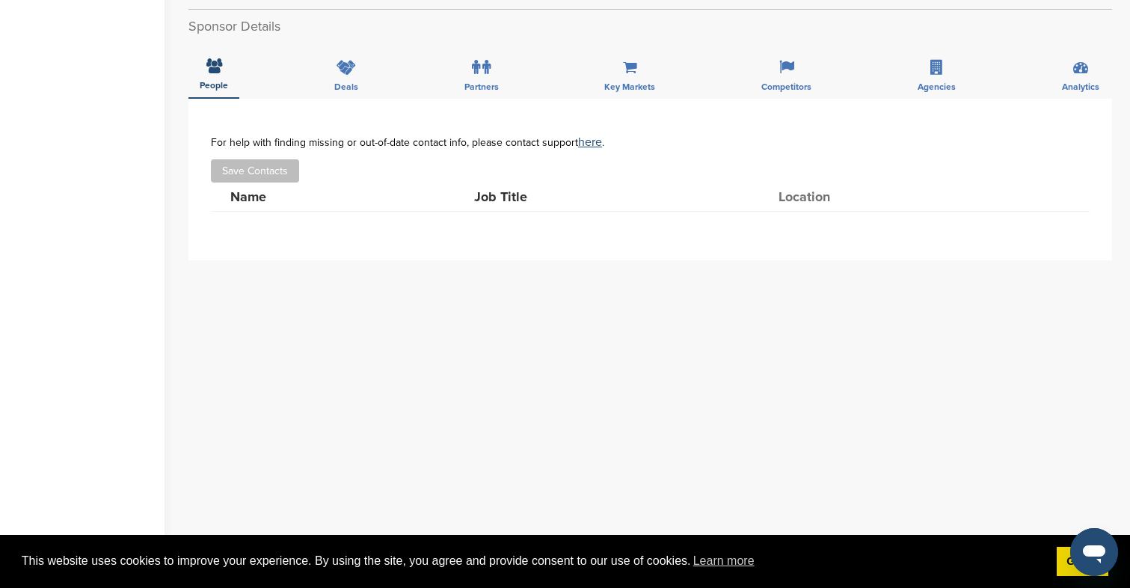
scroll to position [549, 0]
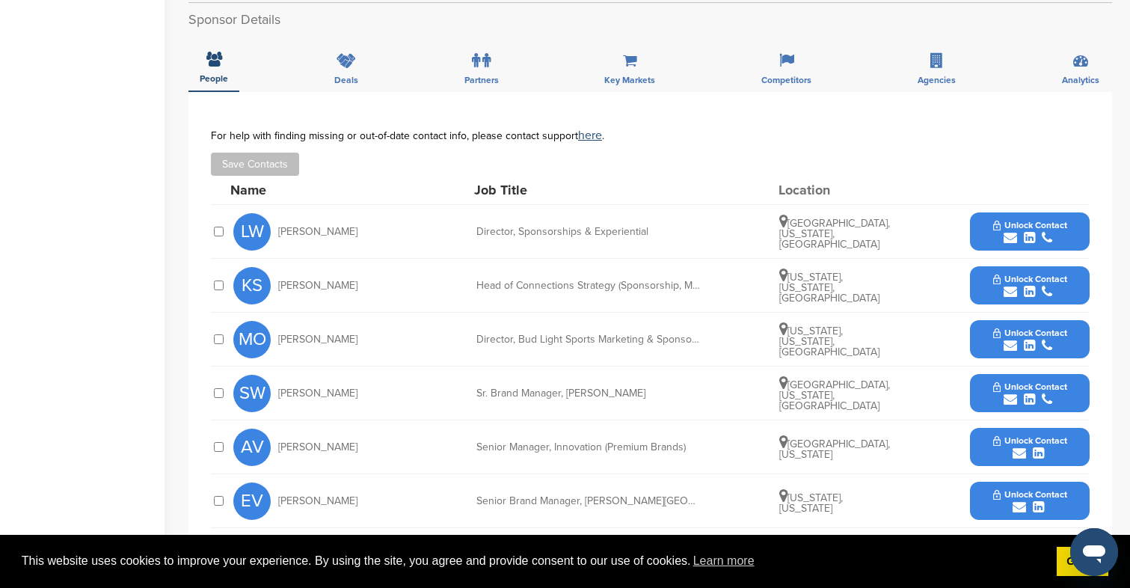
scroll to position [595, 0]
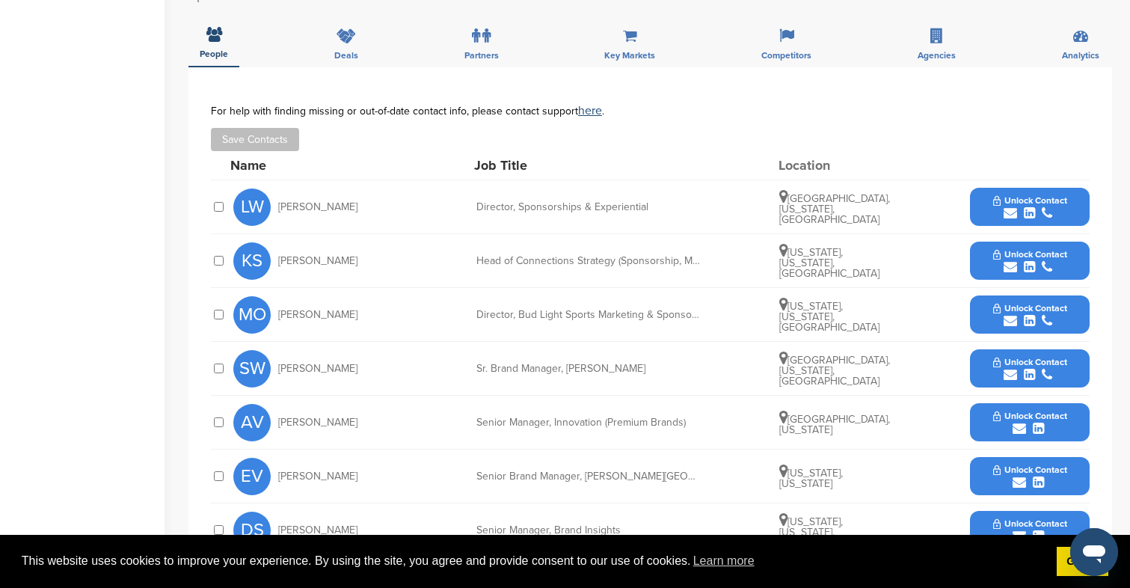
click at [1006, 206] on icon "submit" at bounding box center [1009, 212] width 13 height 13
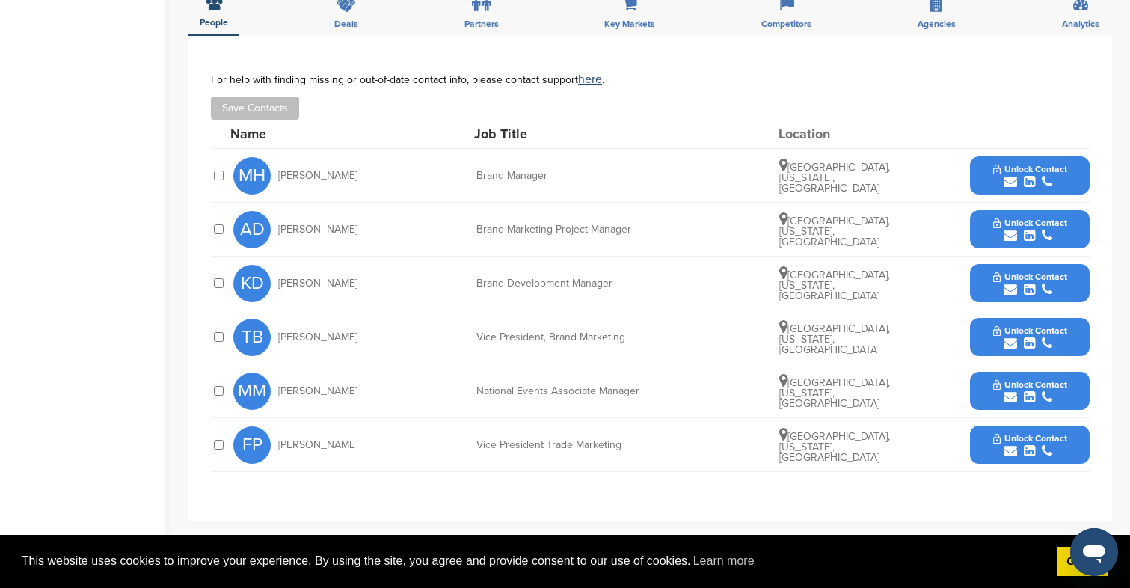
scroll to position [443, 0]
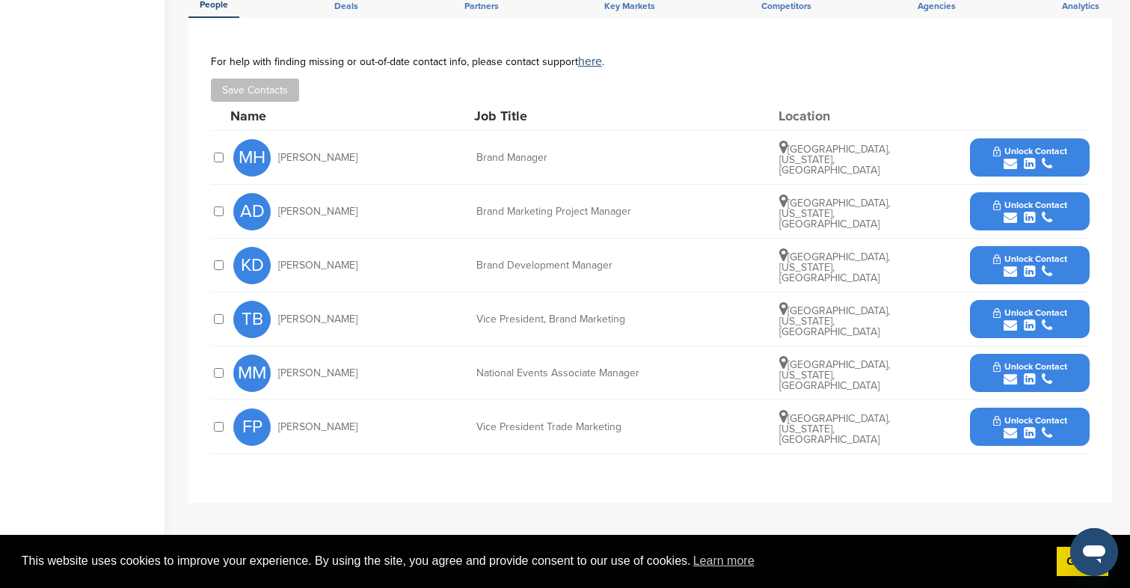
click at [1044, 351] on button "Unlock Contact" at bounding box center [1030, 373] width 110 height 45
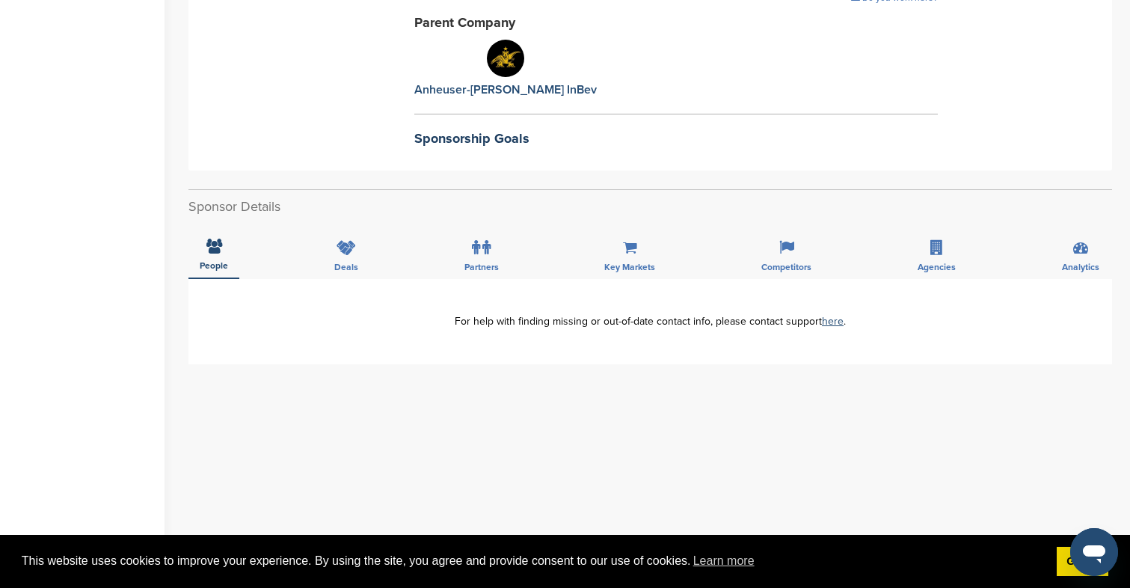
scroll to position [439, 0]
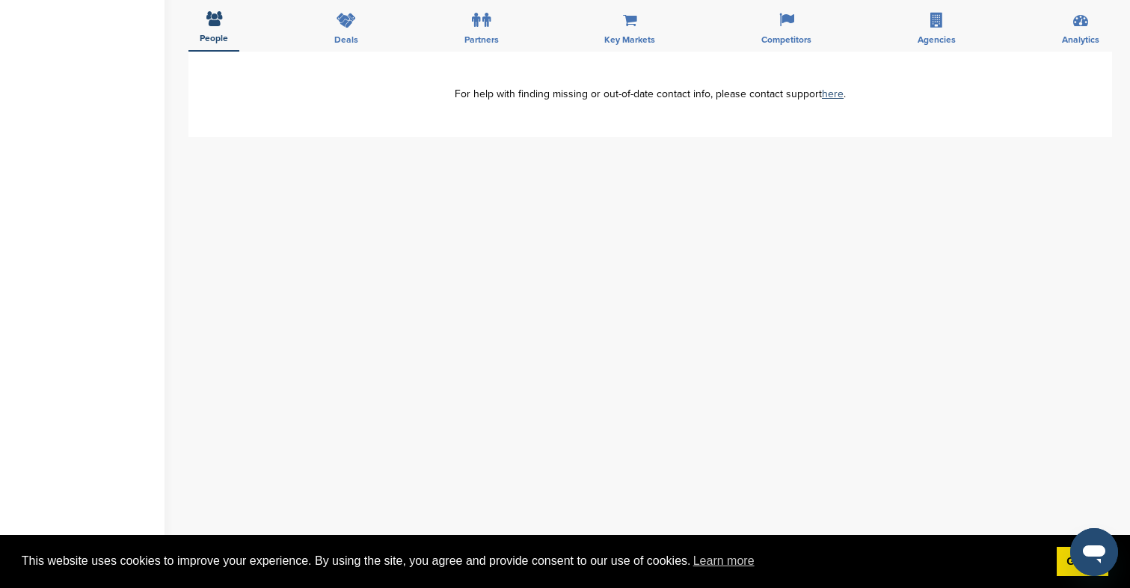
scroll to position [535, 0]
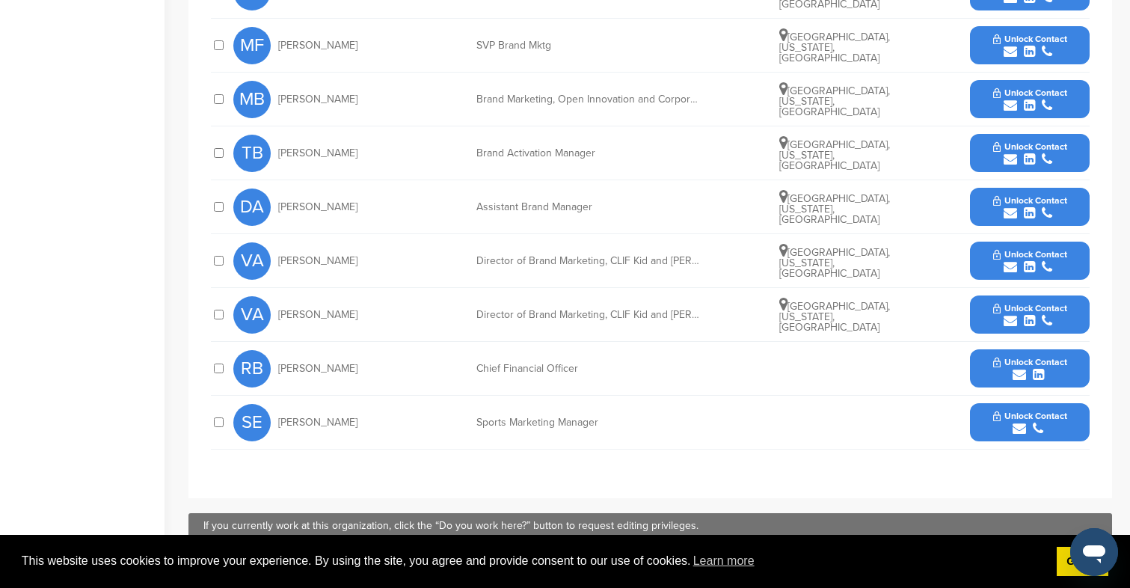
scroll to position [785, 0]
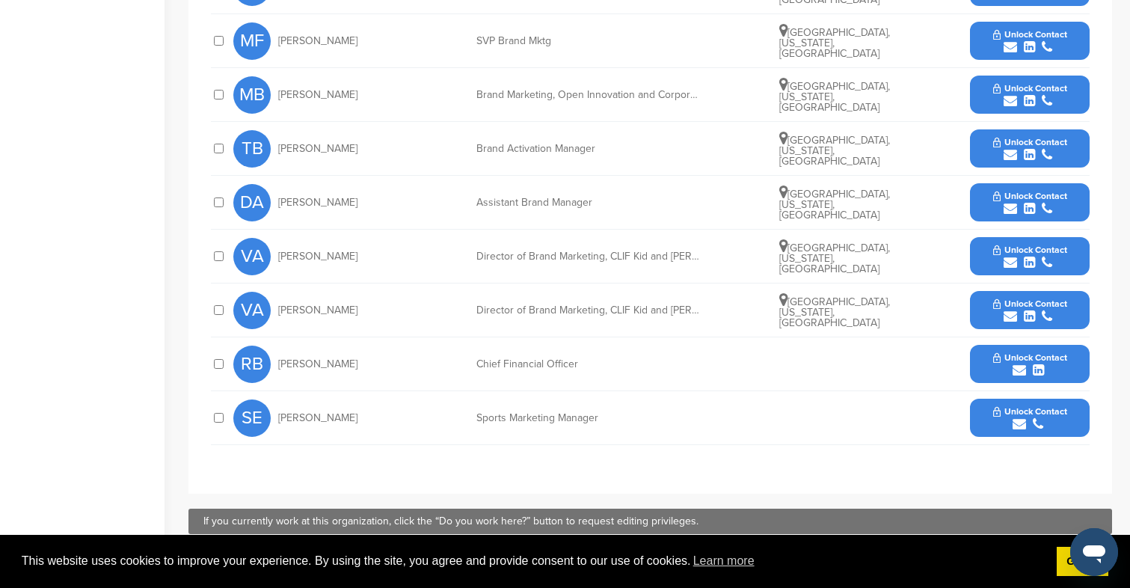
click at [1037, 204] on div "submit" at bounding box center [1030, 209] width 74 height 14
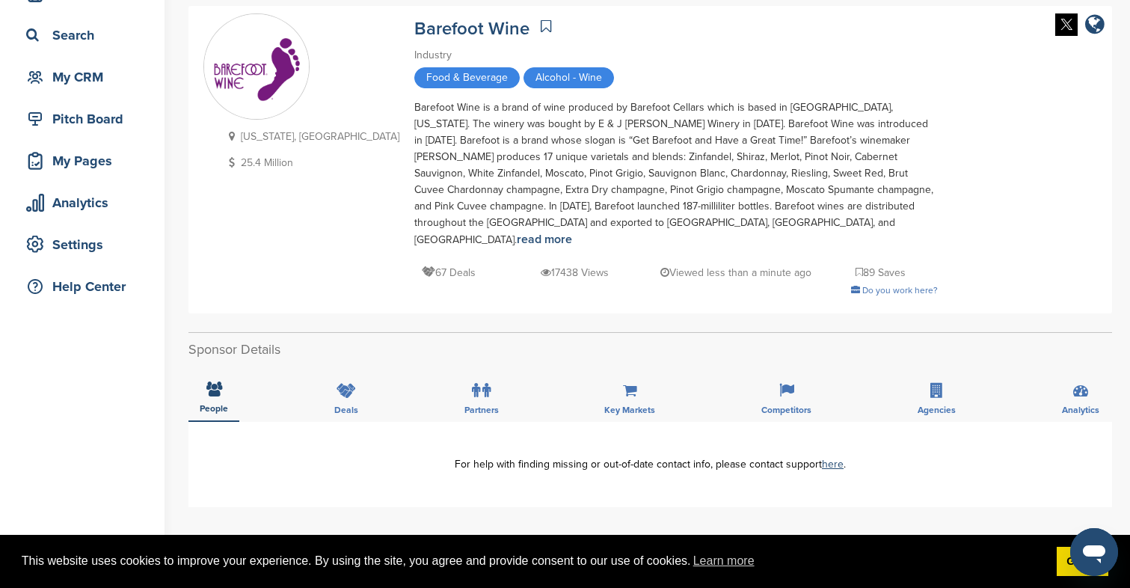
scroll to position [339, 0]
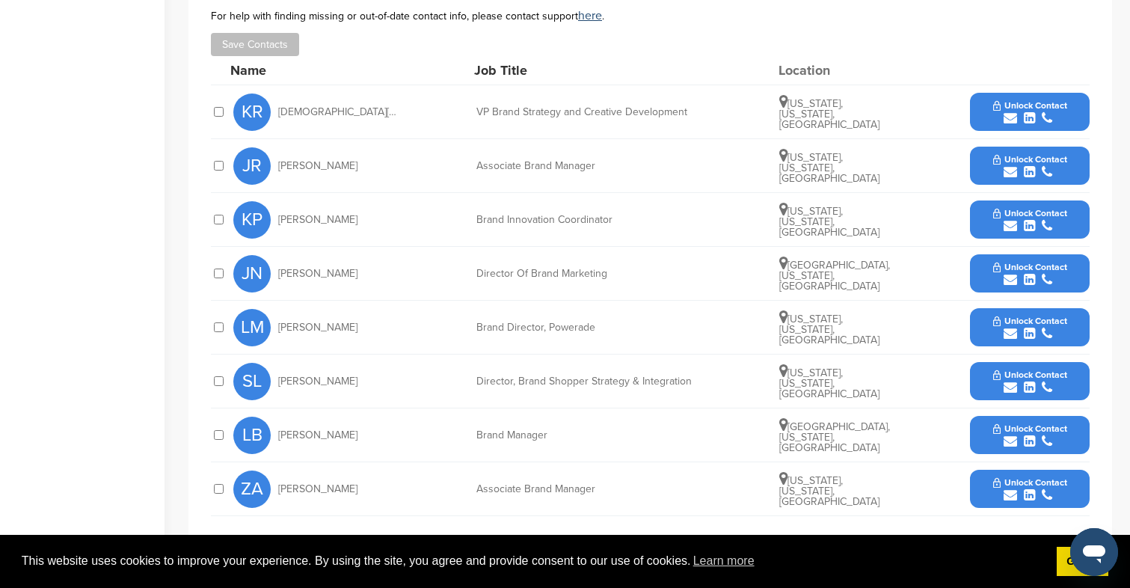
scroll to position [554, 0]
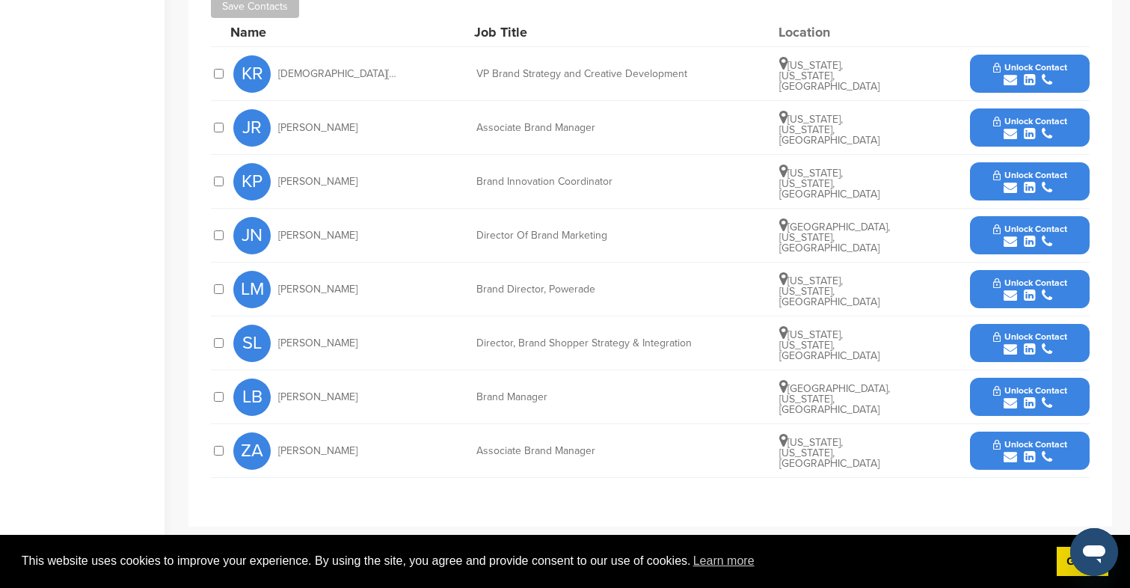
click at [1003, 132] on icon "submit" at bounding box center [1009, 133] width 13 height 13
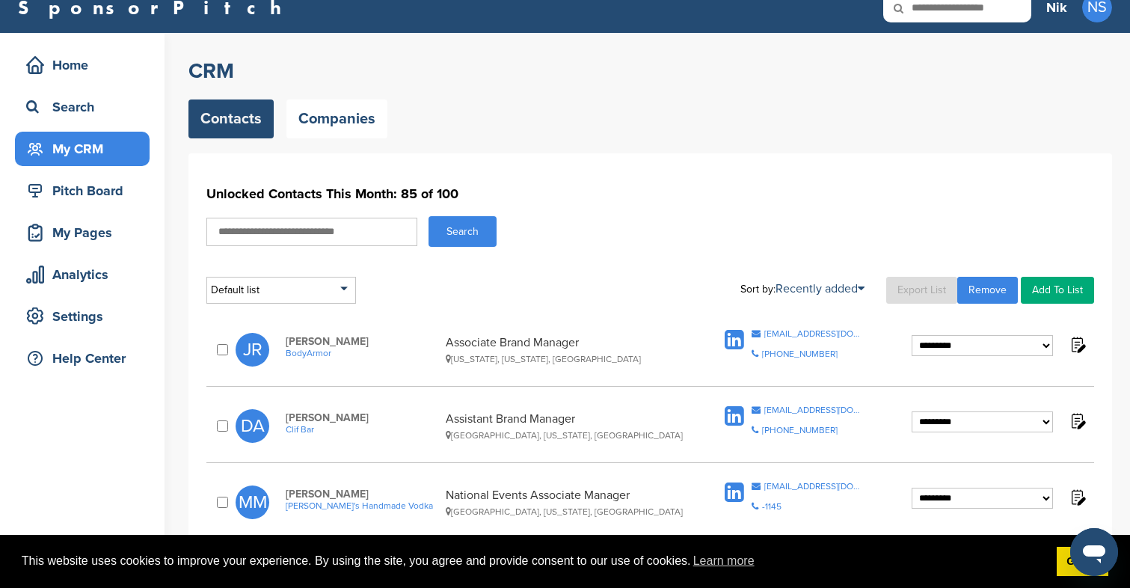
scroll to position [24, 0]
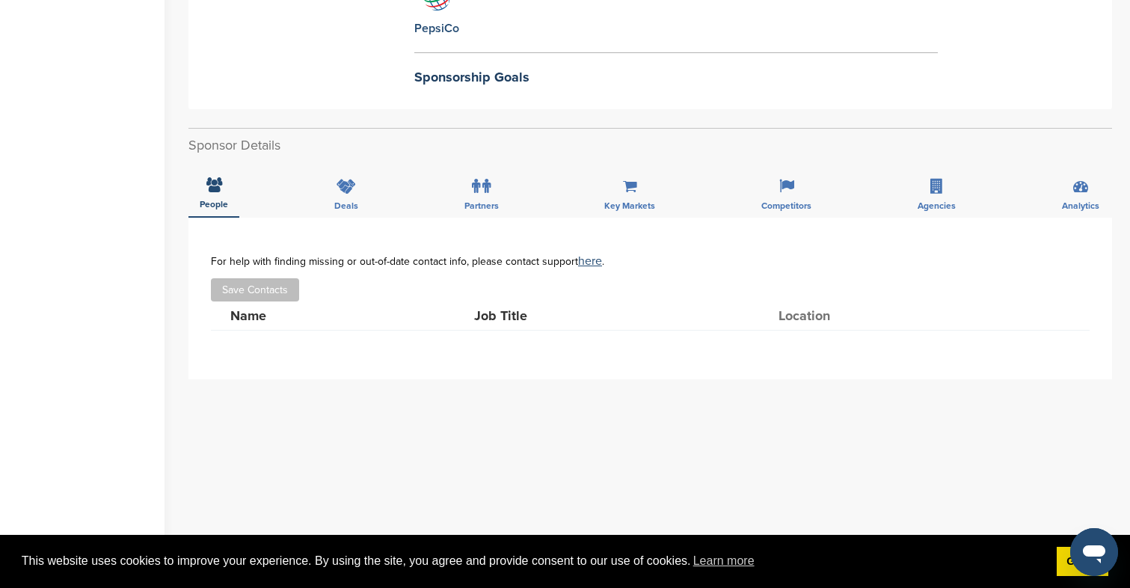
scroll to position [445, 0]
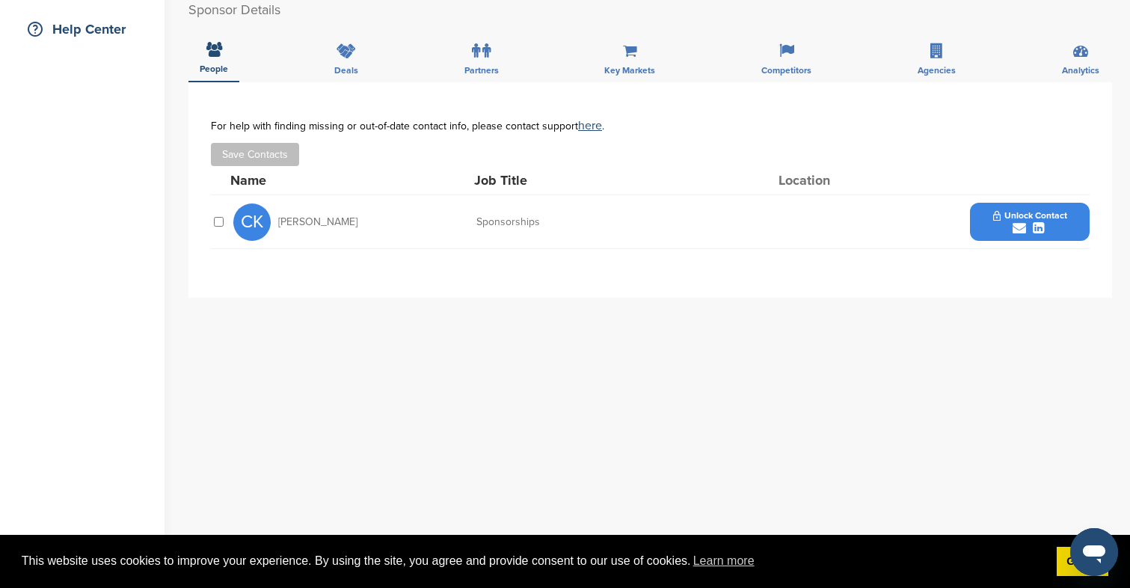
scroll to position [351, 0]
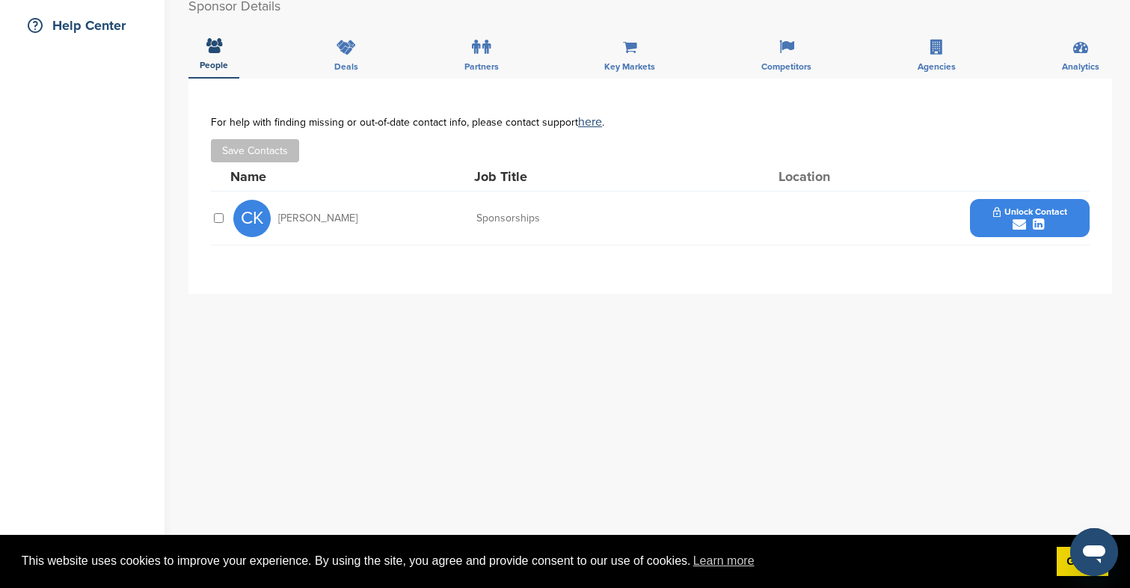
click at [1052, 195] on div "CK [PERSON_NAME] Sponsorships Unlock Contact" at bounding box center [661, 217] width 856 height 53
click at [1041, 218] on icon "submit" at bounding box center [1037, 224] width 11 height 13
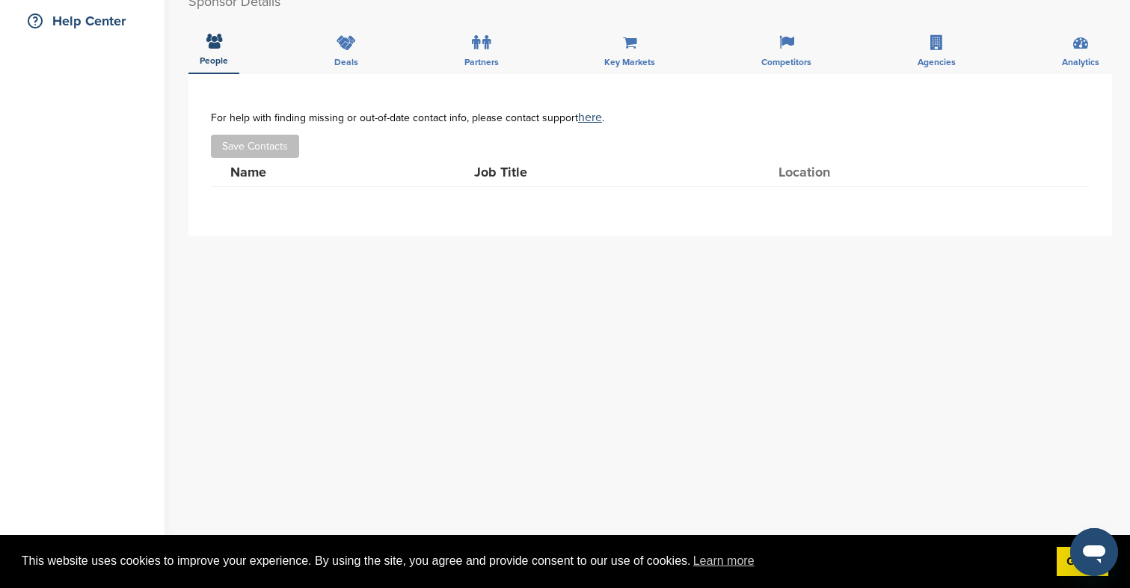
scroll to position [375, 0]
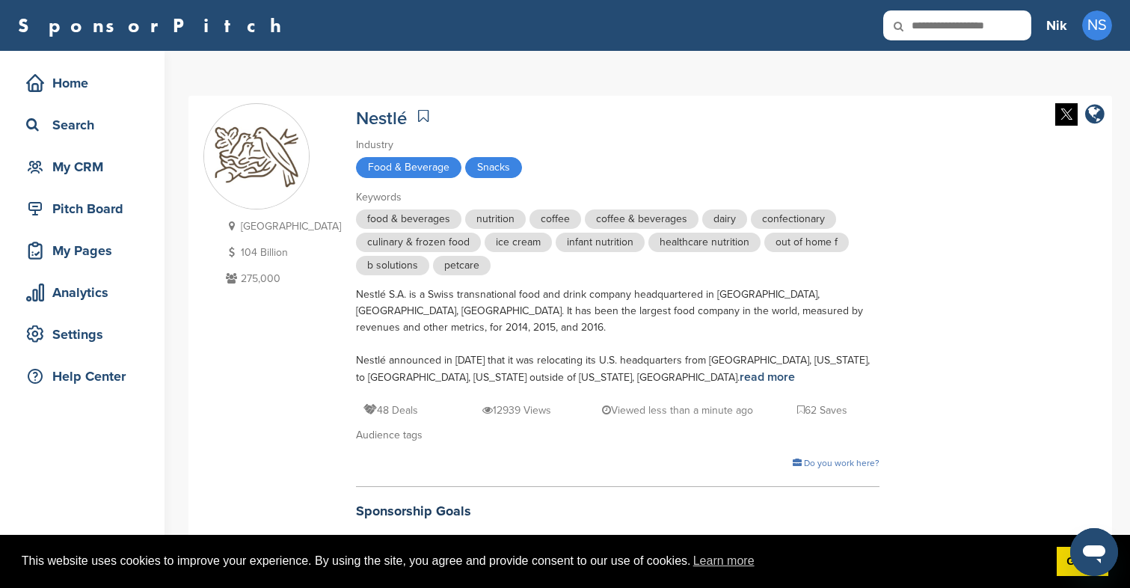
scroll to position [436, 0]
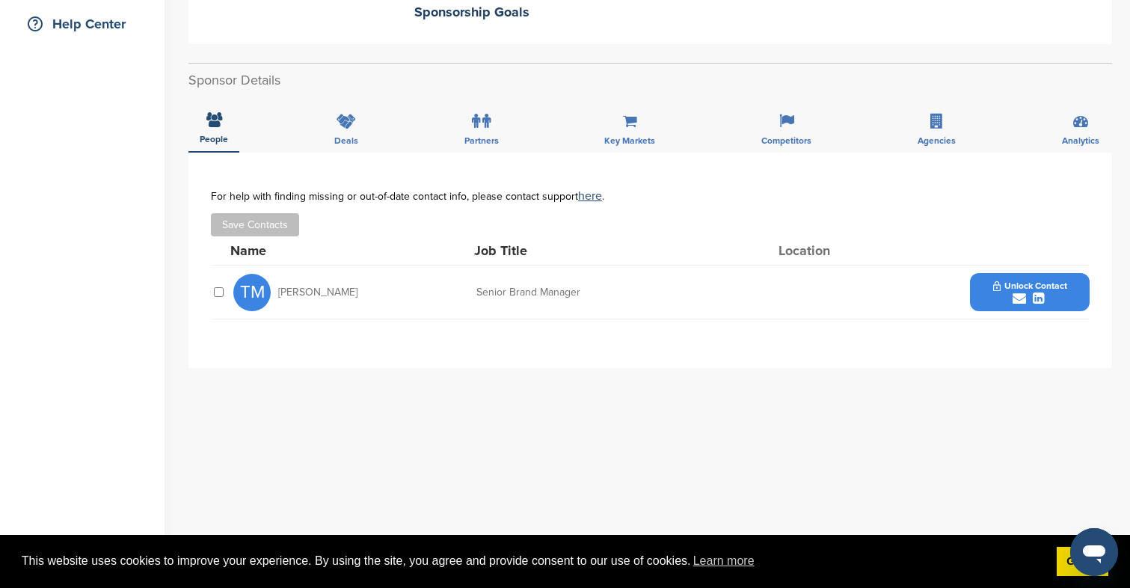
scroll to position [374, 0]
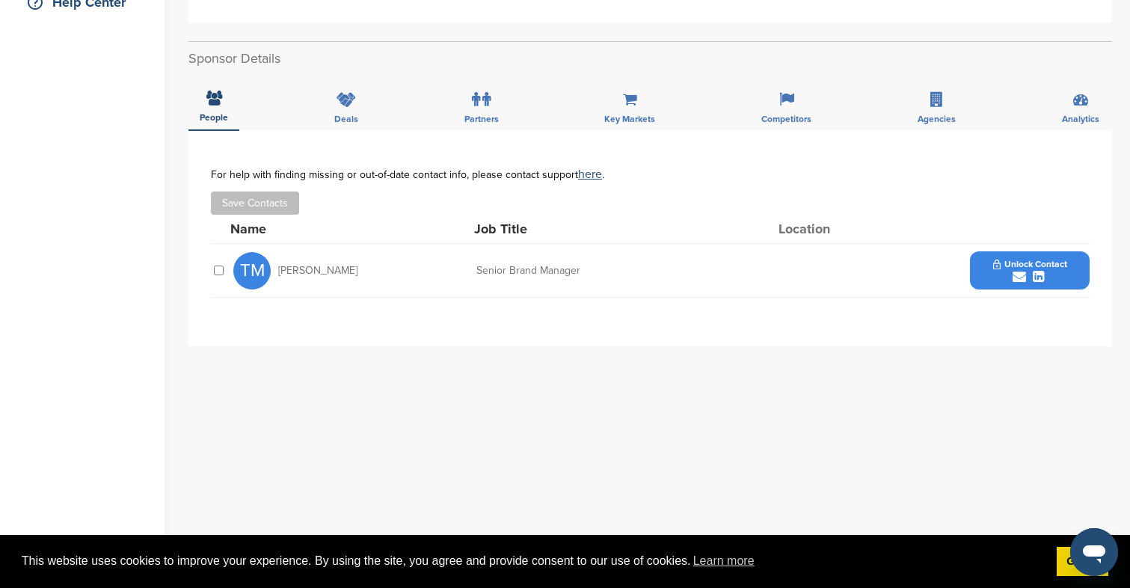
click at [1037, 257] on button "Unlock Contact" at bounding box center [1030, 270] width 110 height 45
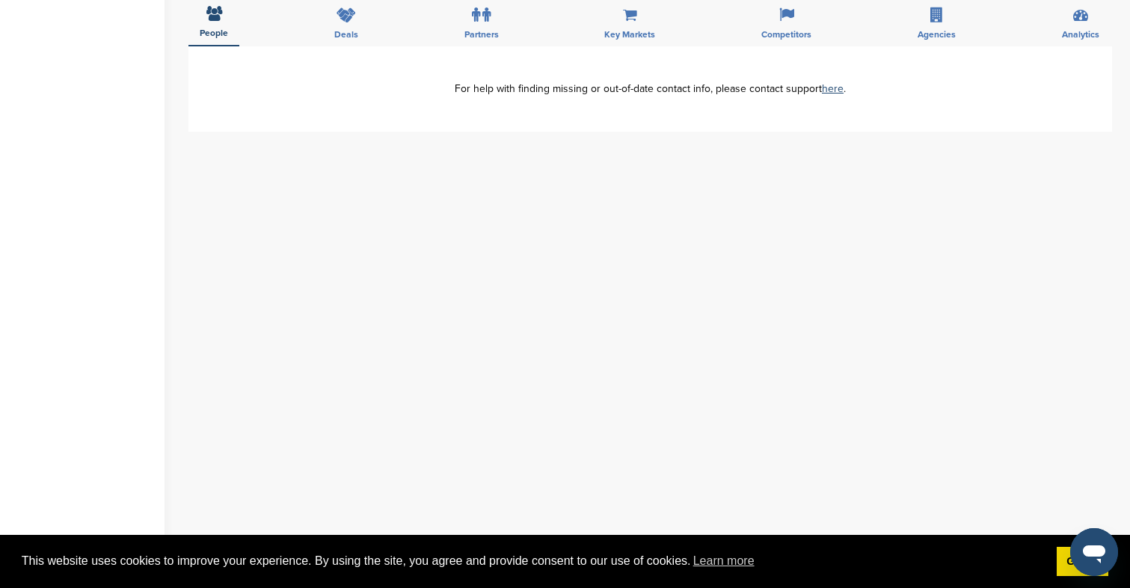
scroll to position [475, 0]
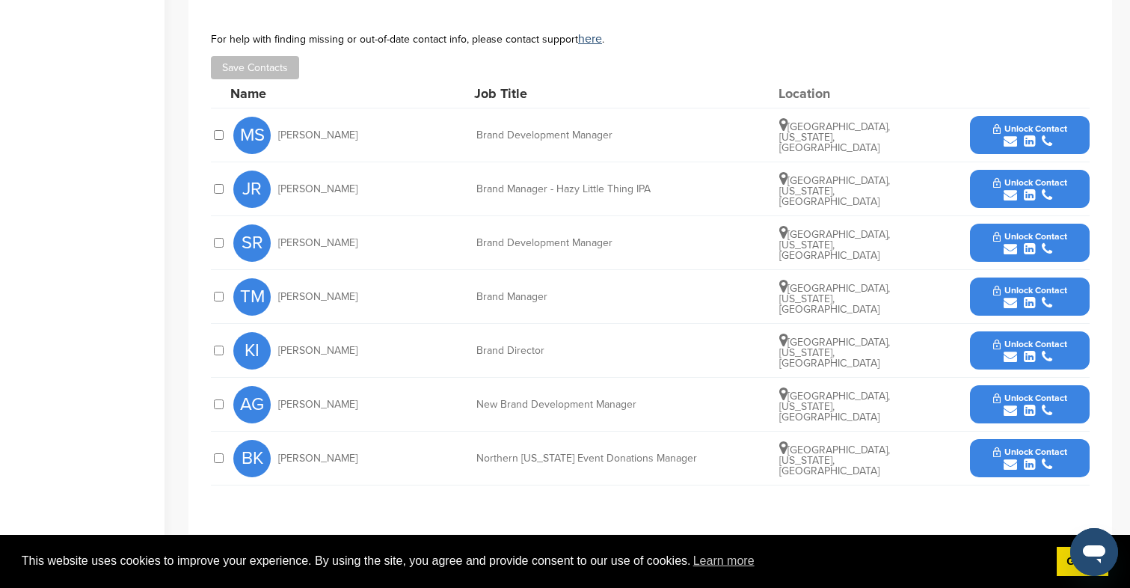
scroll to position [516, 0]
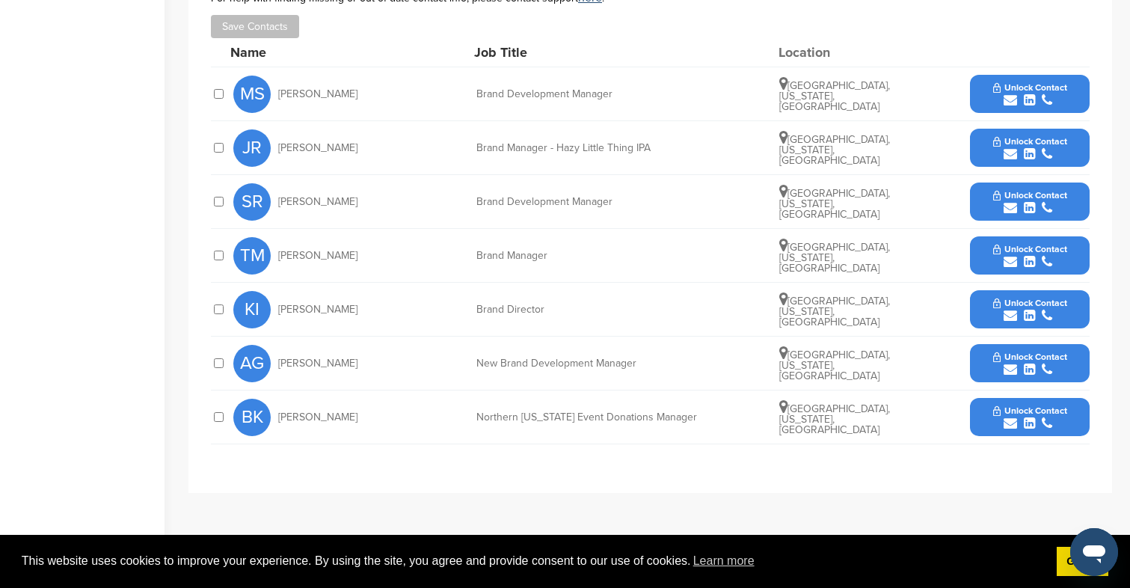
click at [1027, 250] on span "Unlock Contact" at bounding box center [1030, 249] width 74 height 10
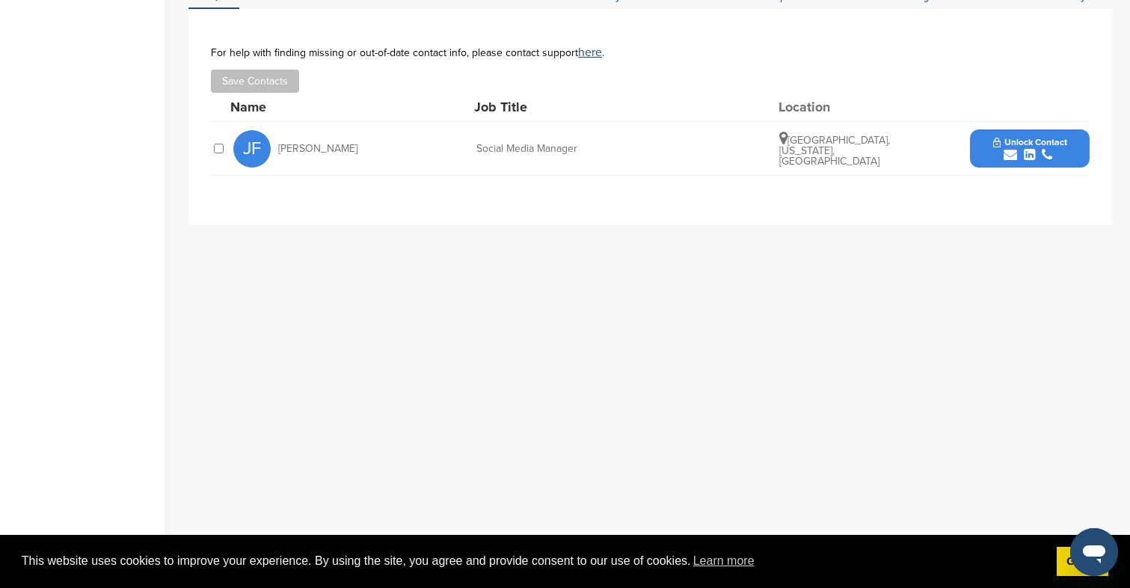
scroll to position [493, 0]
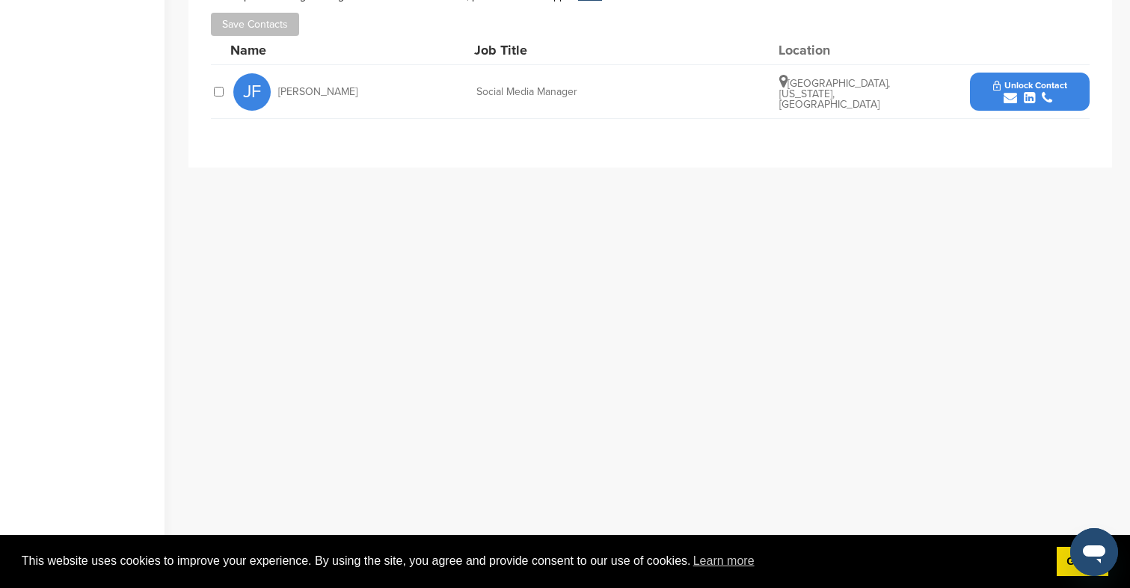
click at [1029, 70] on button "Unlock Contact" at bounding box center [1030, 92] width 110 height 45
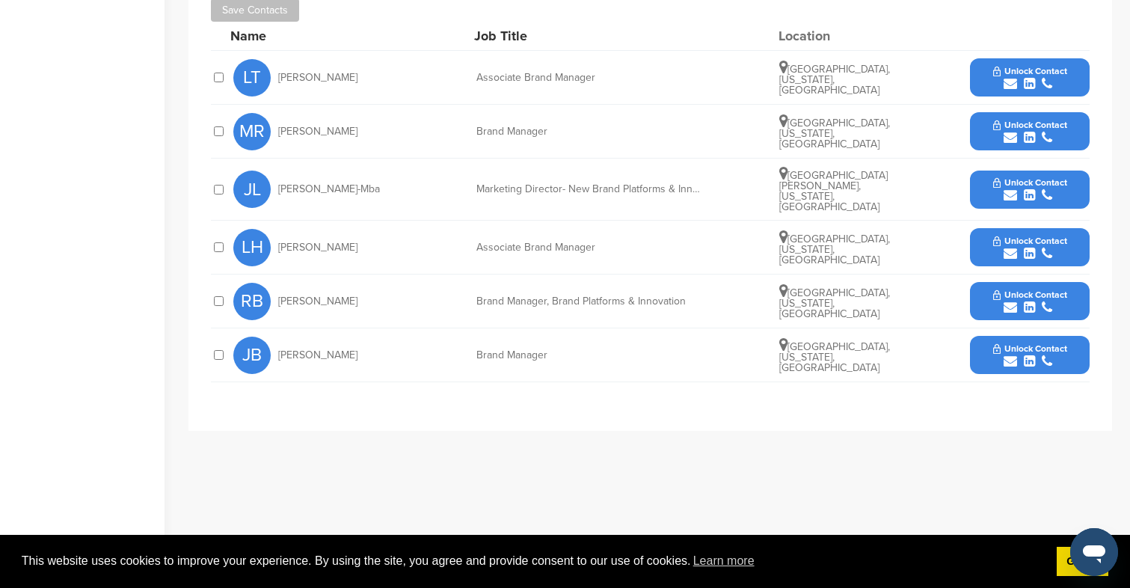
scroll to position [506, 0]
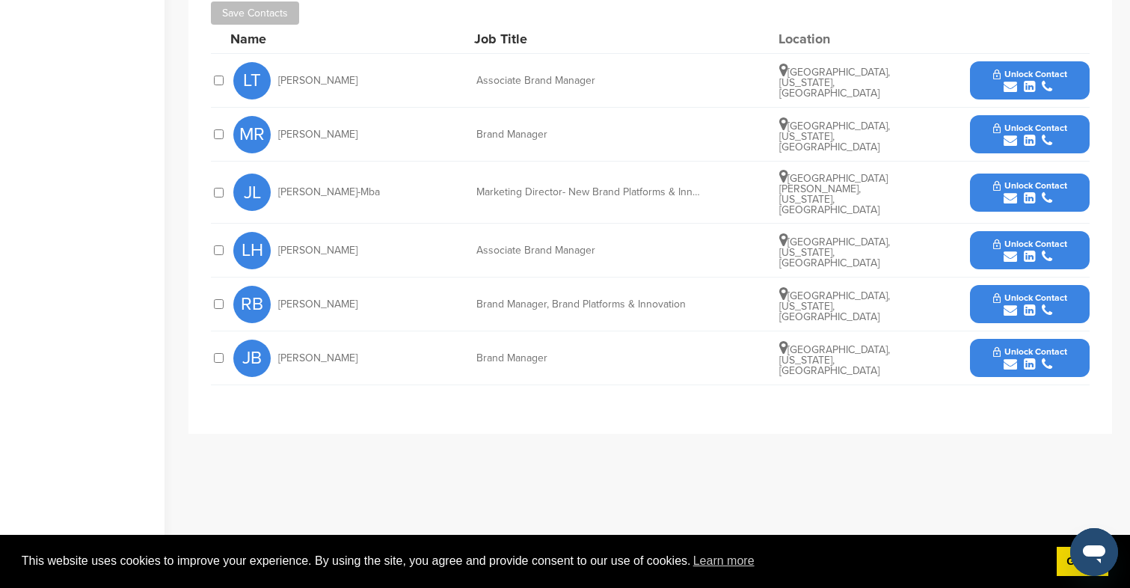
click at [1018, 132] on span "Unlock Contact" at bounding box center [1030, 128] width 74 height 10
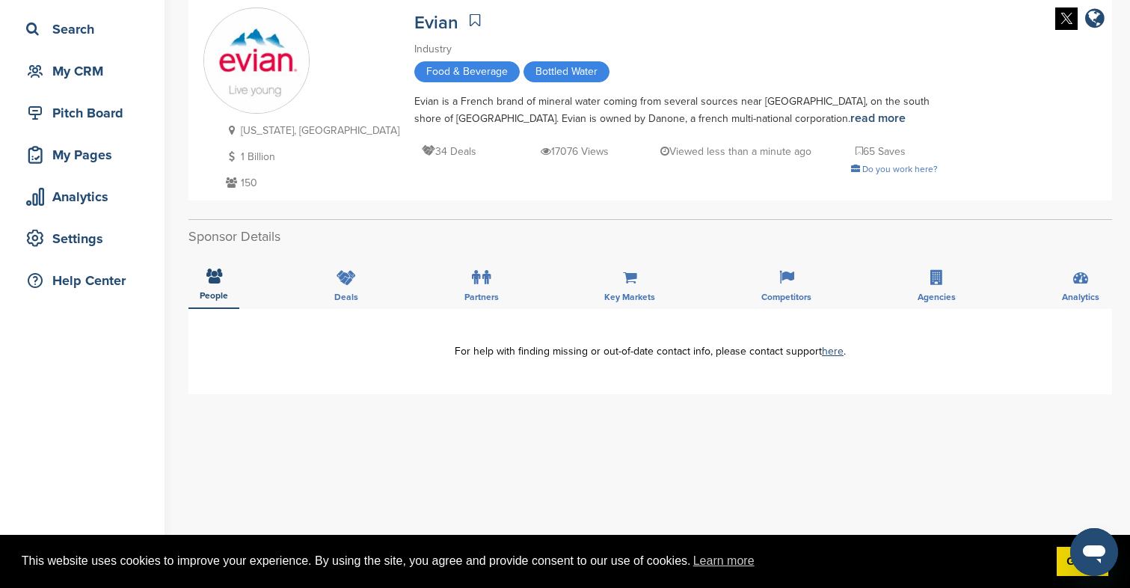
scroll to position [103, 0]
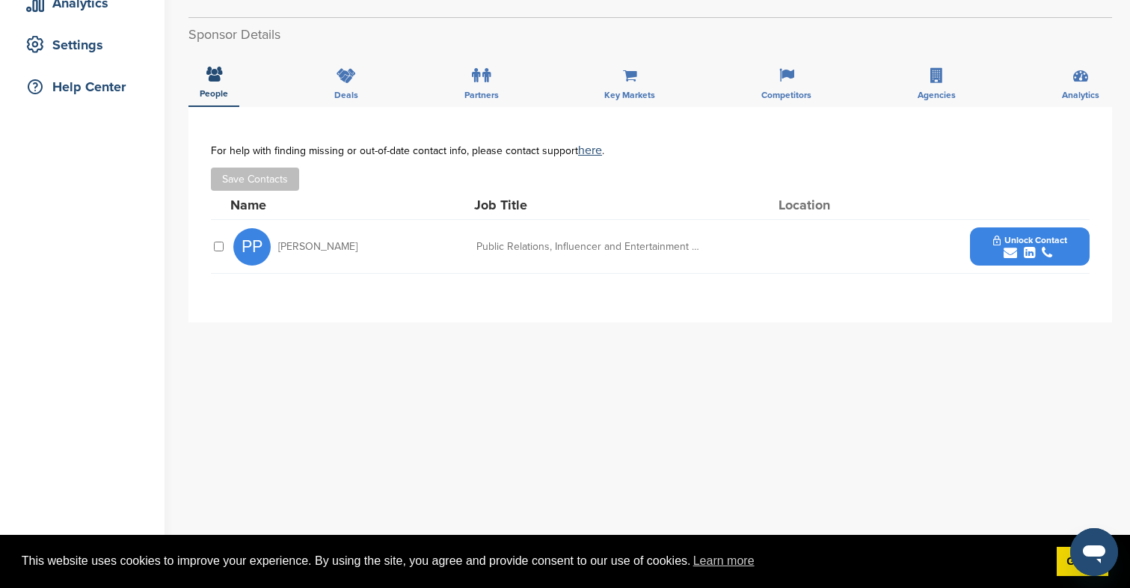
scroll to position [359, 0]
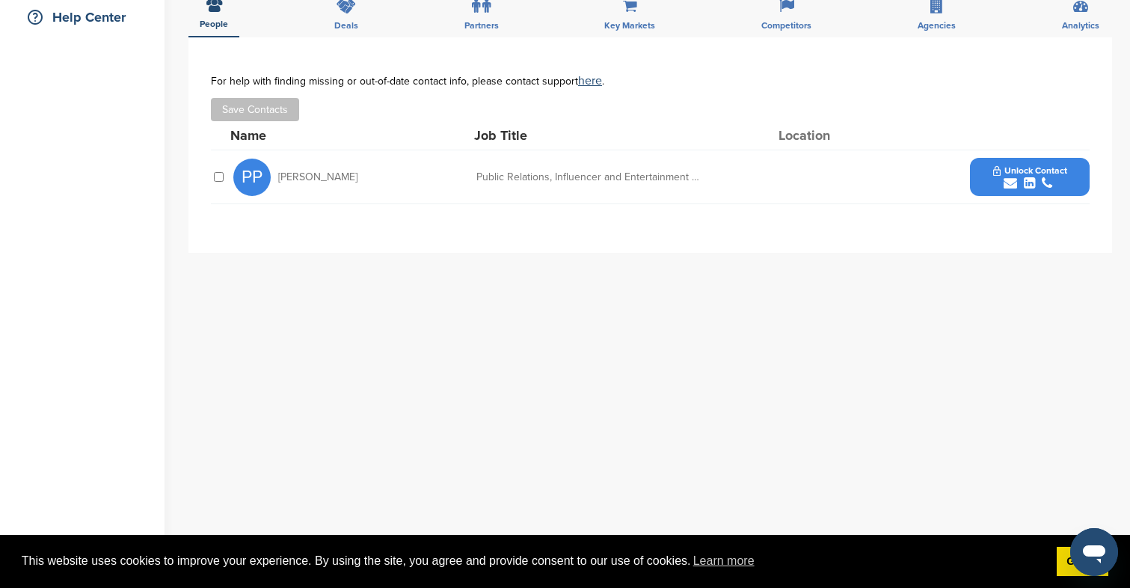
click at [1004, 176] on icon "submit" at bounding box center [1009, 182] width 13 height 13
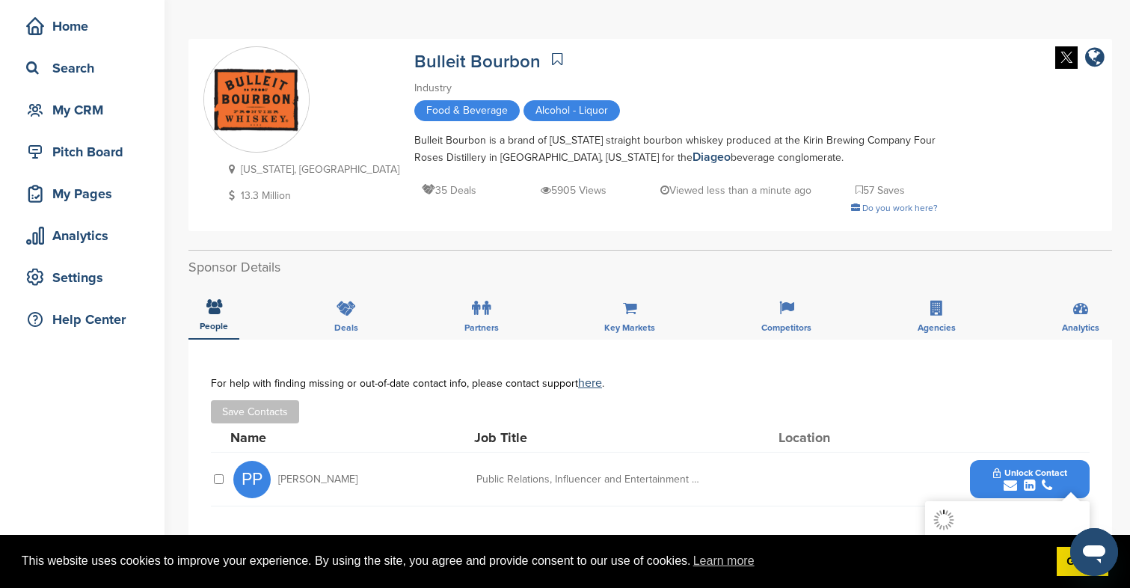
scroll to position [0, 0]
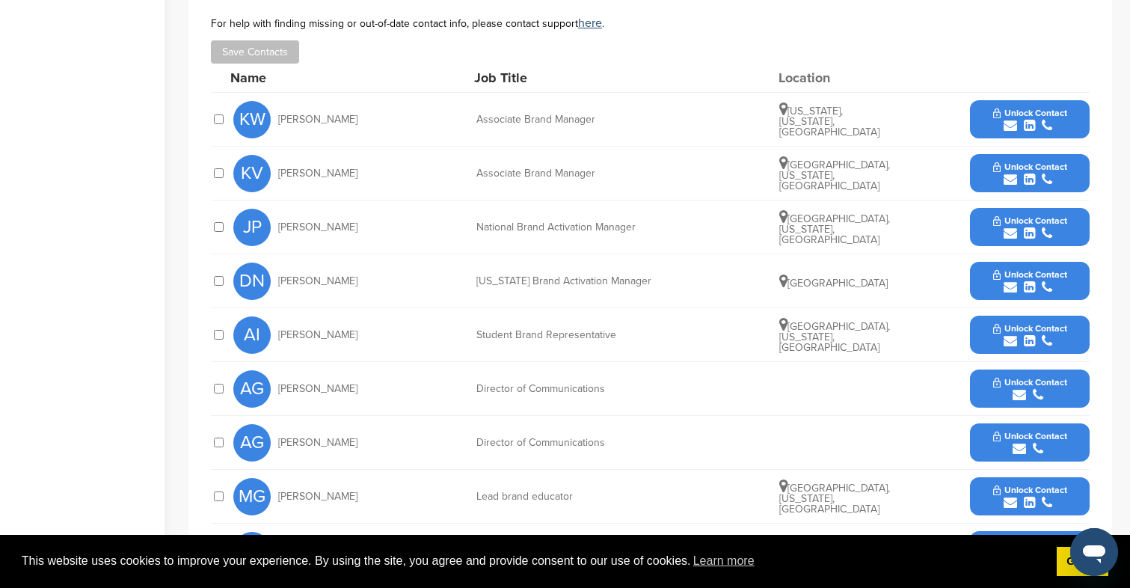
scroll to position [508, 0]
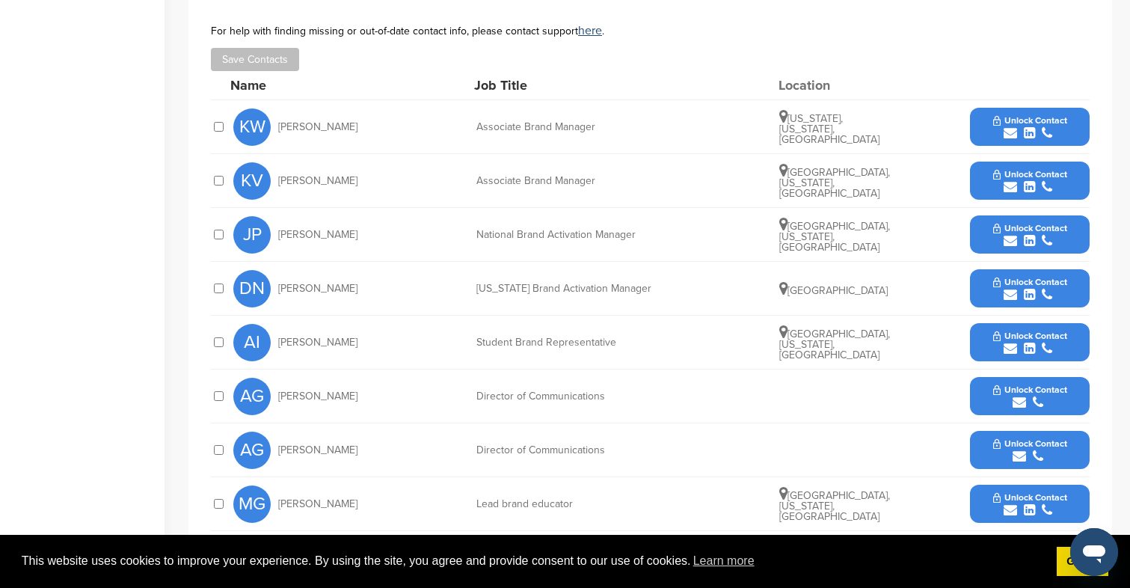
click at [1009, 126] on icon "submit" at bounding box center [1009, 132] width 13 height 13
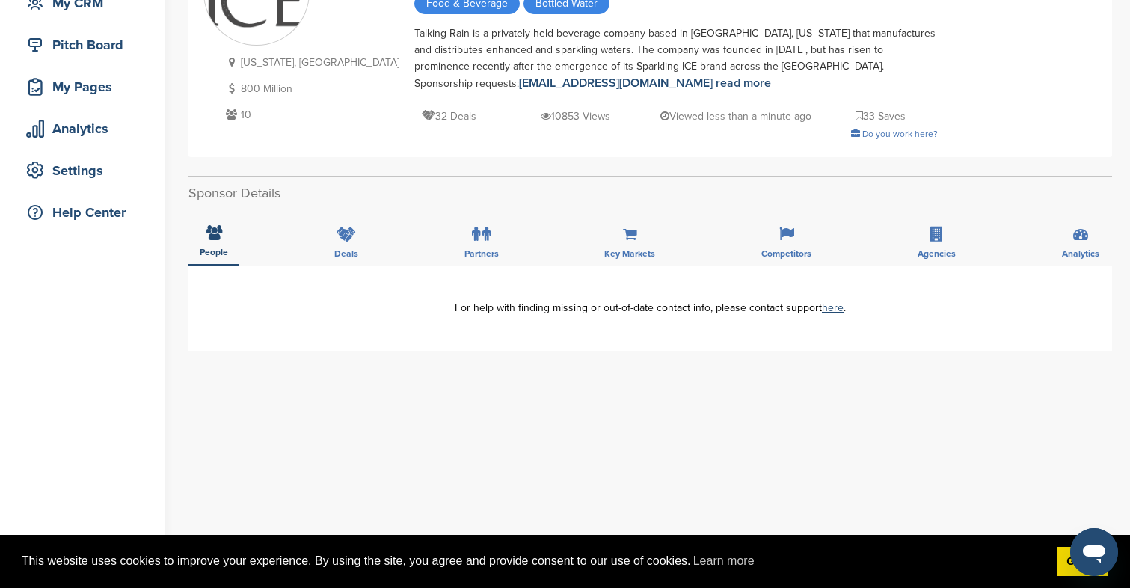
scroll to position [229, 0]
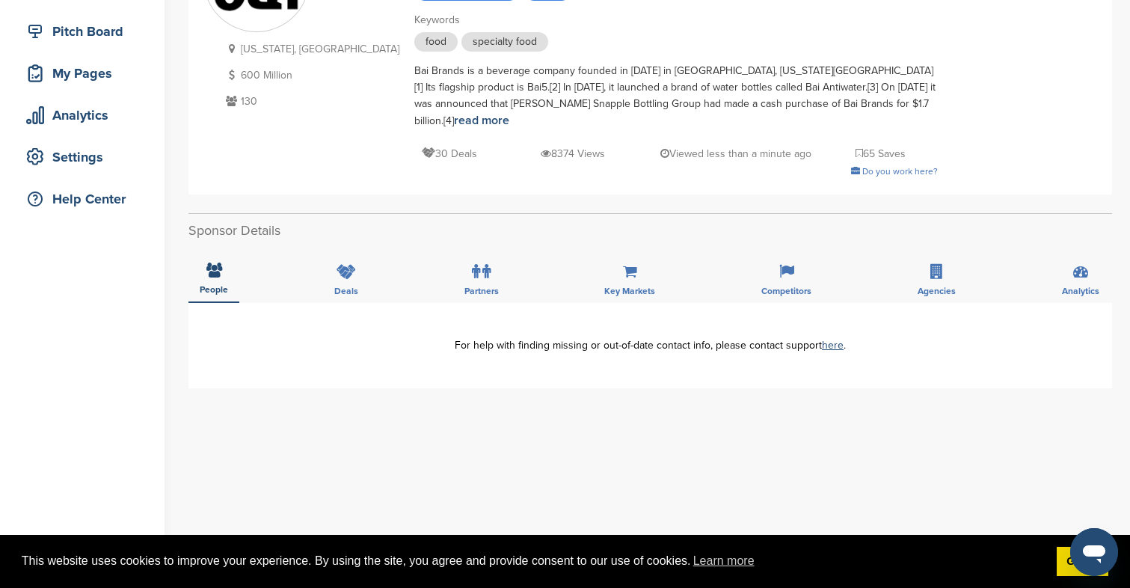
scroll to position [197, 0]
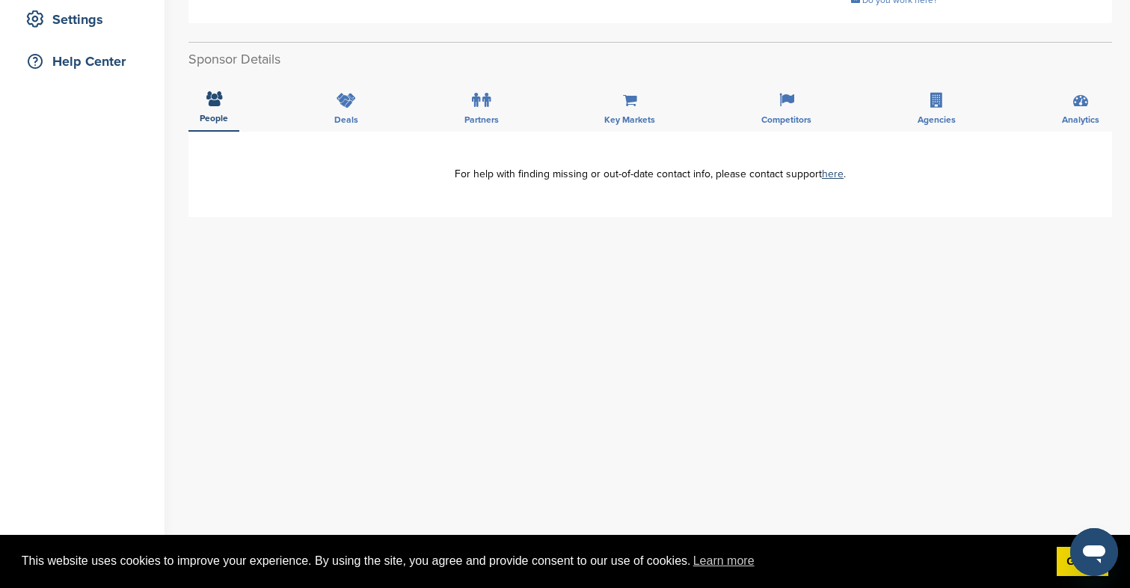
scroll to position [403, 0]
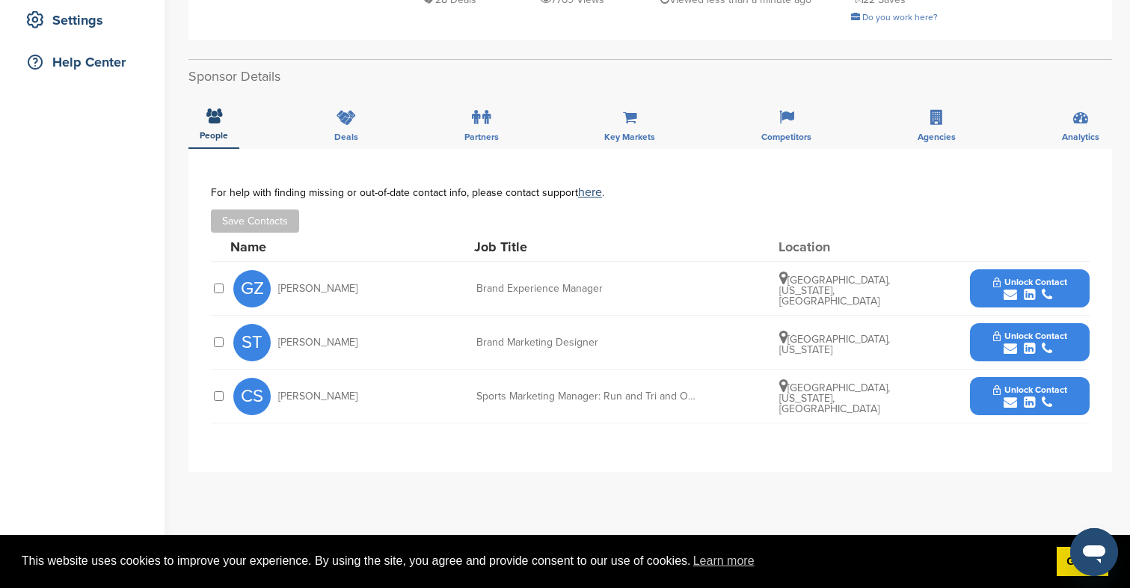
scroll to position [315, 0]
click at [1012, 406] on icon "submit" at bounding box center [1009, 401] width 13 height 13
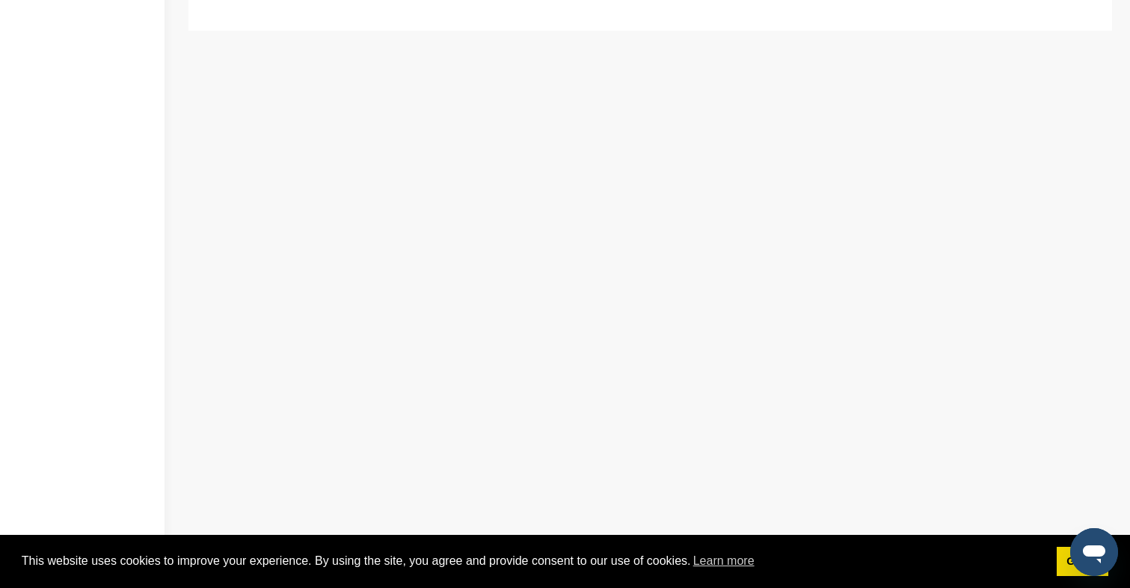
scroll to position [453, 0]
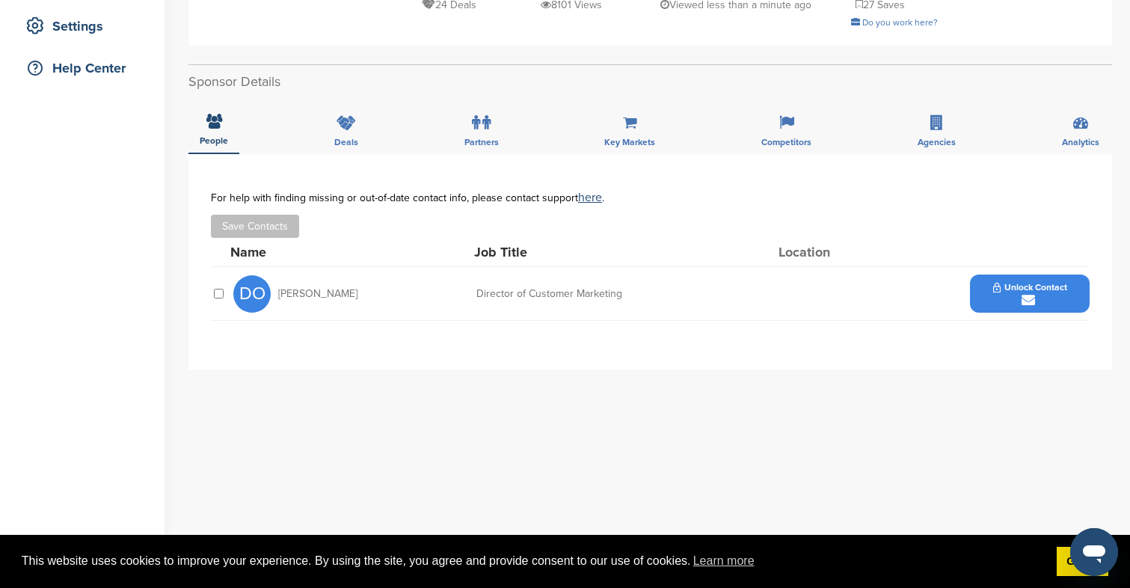
scroll to position [526, 0]
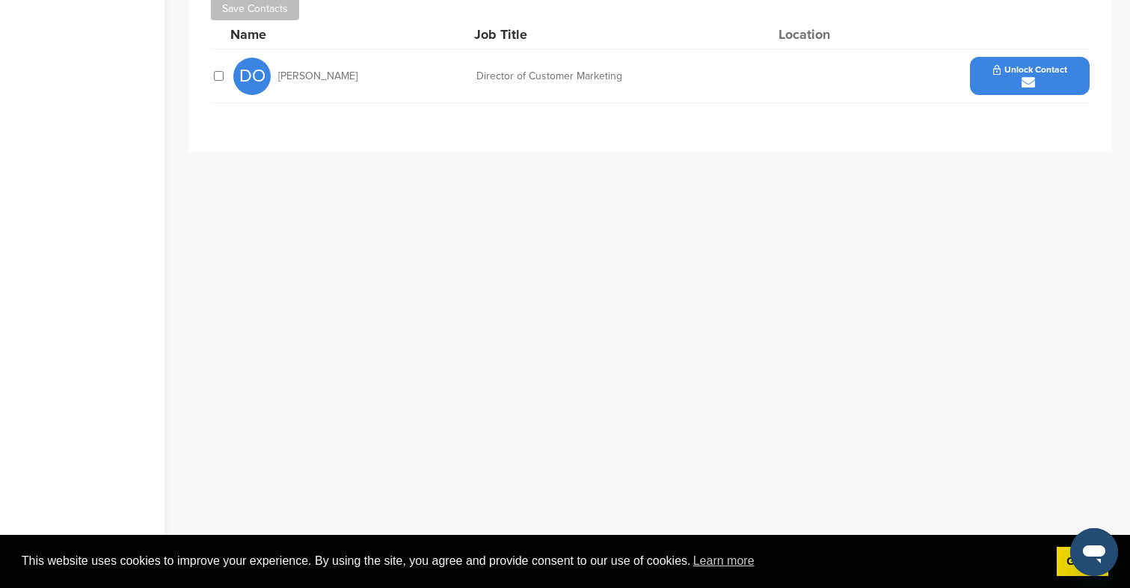
click at [1009, 69] on span "Unlock Contact" at bounding box center [1030, 69] width 74 height 10
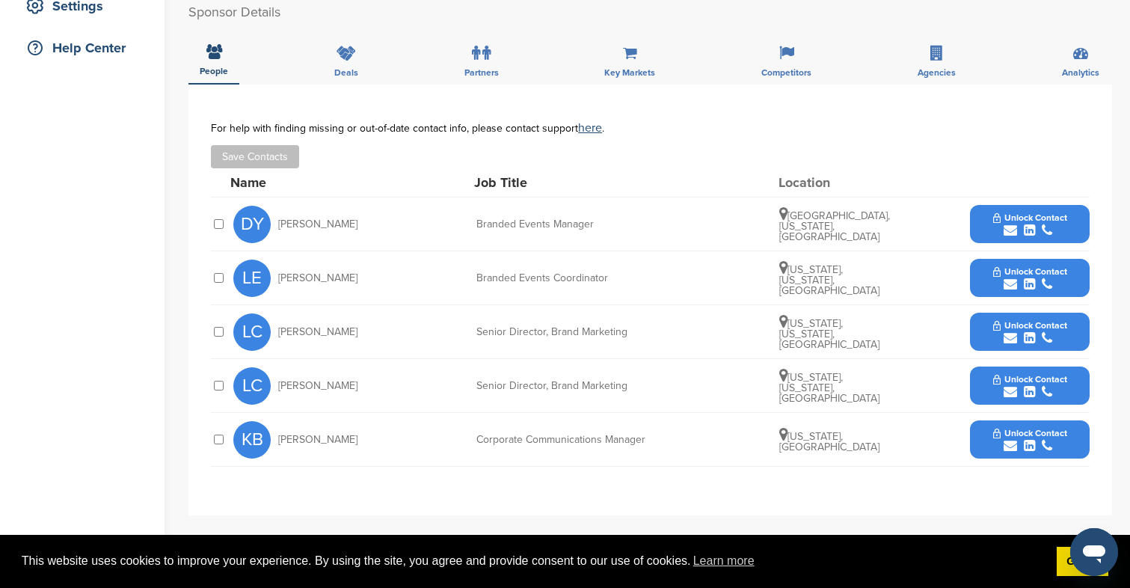
scroll to position [335, 0]
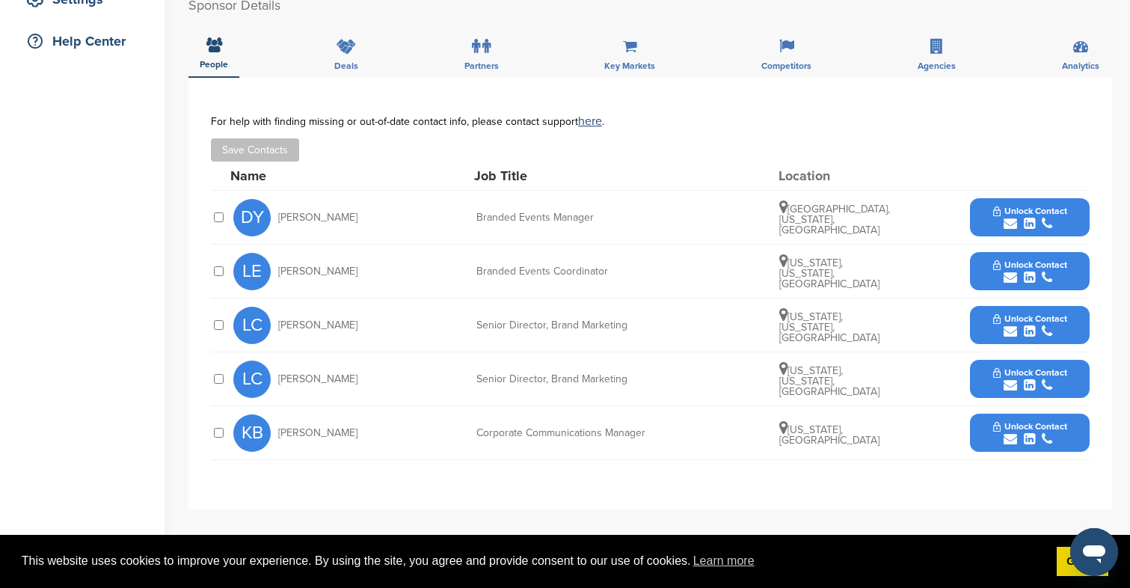
click at [1015, 224] on icon "submit" at bounding box center [1009, 223] width 13 height 13
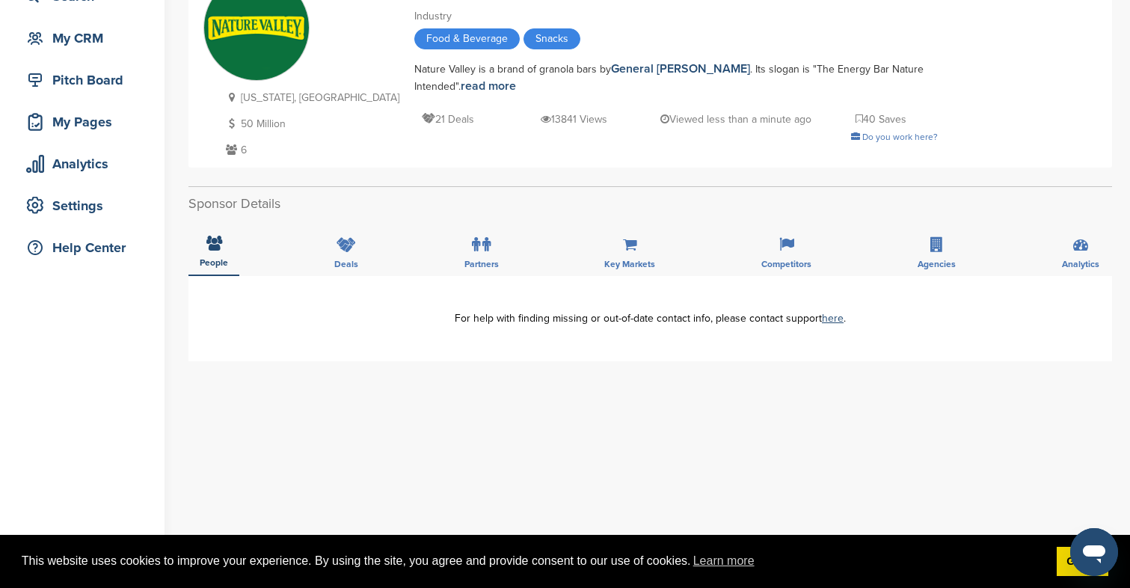
scroll to position [159, 0]
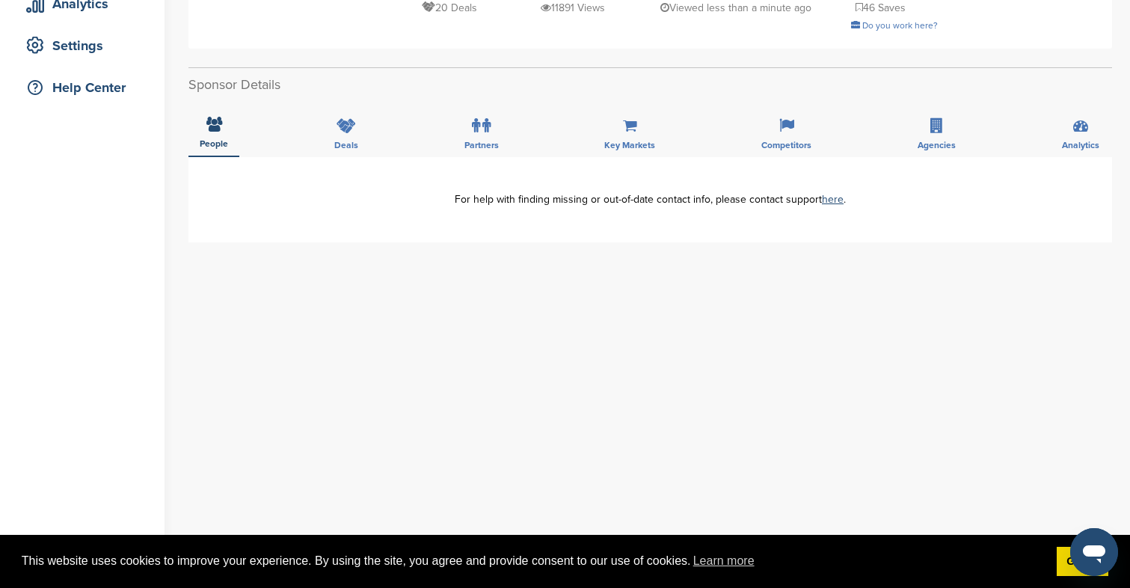
scroll to position [358, 0]
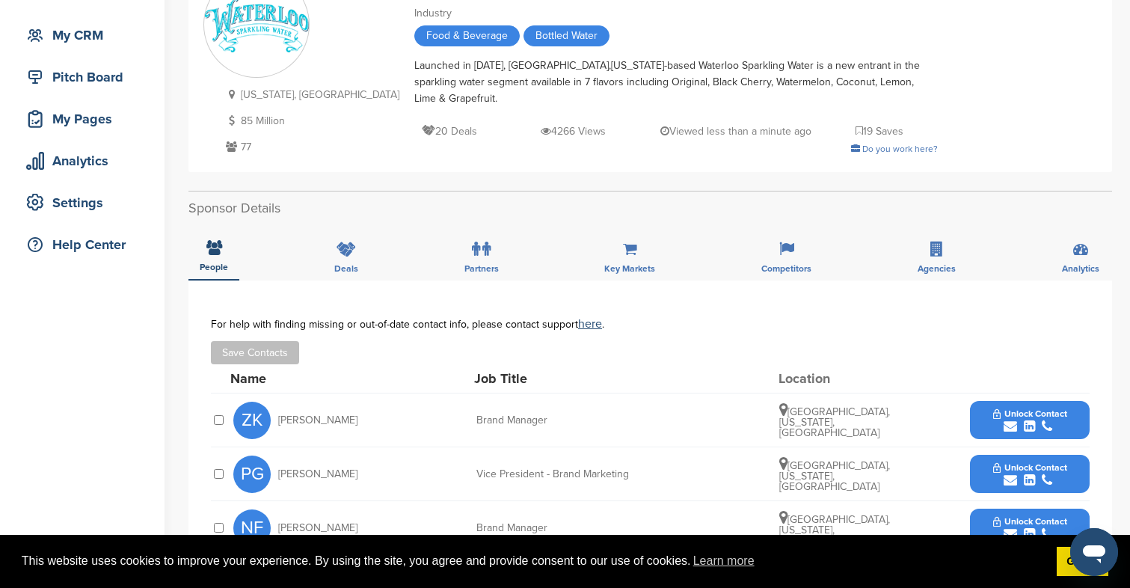
scroll to position [227, 0]
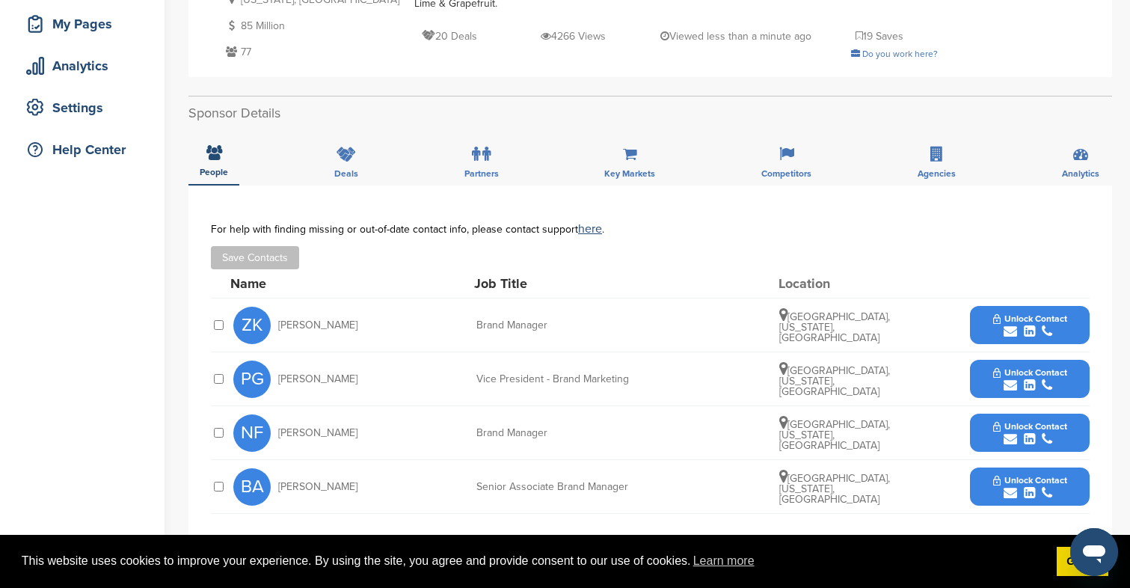
click at [990, 330] on button "Unlock Contact" at bounding box center [1030, 325] width 110 height 45
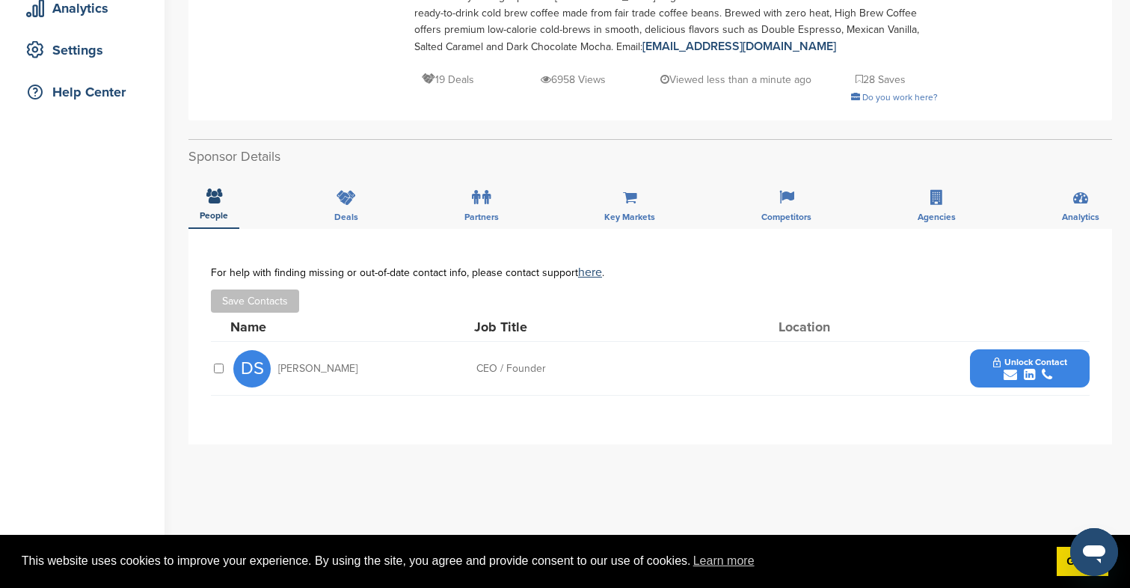
scroll to position [296, 0]
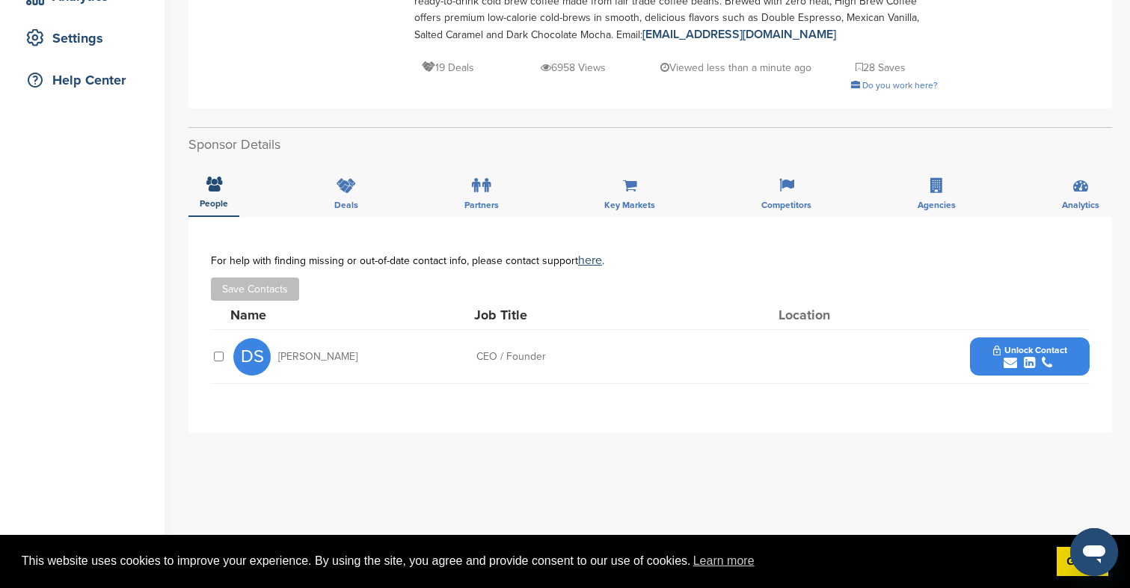
click at [1039, 371] on button "Unlock Contact" at bounding box center [1030, 356] width 110 height 45
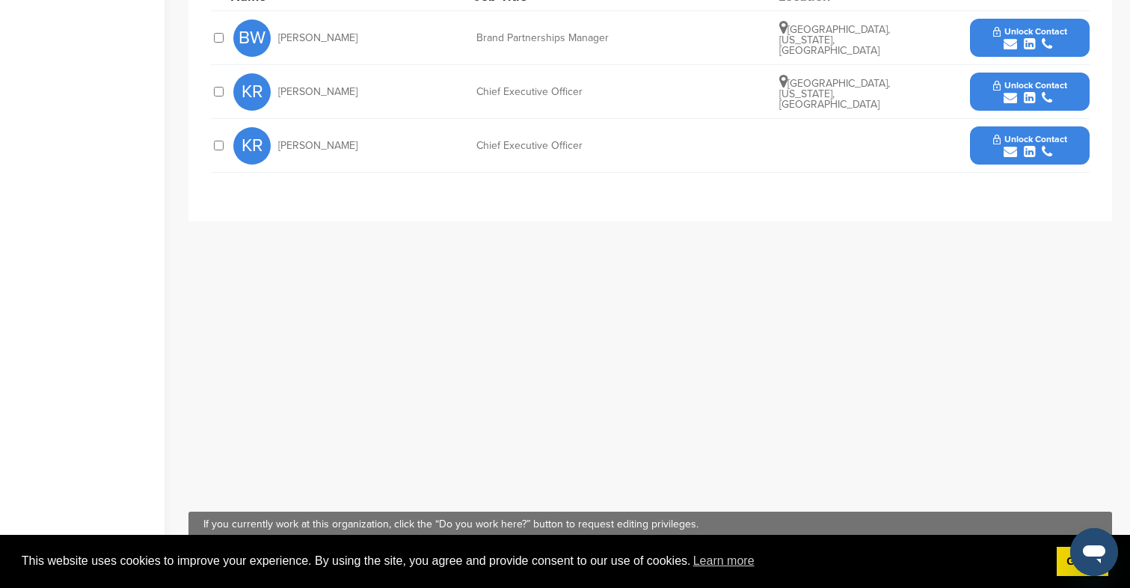
scroll to position [375, 0]
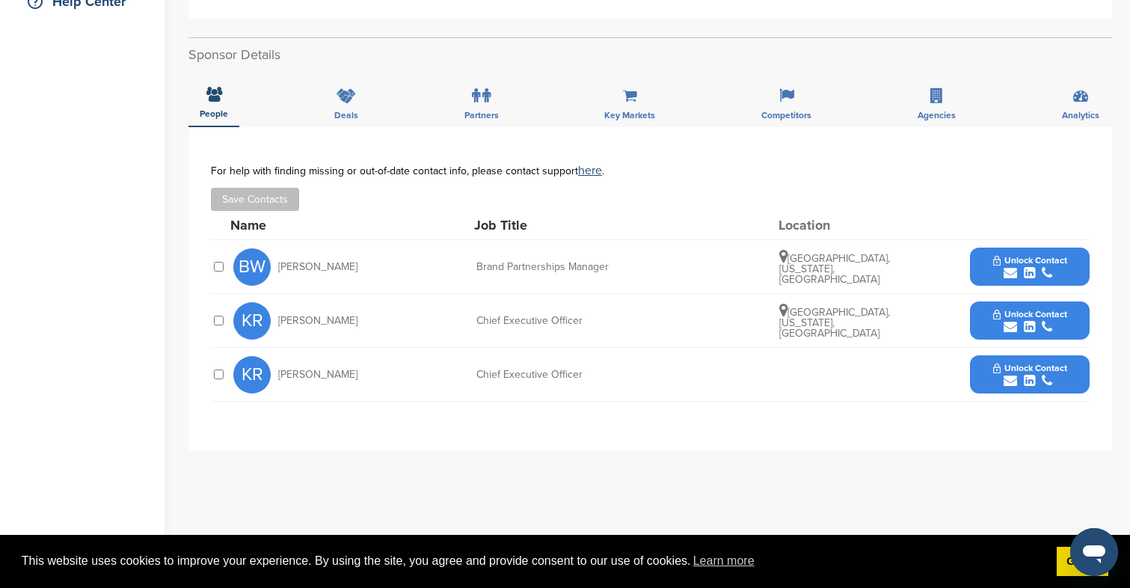
click at [997, 255] on span "Unlock Contact" at bounding box center [1030, 260] width 74 height 10
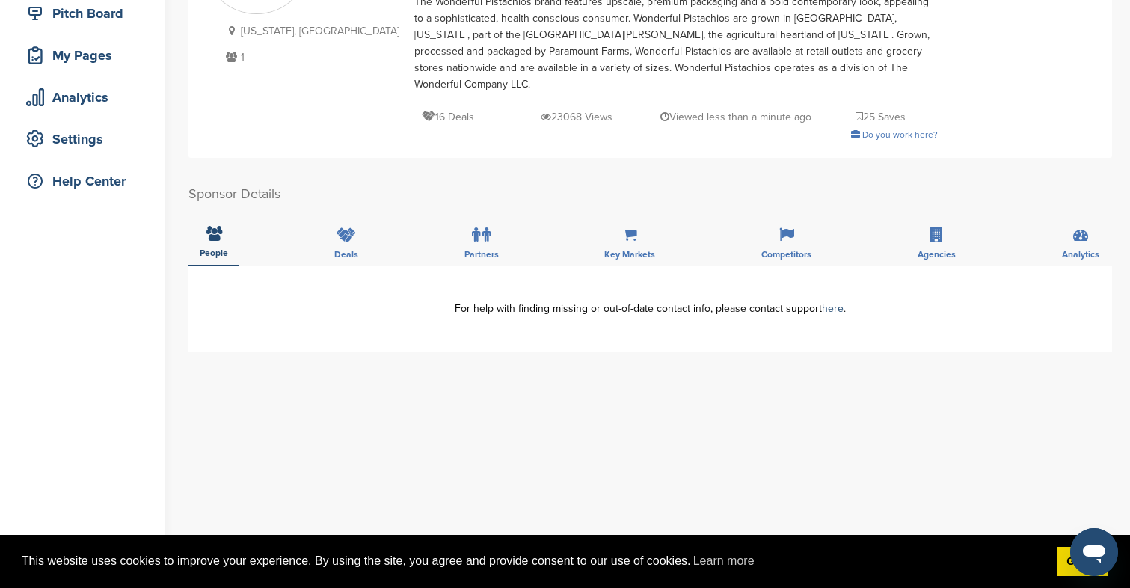
scroll to position [404, 0]
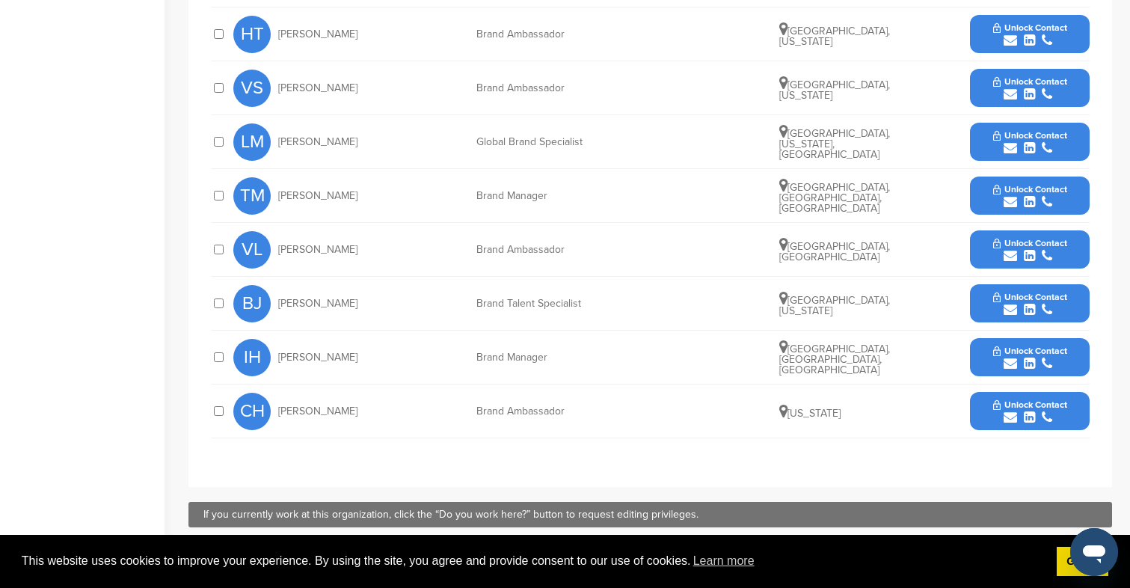
scroll to position [737, 0]
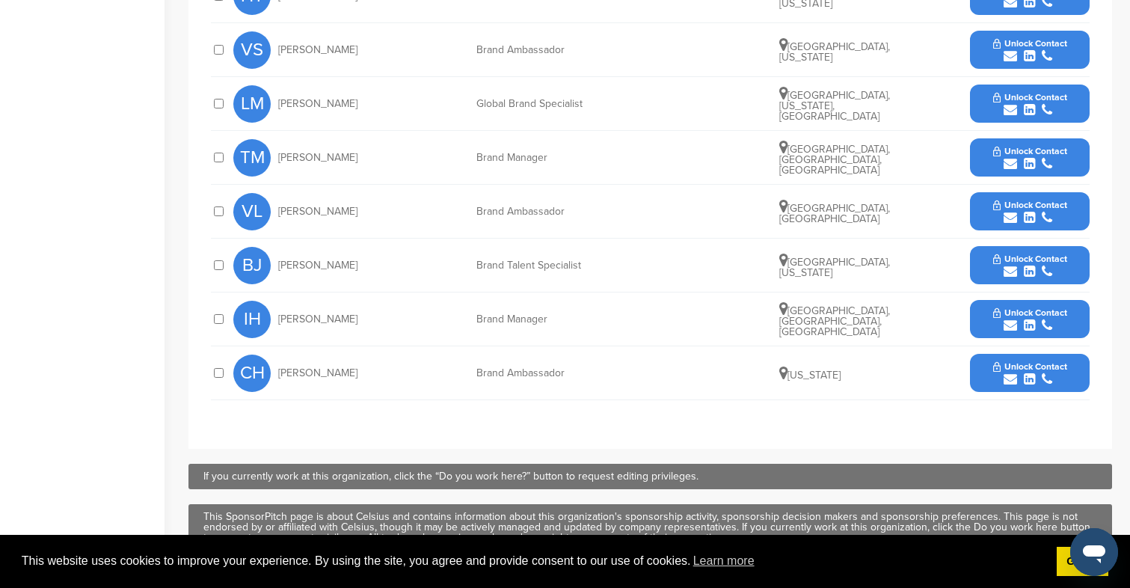
click at [1014, 319] on icon "submit" at bounding box center [1009, 324] width 13 height 13
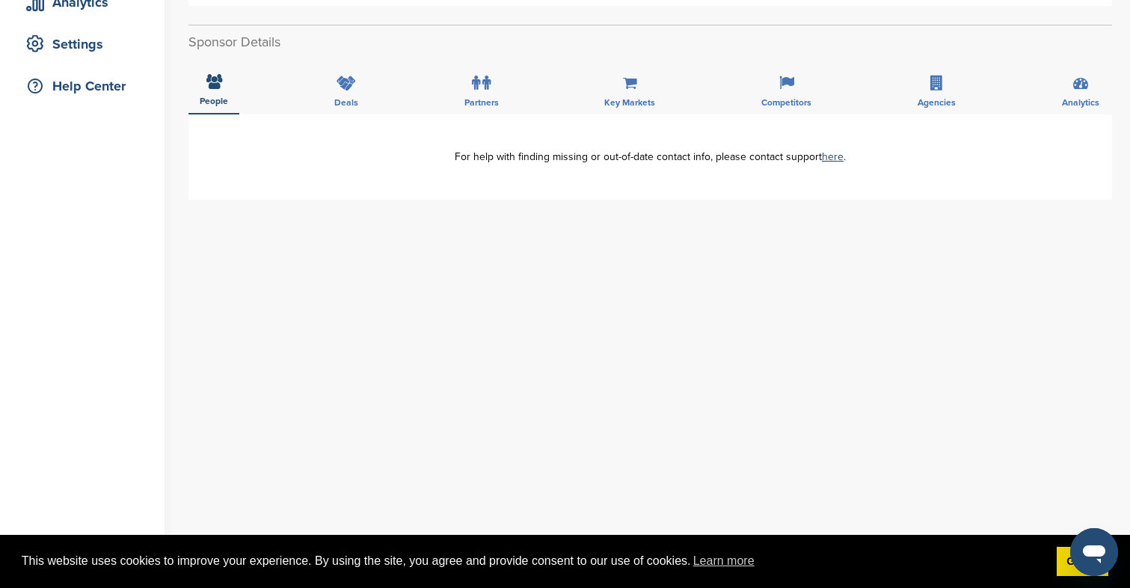
scroll to position [360, 0]
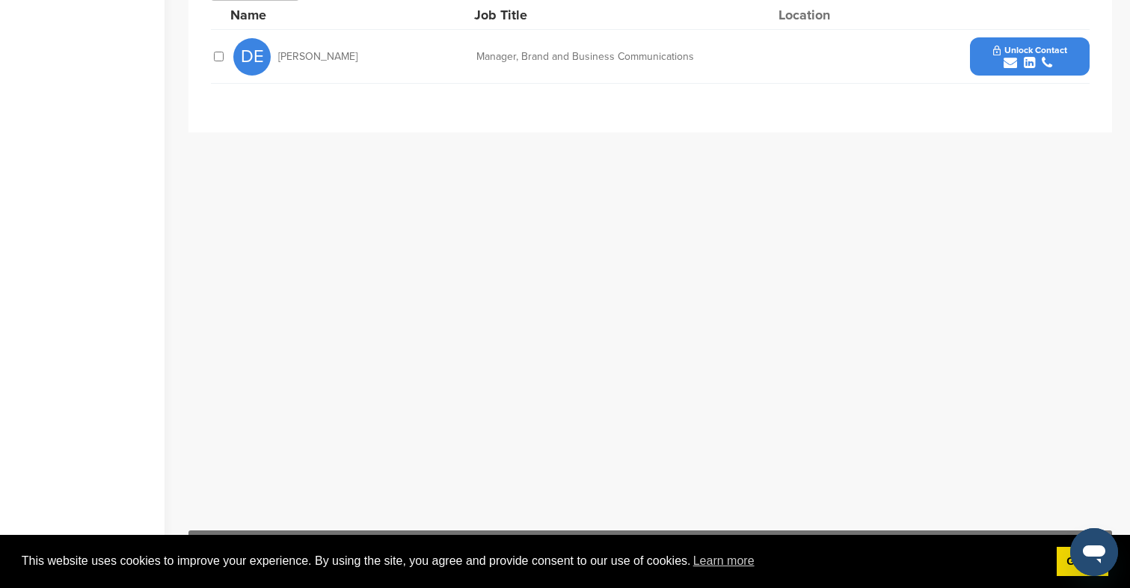
scroll to position [351, 0]
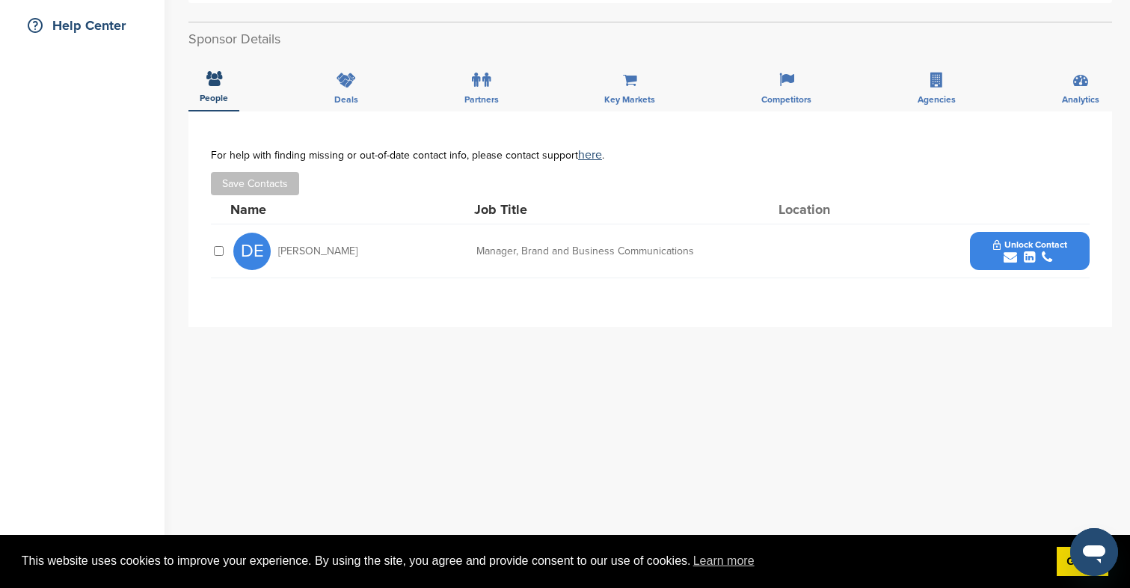
click at [1022, 252] on div "submit" at bounding box center [1030, 257] width 74 height 14
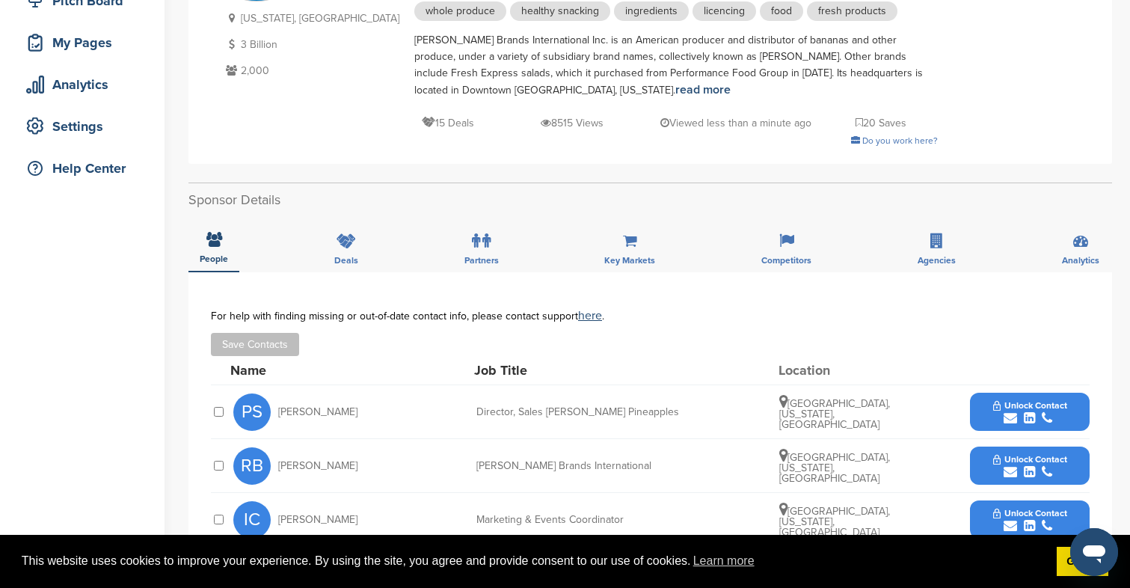
scroll to position [316, 0]
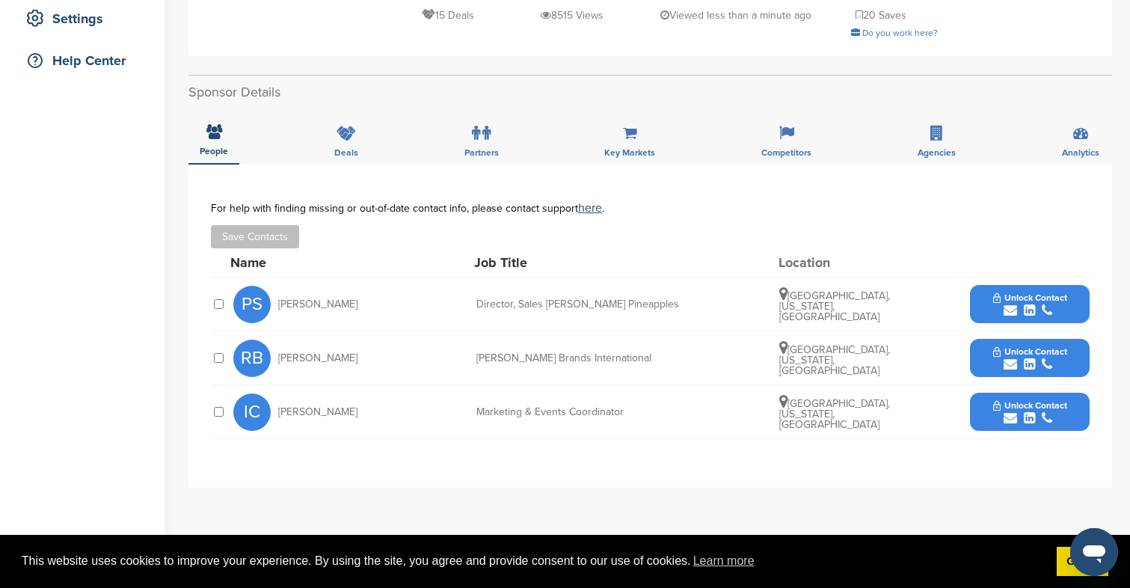
click at [1025, 406] on span "Unlock Contact" at bounding box center [1030, 405] width 74 height 10
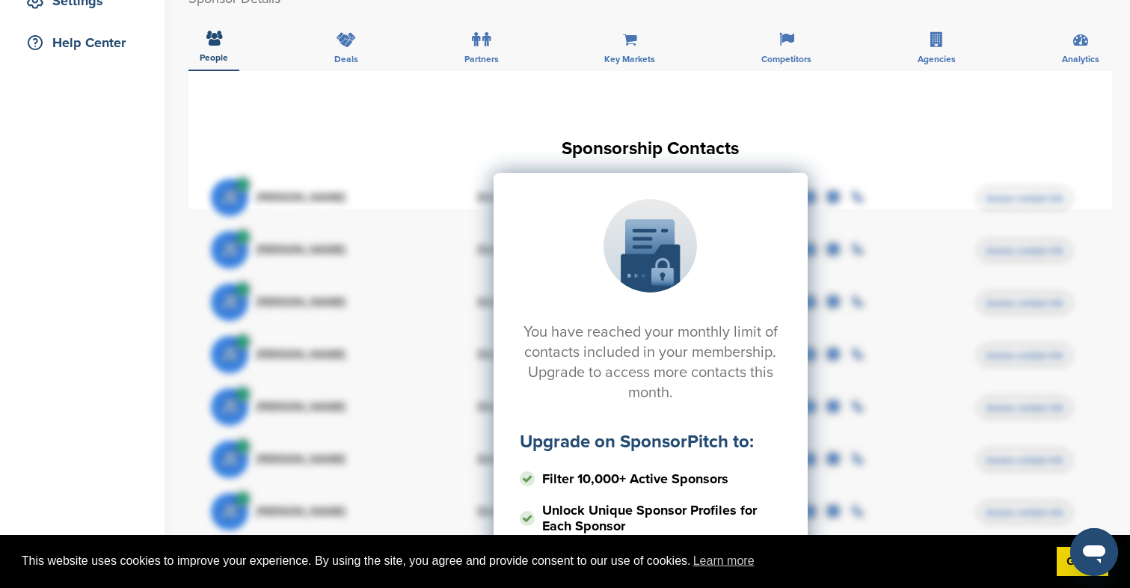
scroll to position [656, 0]
